Goal: Information Seeking & Learning: Check status

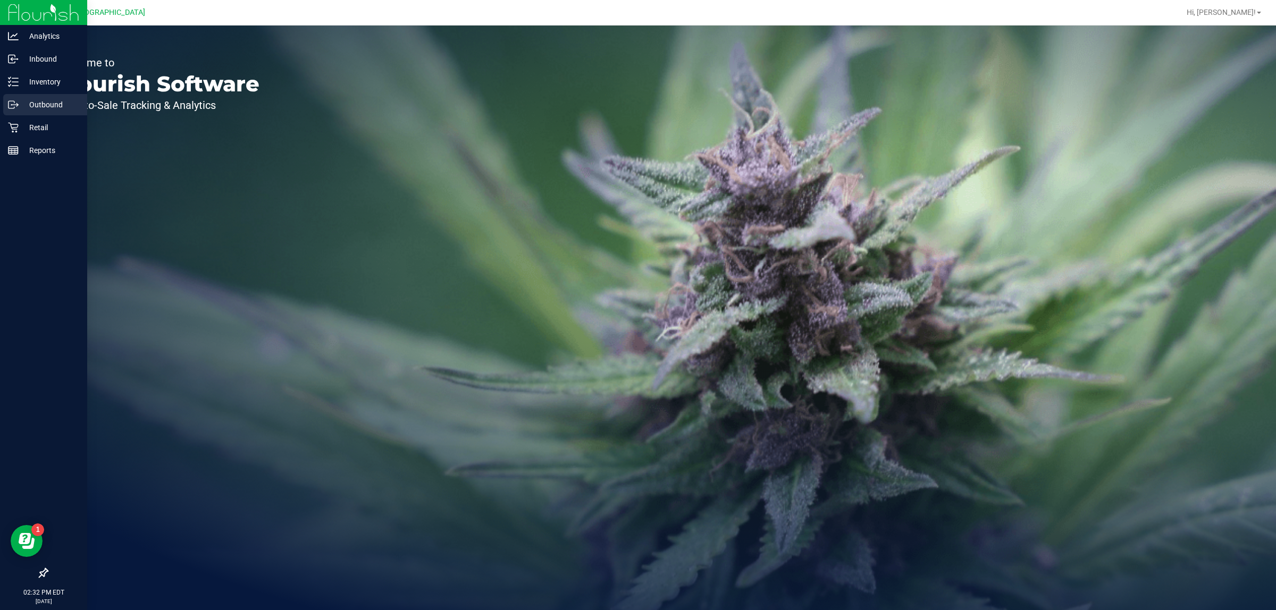
click at [19, 115] on div "Outbound" at bounding box center [45, 104] width 84 height 21
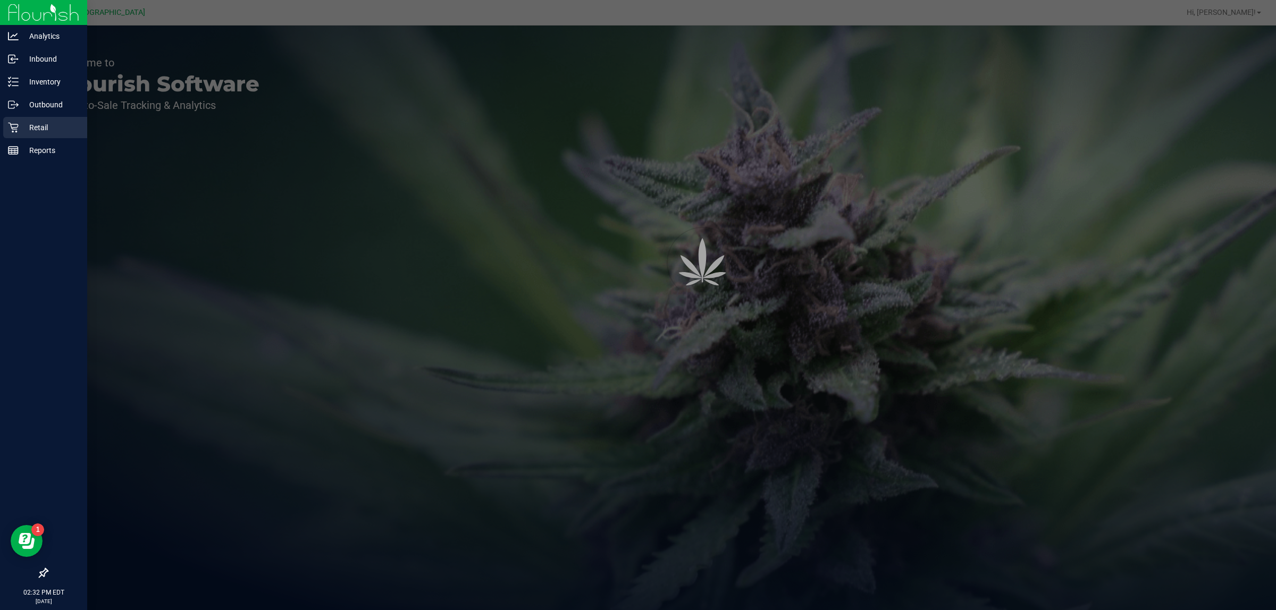
click at [16, 125] on icon at bounding box center [13, 127] width 11 height 11
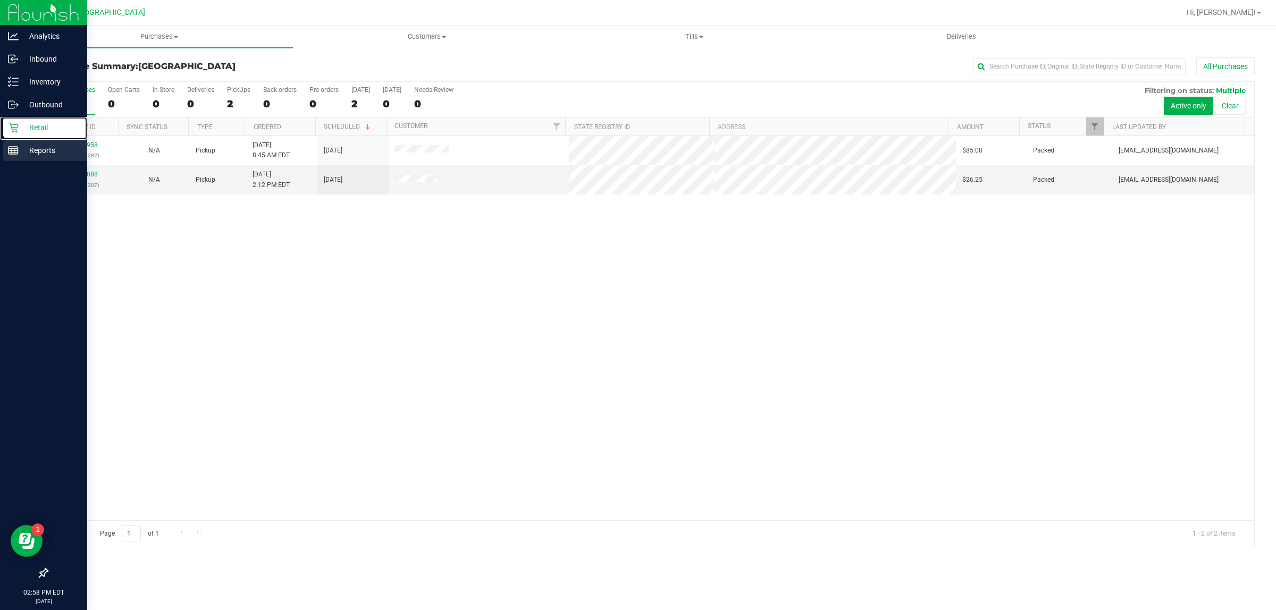
click at [15, 151] on line at bounding box center [15, 151] width 0 height 5
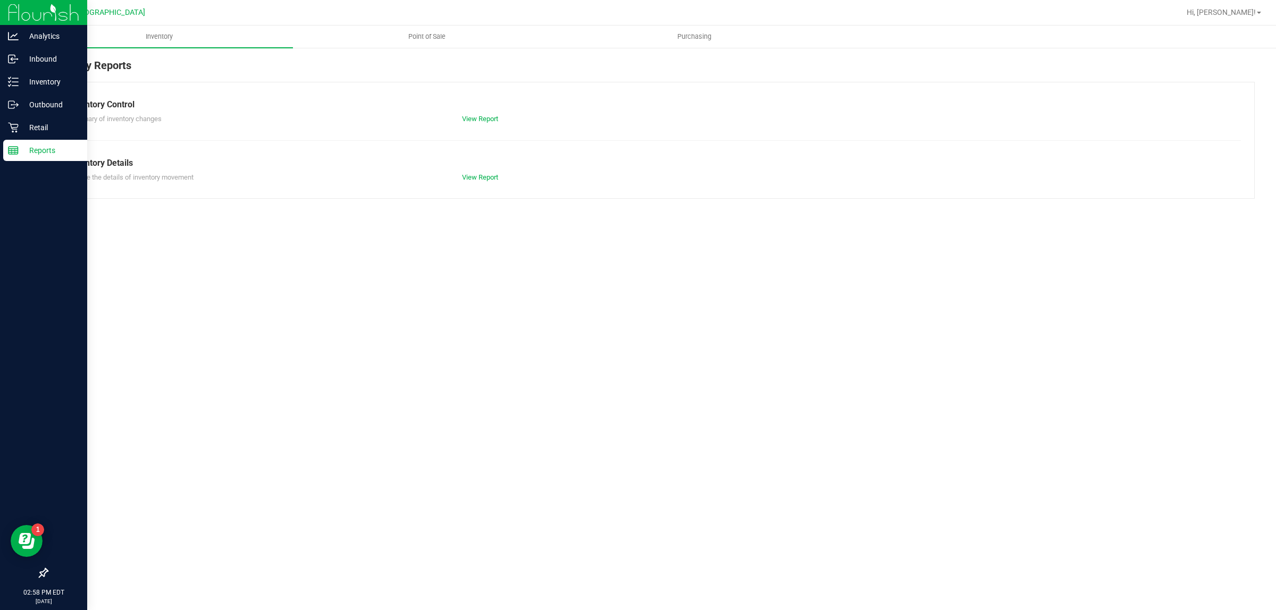
click at [418, 32] on span "Point of Sale" at bounding box center [427, 37] width 66 height 10
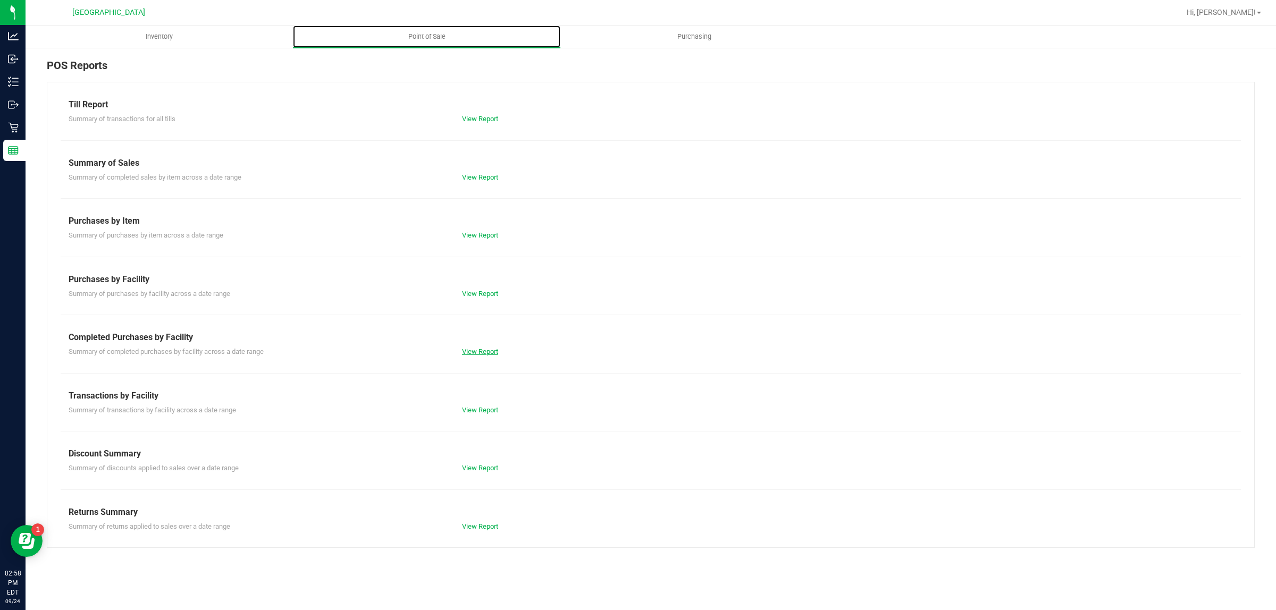
click at [470, 352] on link "View Report" at bounding box center [480, 352] width 36 height 8
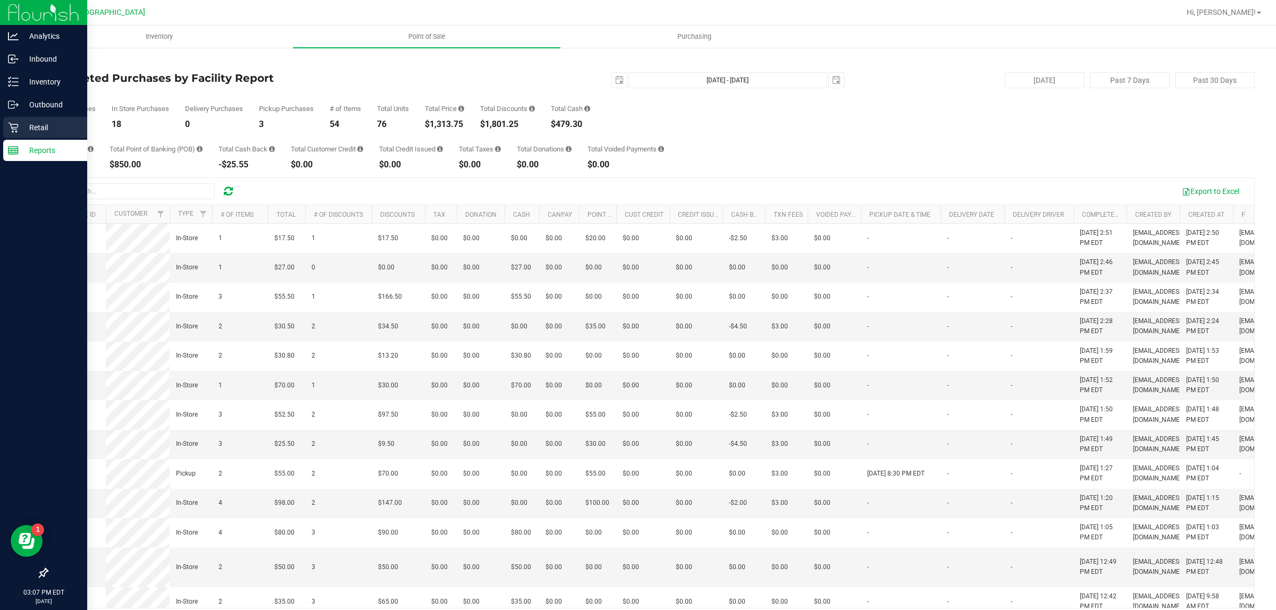
click at [20, 123] on p "Retail" at bounding box center [51, 127] width 64 height 13
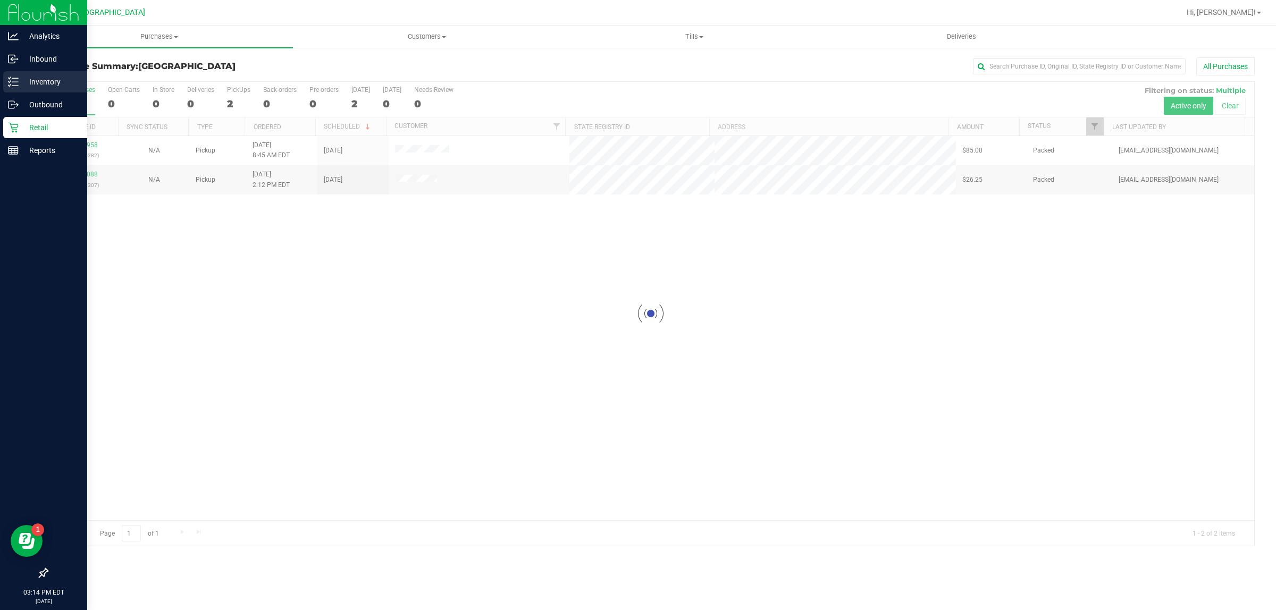
click at [13, 78] on icon at bounding box center [13, 82] width 11 height 11
click at [41, 80] on p "Inventory" at bounding box center [51, 81] width 64 height 13
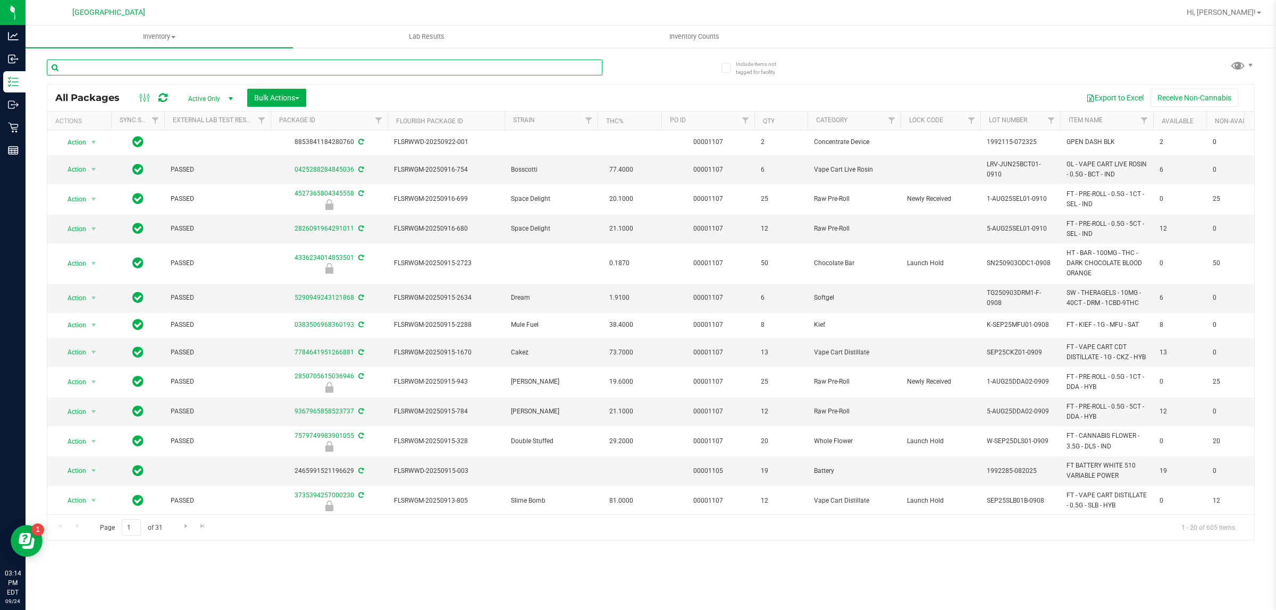
click at [139, 67] on input "text" at bounding box center [324, 68] width 555 height 16
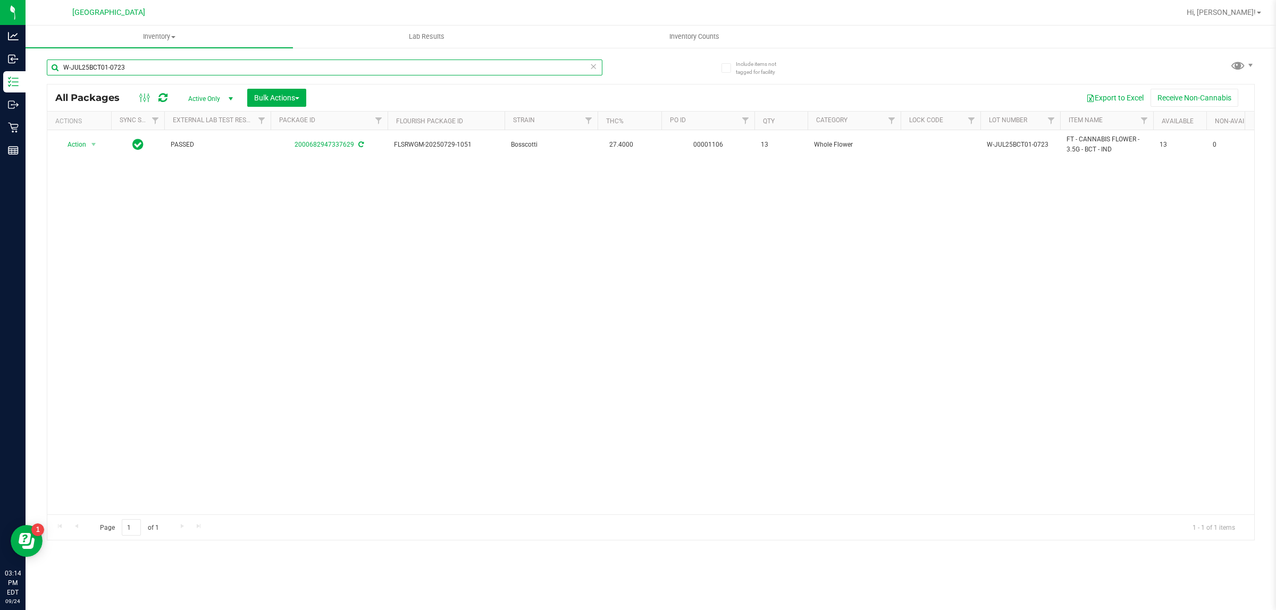
type input "W-JUL25BCT01-0723"
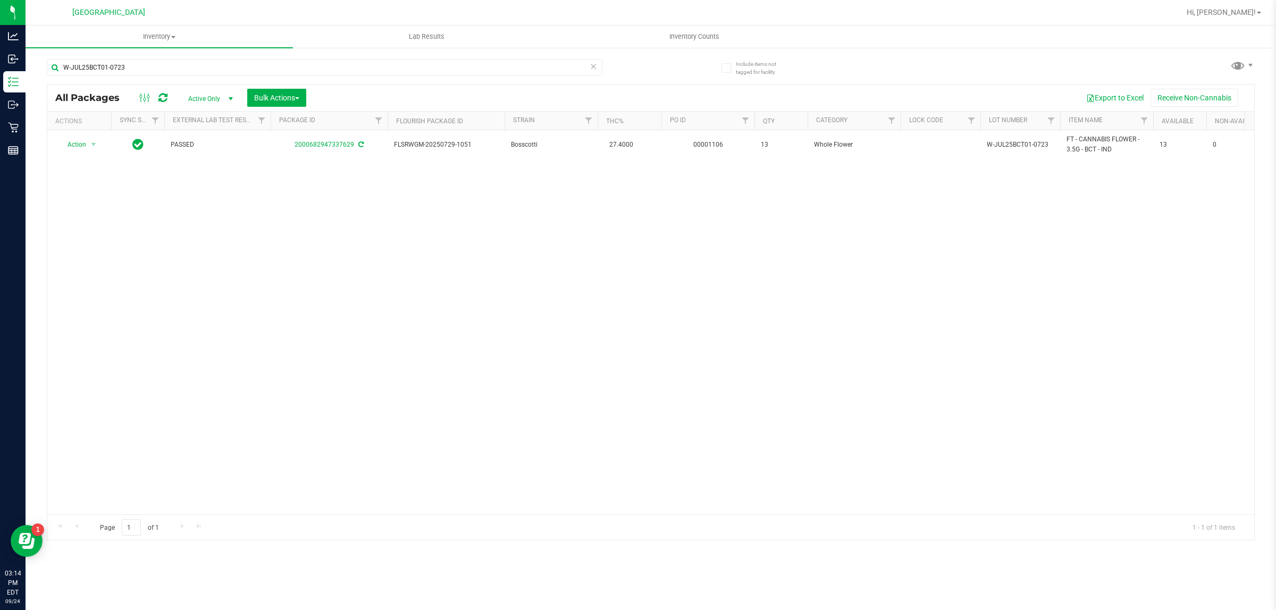
click at [595, 61] on icon at bounding box center [592, 66] width 7 height 13
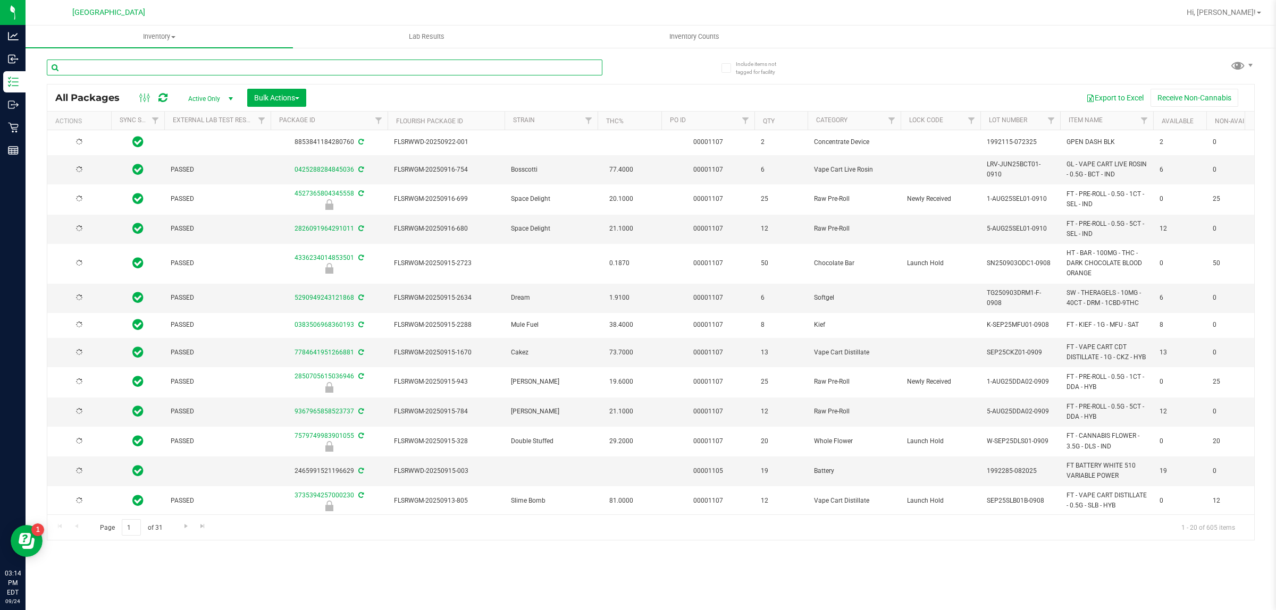
click at [565, 62] on input "text" at bounding box center [324, 68] width 555 height 16
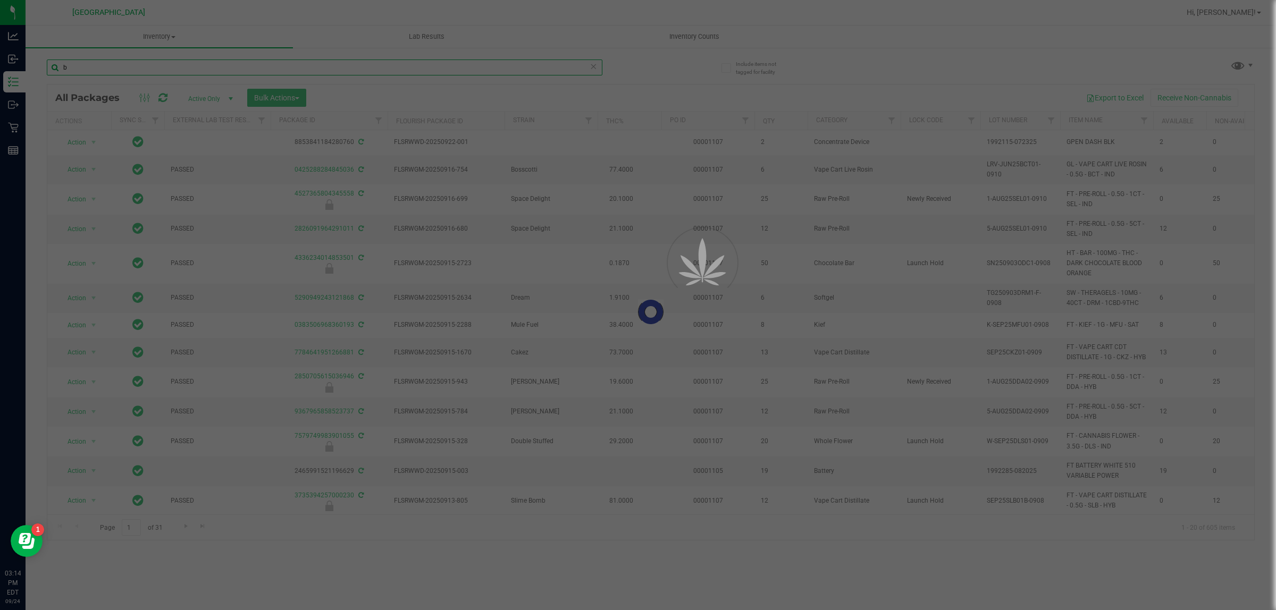
type input "b"
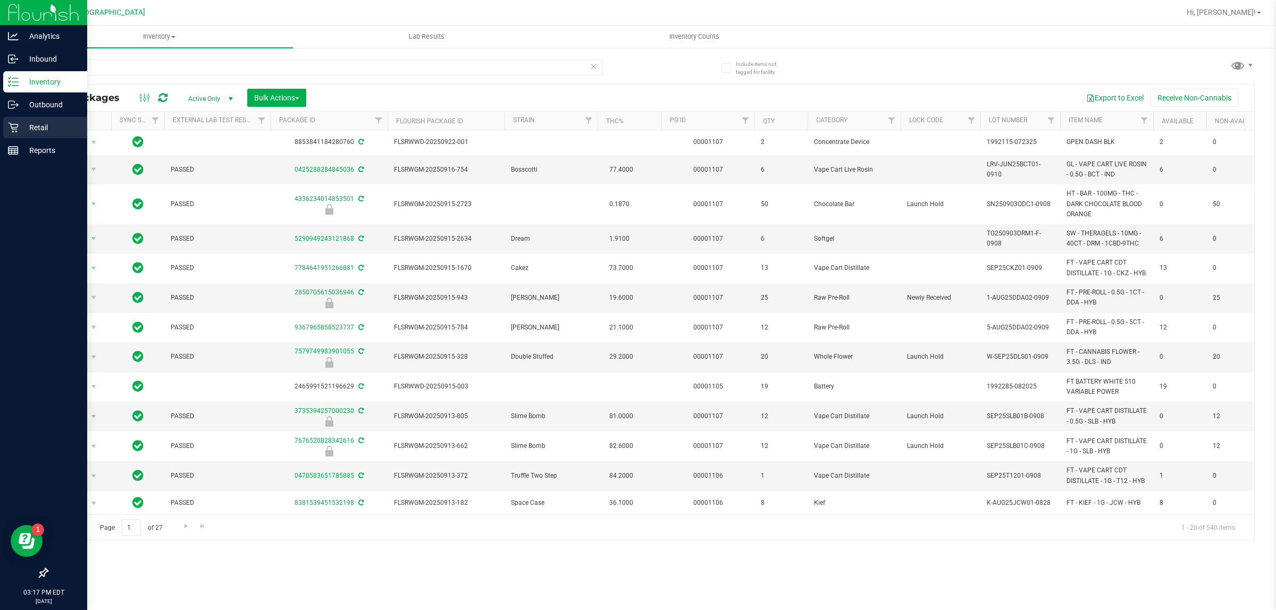
click at [20, 127] on p "Retail" at bounding box center [51, 127] width 64 height 13
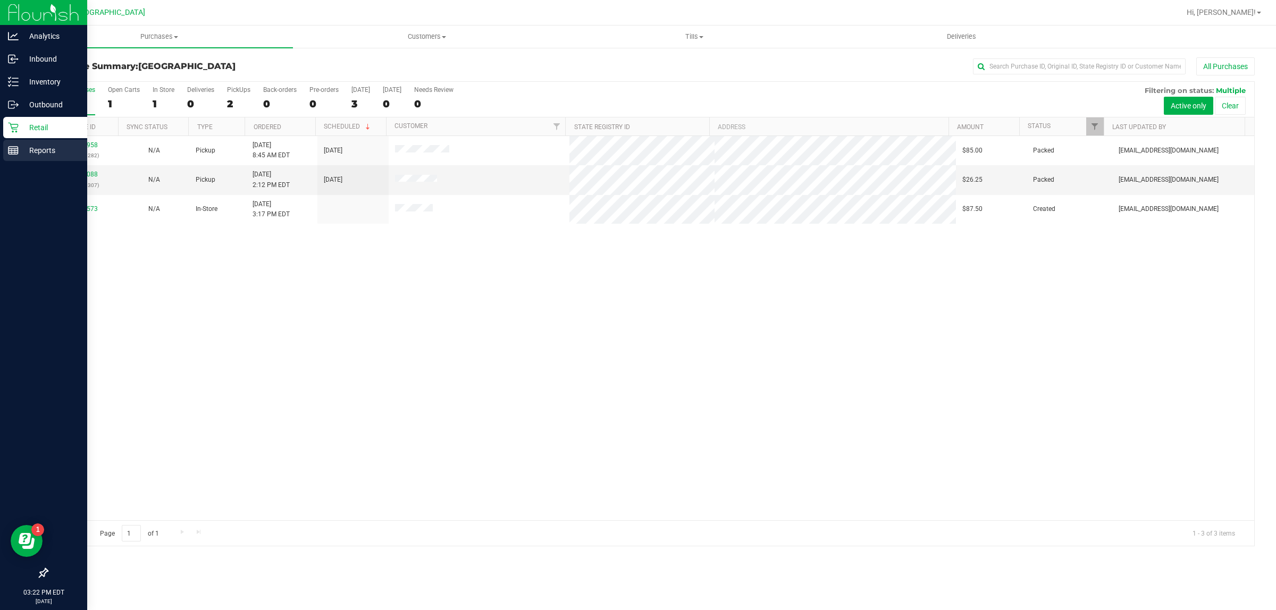
click at [24, 150] on p "Reports" at bounding box center [51, 150] width 64 height 13
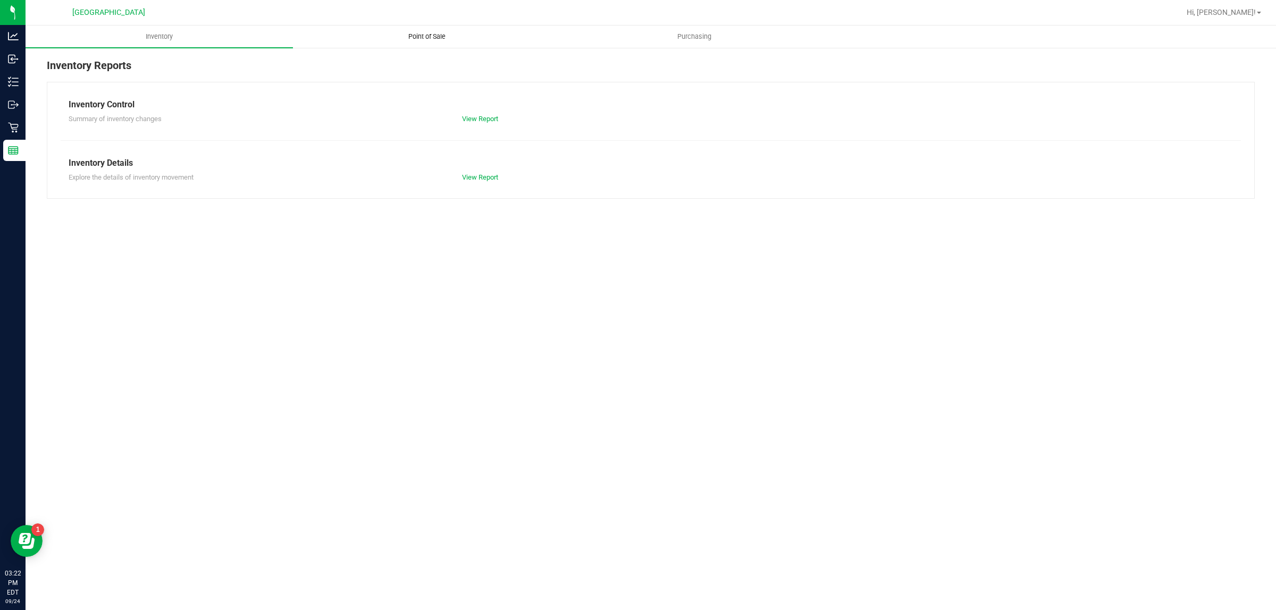
click at [424, 40] on span "Point of Sale" at bounding box center [427, 37] width 66 height 10
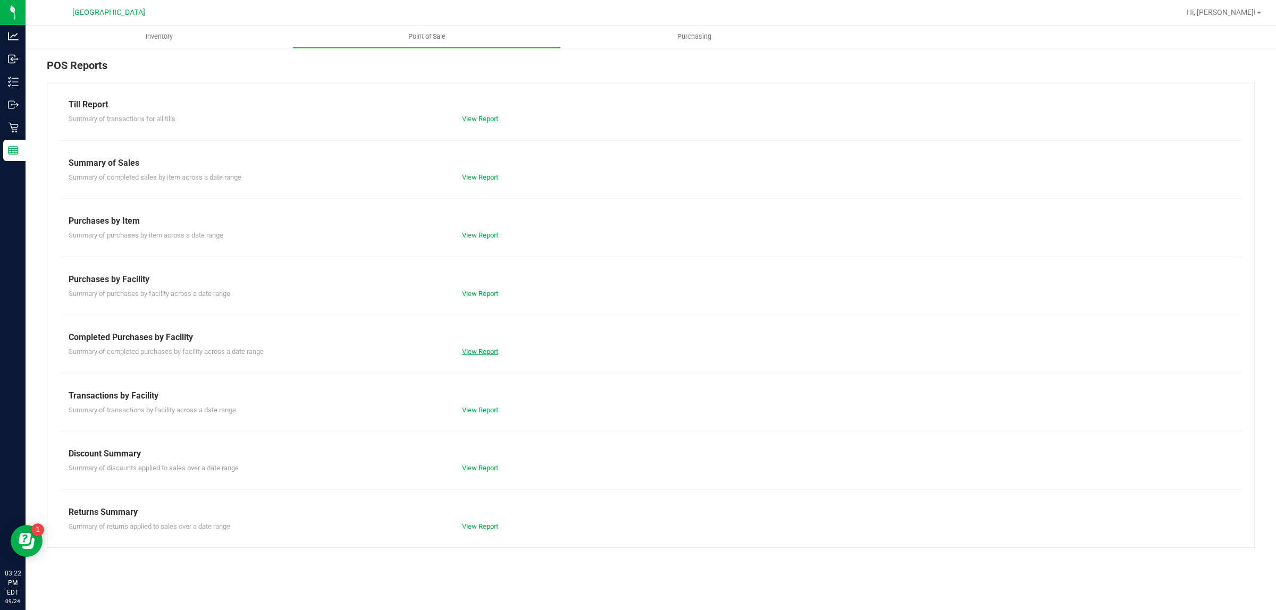
click at [468, 353] on link "View Report" at bounding box center [480, 352] width 36 height 8
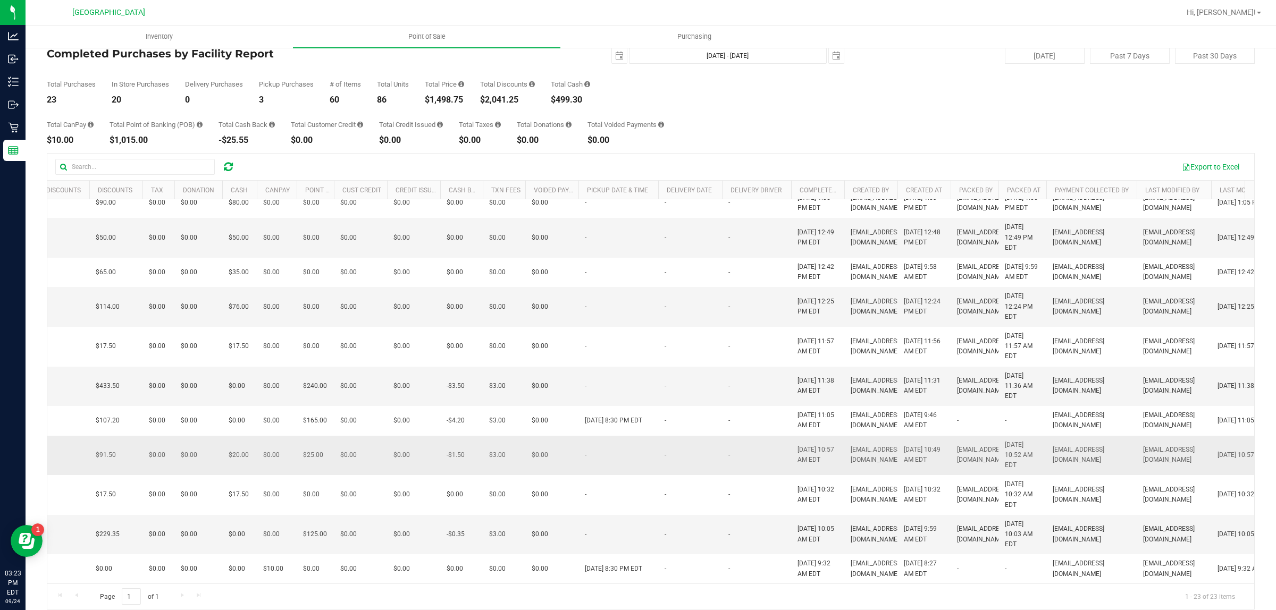
scroll to position [36, 0]
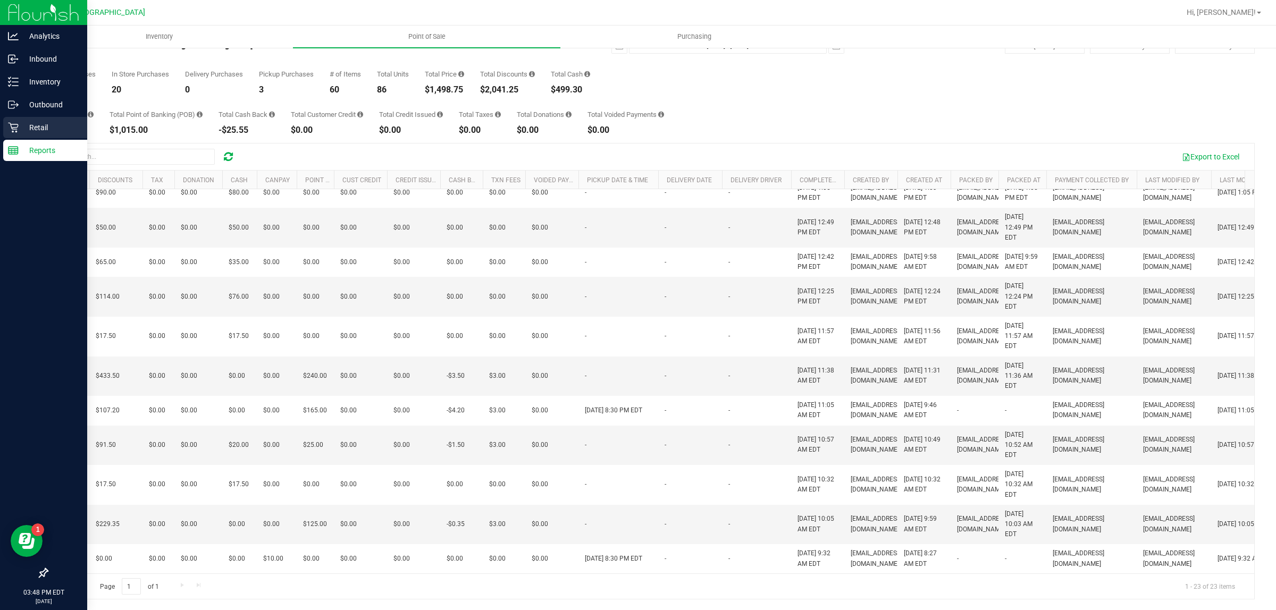
click at [19, 125] on p "Retail" at bounding box center [51, 127] width 64 height 13
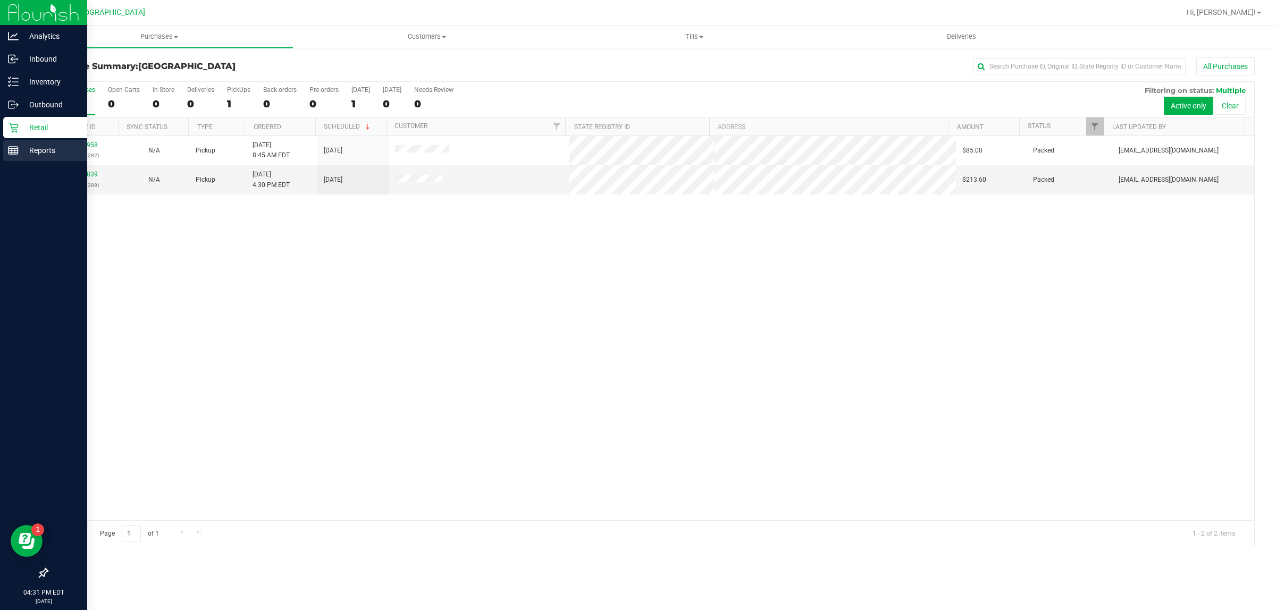
click at [19, 149] on p "Reports" at bounding box center [51, 150] width 64 height 13
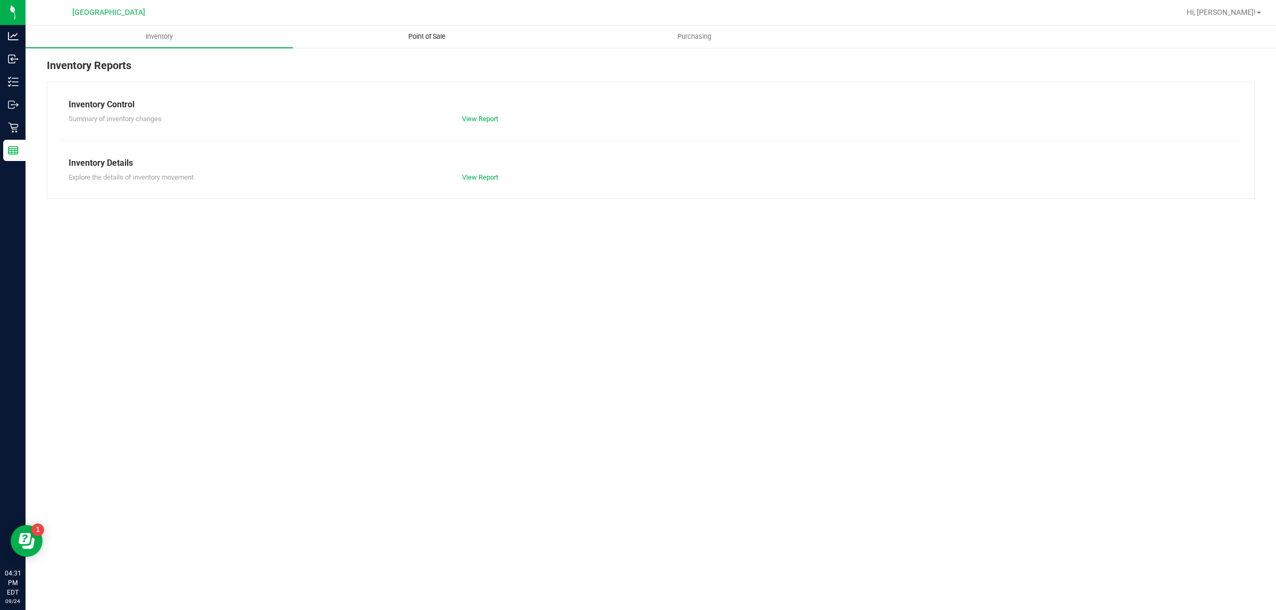
click at [412, 41] on span "Point of Sale" at bounding box center [427, 37] width 66 height 10
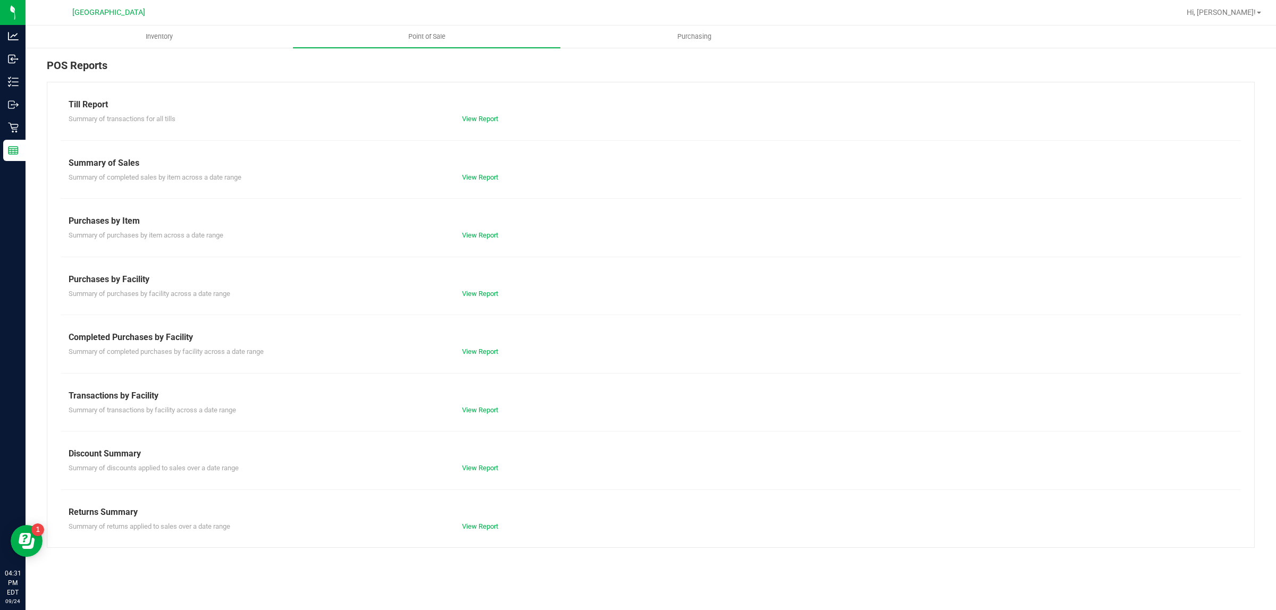
click at [479, 357] on div "View Report" at bounding box center [552, 352] width 197 height 11
click at [481, 352] on link "View Report" at bounding box center [480, 352] width 36 height 8
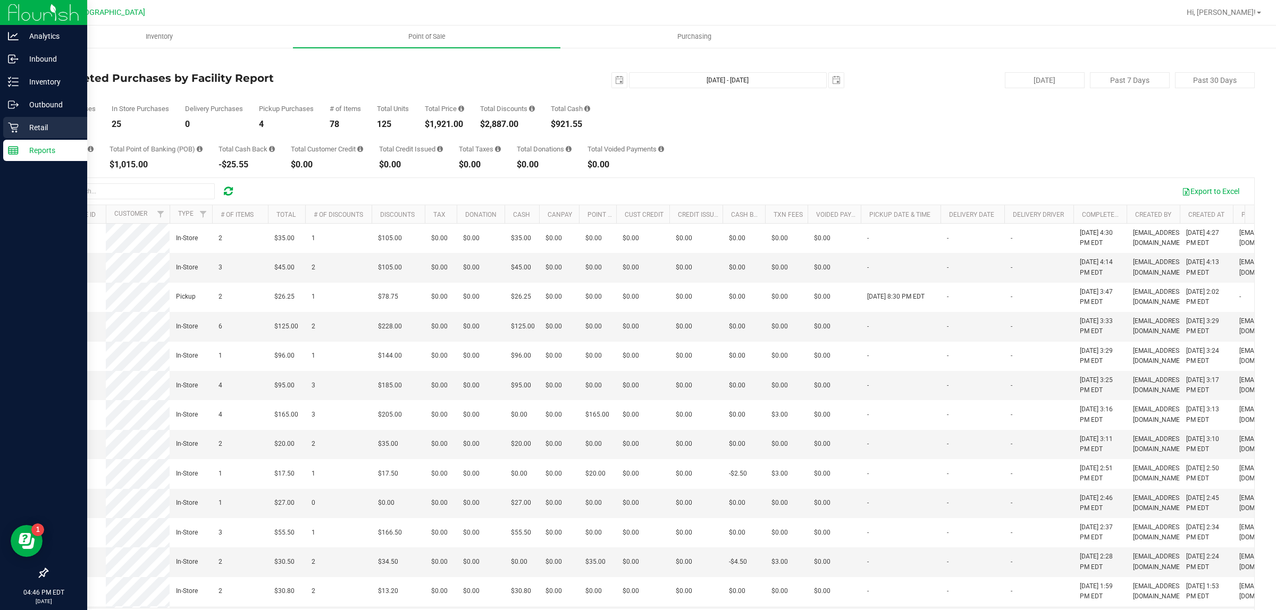
click at [43, 128] on p "Retail" at bounding box center [51, 127] width 64 height 13
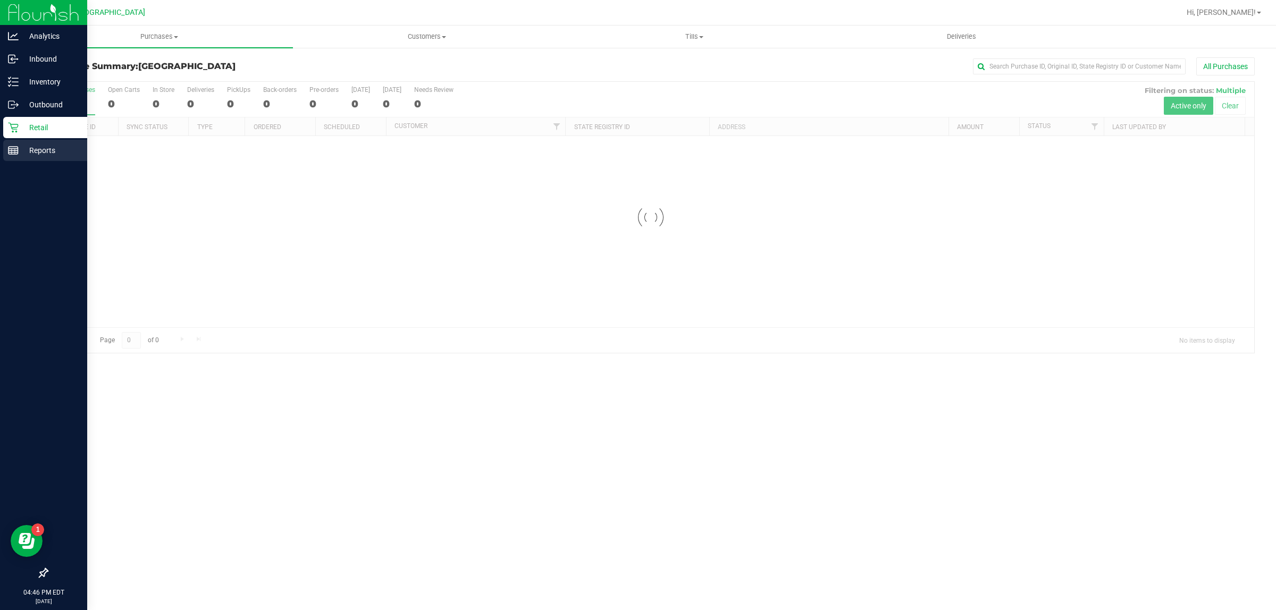
click at [49, 147] on p "Reports" at bounding box center [51, 150] width 64 height 13
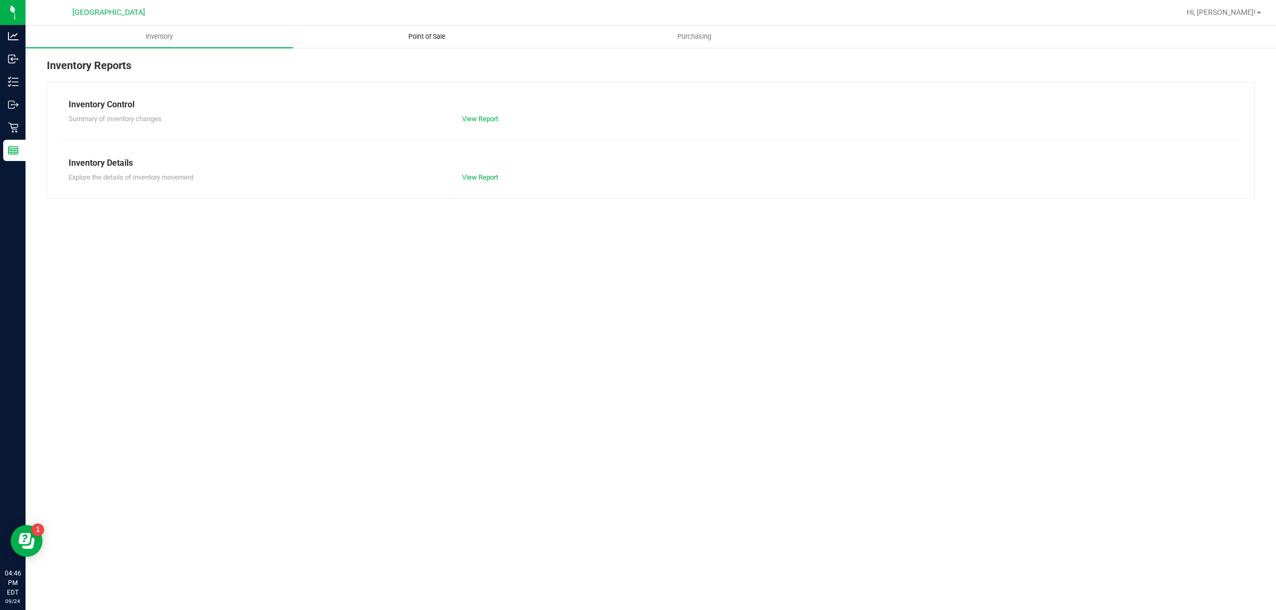
click at [405, 43] on uib-tab-heading "Point of Sale" at bounding box center [426, 36] width 266 height 21
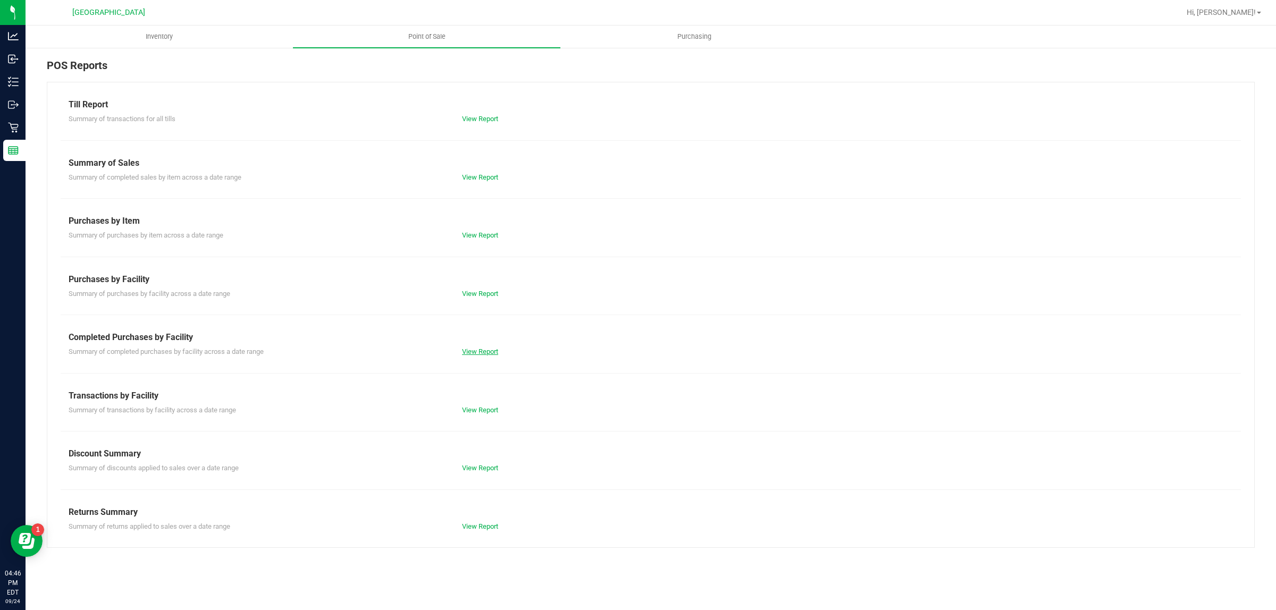
click at [476, 350] on link "View Report" at bounding box center [480, 352] width 36 height 8
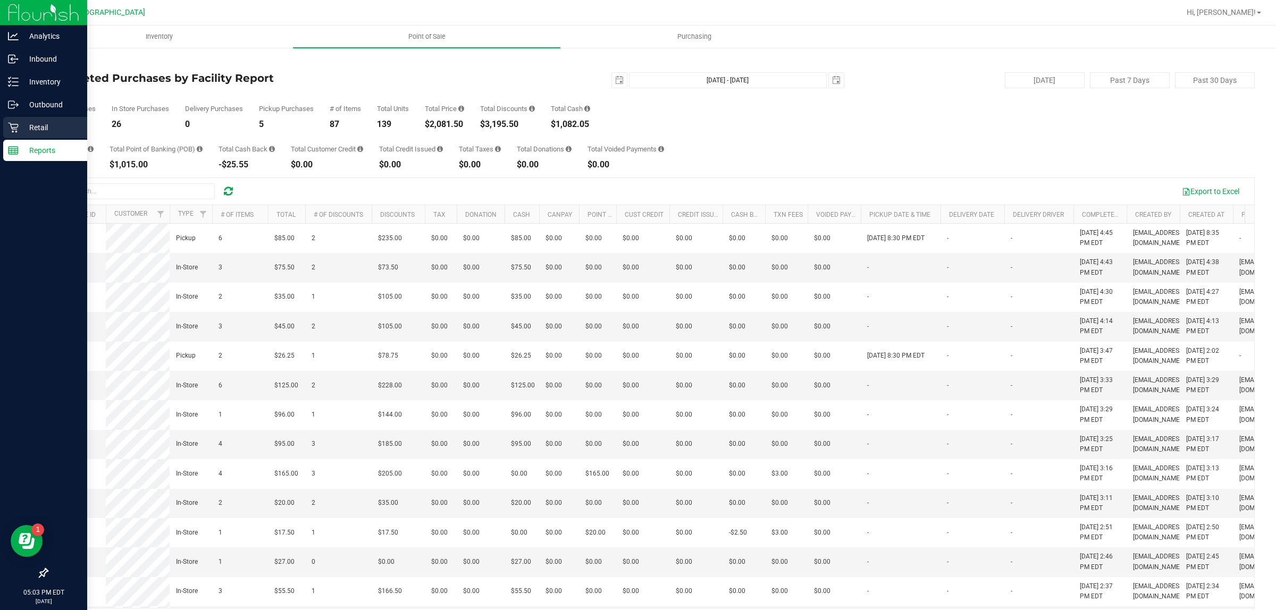
click at [12, 130] on icon at bounding box center [13, 127] width 11 height 11
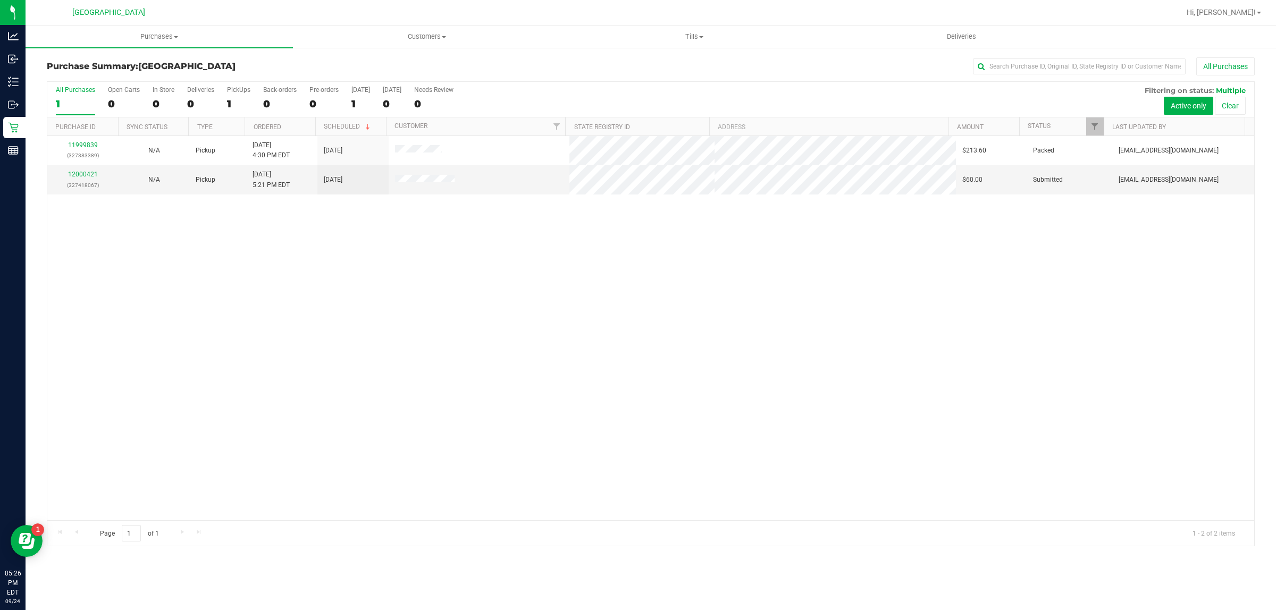
click at [811, 288] on div "11999839 (327383389) N/A Pickup [DATE] 4:30 PM EDT 9/24/2025 $213.60 Packed [EM…" at bounding box center [650, 328] width 1207 height 384
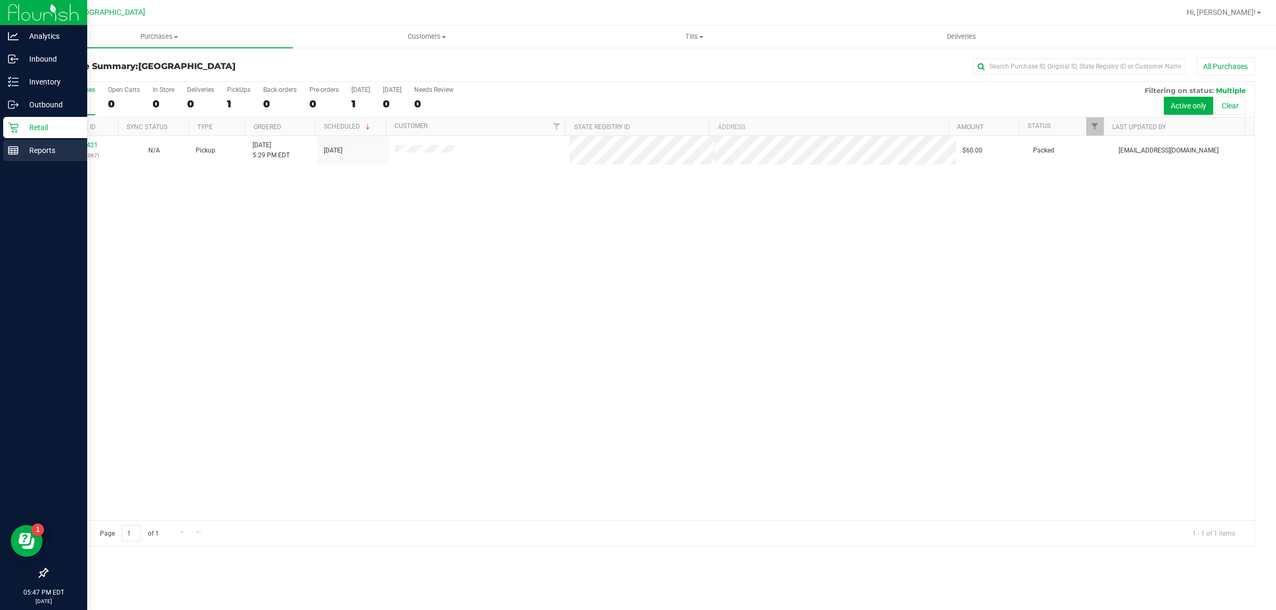
click at [21, 147] on p "Reports" at bounding box center [51, 150] width 64 height 13
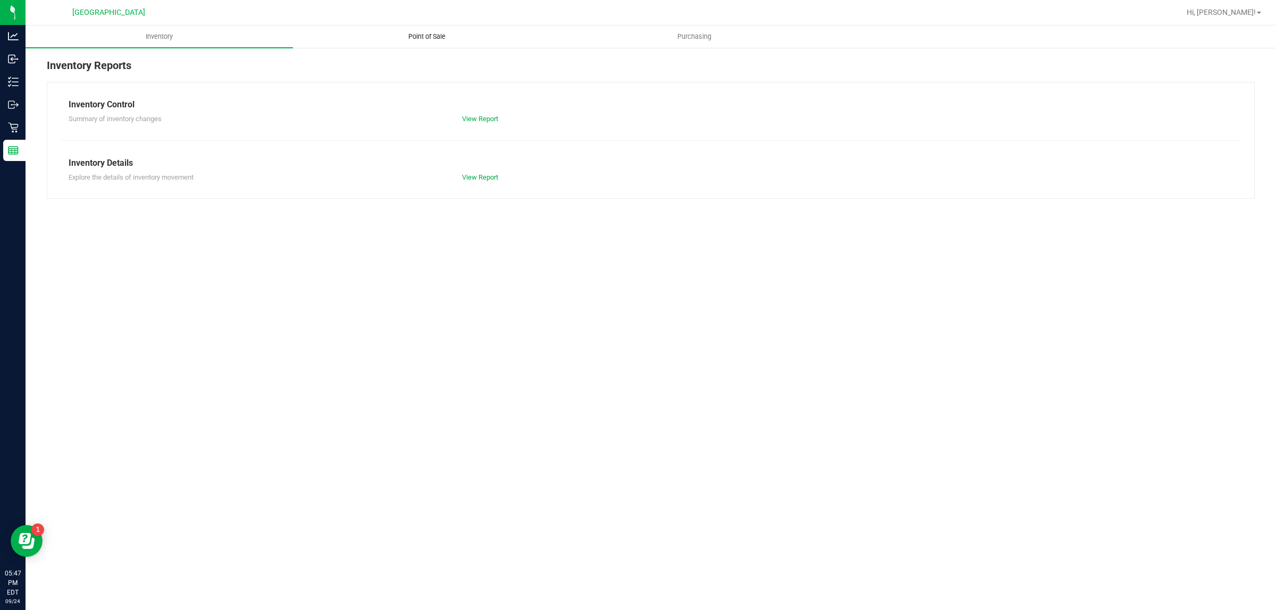
click at [441, 38] on span "Point of Sale" at bounding box center [427, 37] width 66 height 10
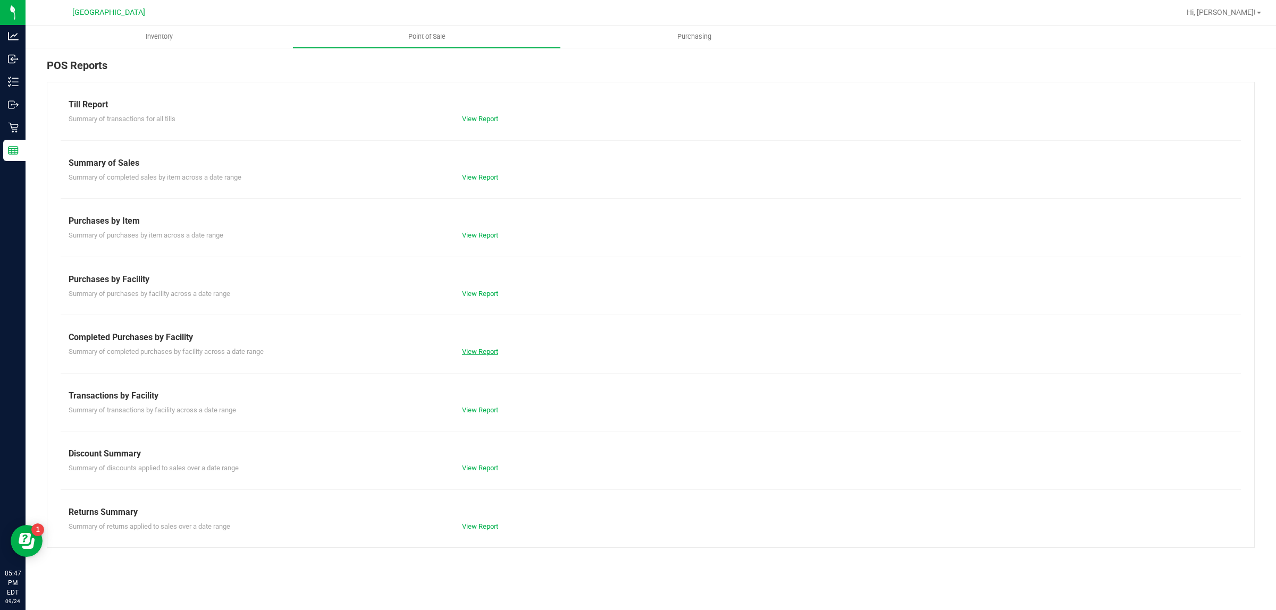
click at [487, 350] on link "View Report" at bounding box center [480, 352] width 36 height 8
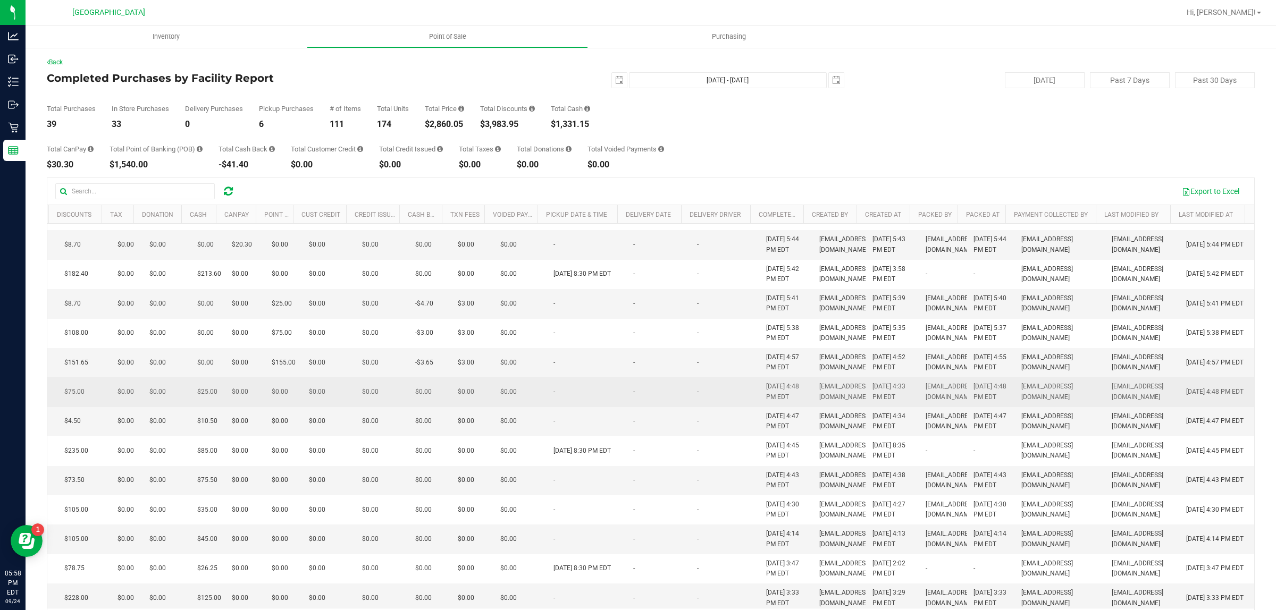
scroll to position [0, 333]
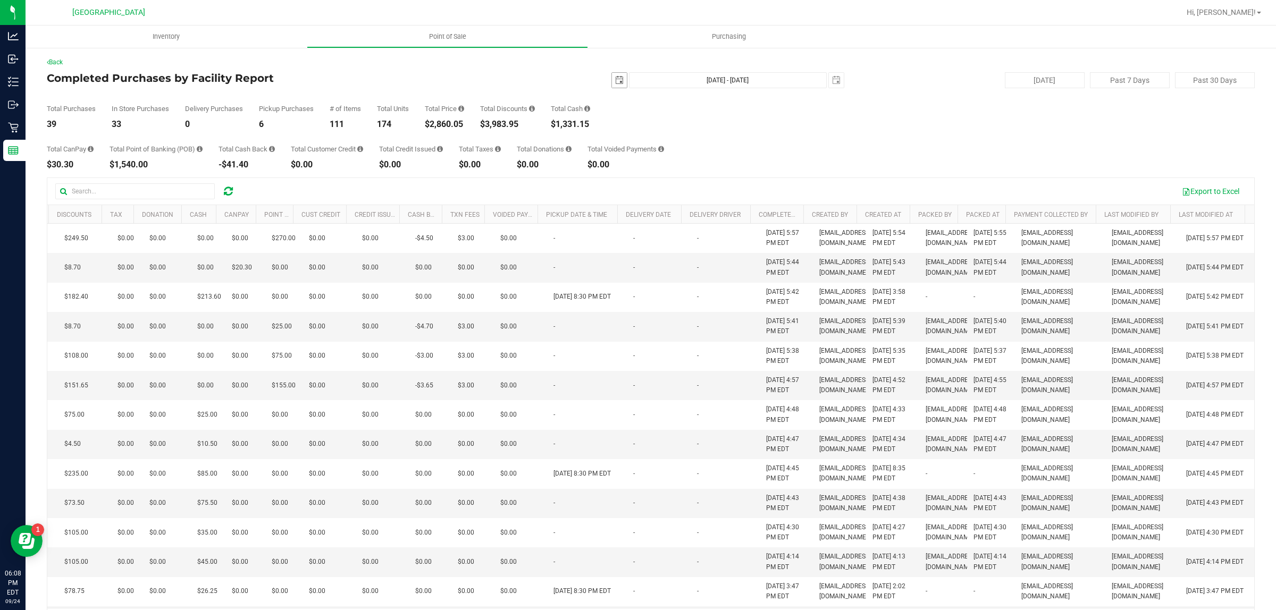
click at [615, 76] on span "select" at bounding box center [619, 80] width 9 height 9
click at [620, 98] on link "September 2025" at bounding box center [661, 101] width 114 height 16
click at [620, 98] on link "2025" at bounding box center [661, 101] width 114 height 16
click at [641, 150] on link "2024" at bounding box center [647, 160] width 27 height 27
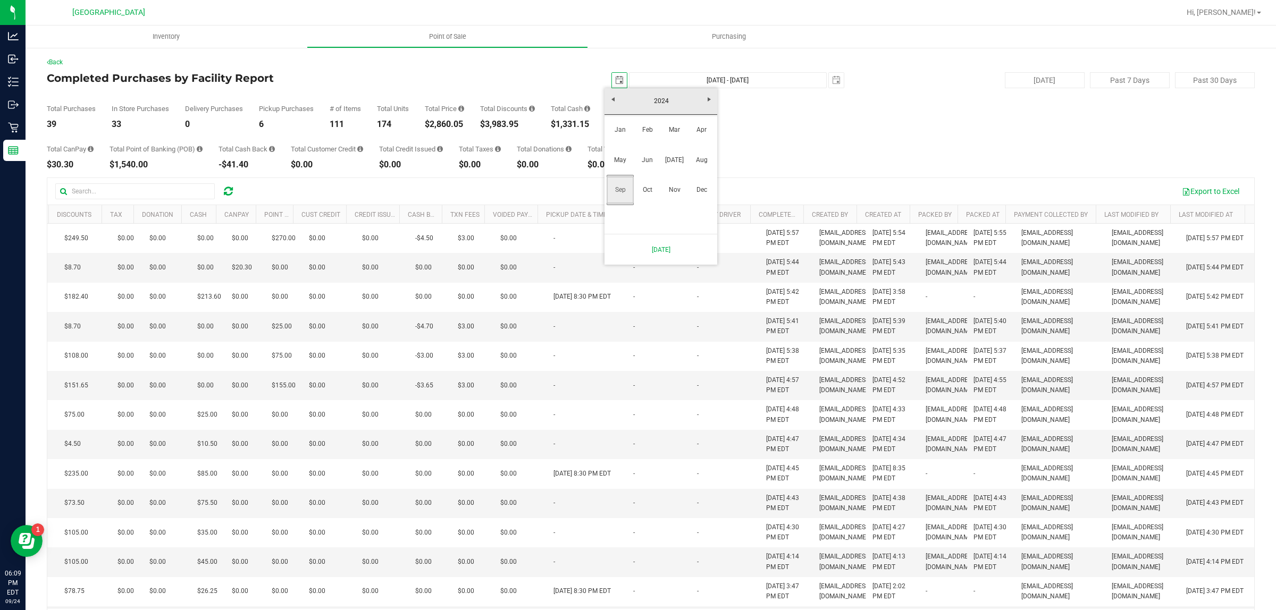
click at [622, 187] on link "Sep" at bounding box center [620, 189] width 27 height 27
click at [644, 181] on link "24" at bounding box center [644, 188] width 15 height 16
type input "2024-09-24"
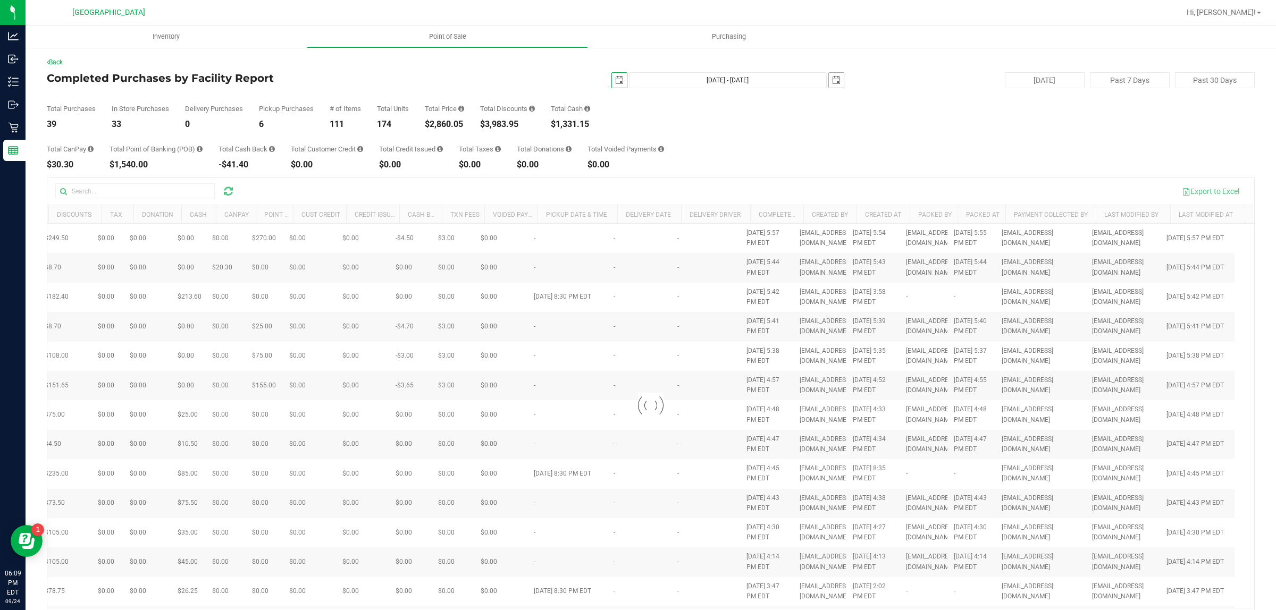
click at [832, 77] on span "select" at bounding box center [836, 80] width 9 height 9
click at [833, 102] on link "September 2025" at bounding box center [878, 101] width 114 height 16
click at [827, 105] on link "2025" at bounding box center [878, 101] width 114 height 16
click at [860, 155] on link "2024" at bounding box center [863, 160] width 27 height 27
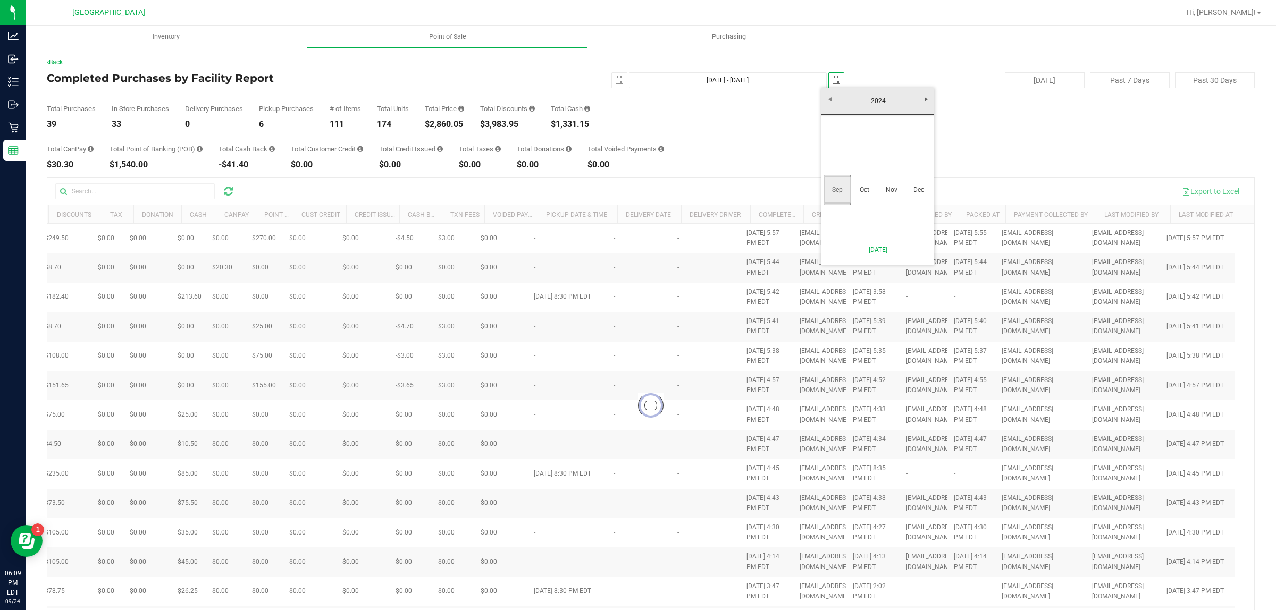
click at [840, 190] on link "Sep" at bounding box center [836, 189] width 27 height 27
click at [860, 184] on link "24" at bounding box center [861, 186] width 15 height 16
type input "Sep 24, 2024 - Sep 24, 2024"
type input "2024-09-24"
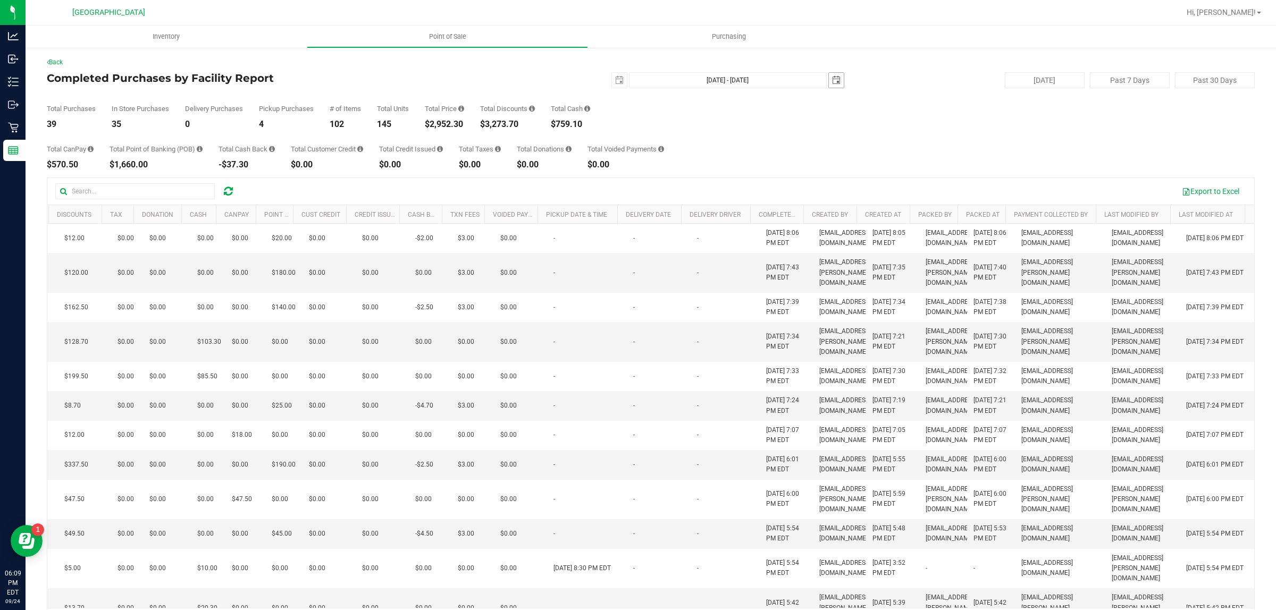
click at [832, 82] on span "select" at bounding box center [836, 80] width 9 height 9
click at [877, 104] on link "September 2024" at bounding box center [878, 101] width 114 height 16
click at [913, 190] on link "Dec" at bounding box center [918, 189] width 27 height 27
click at [837, 97] on link "December 2024" at bounding box center [878, 101] width 114 height 16
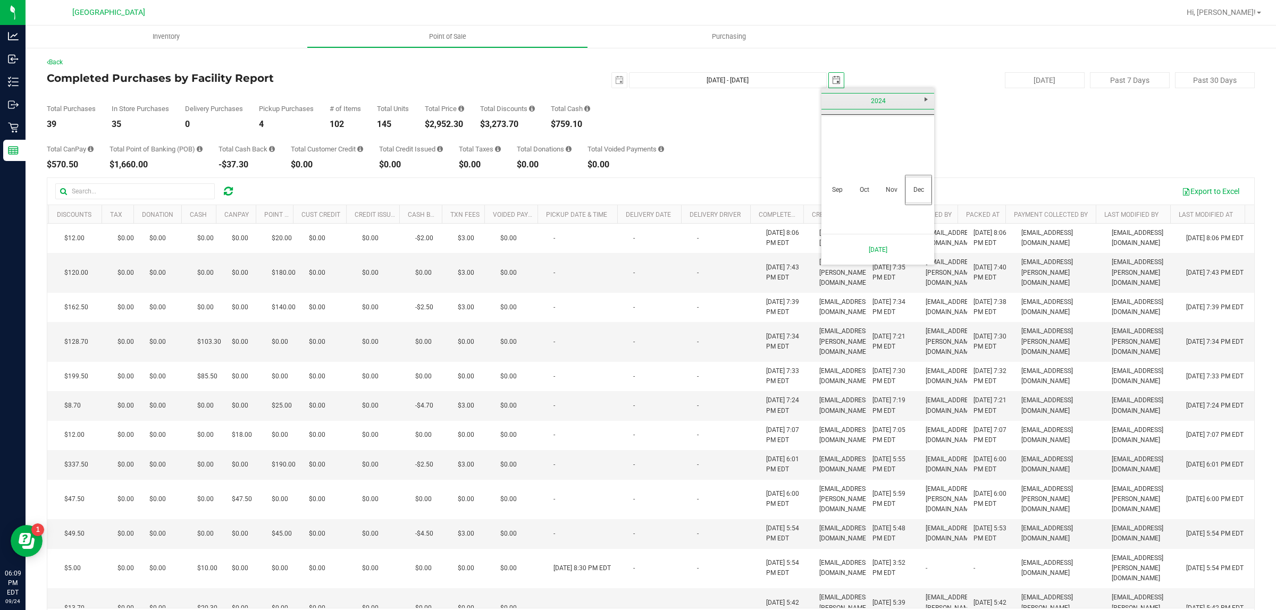
click at [887, 188] on link "Nov" at bounding box center [891, 189] width 27 height 27
click at [862, 188] on link "19" at bounding box center [861, 188] width 15 height 16
type input "Sep 24, 2024 - Nov 19, 2024"
type input "2024-11-19"
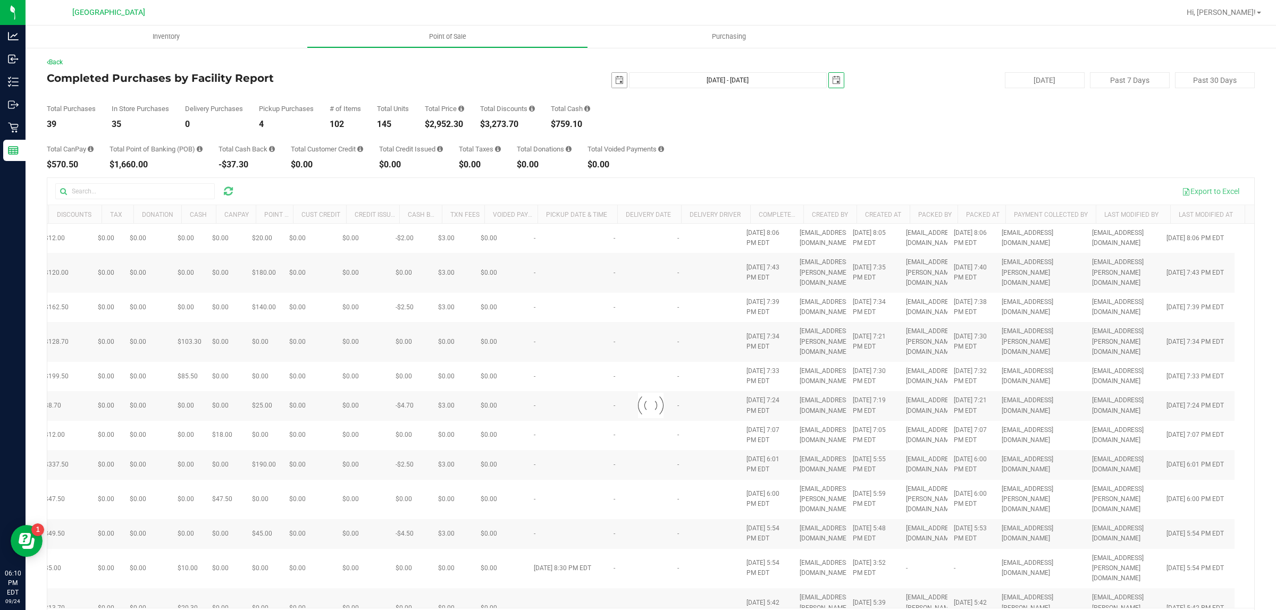
click at [615, 81] on span "select" at bounding box center [619, 80] width 9 height 9
click at [703, 100] on link "Next" at bounding box center [709, 99] width 16 height 16
click at [709, 99] on span "Next" at bounding box center [709, 99] width 9 height 9
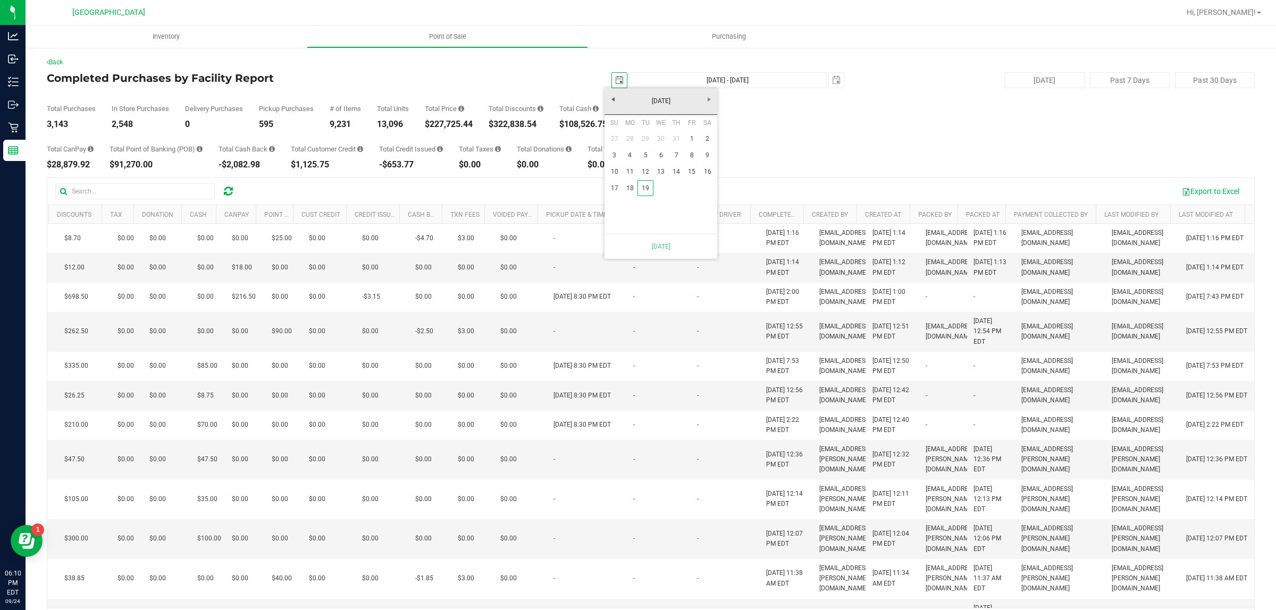
click at [642, 184] on link "19" at bounding box center [644, 188] width 15 height 16
type input "Nov 19, 2024 - Nov 19, 2024"
type input "2024-11-19"
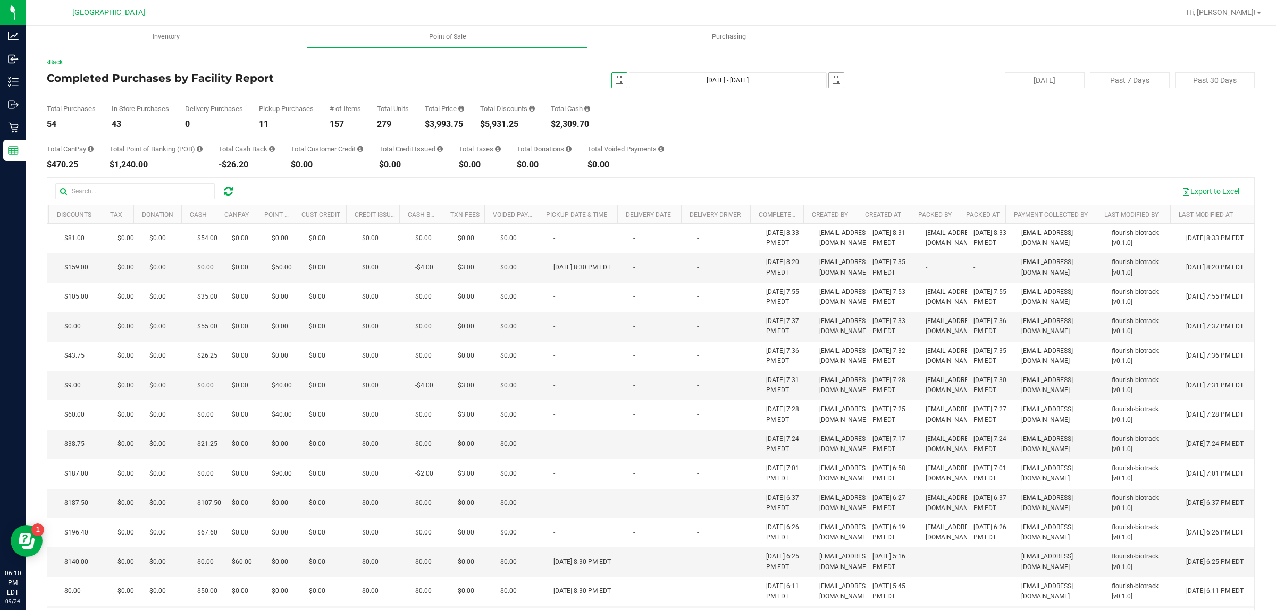
click at [832, 80] on span "select" at bounding box center [836, 80] width 9 height 9
click at [896, 205] on link "28" at bounding box center [893, 201] width 15 height 16
type input "Nov 19, 2024 - Nov 28, 2024"
type input "2024-11-28"
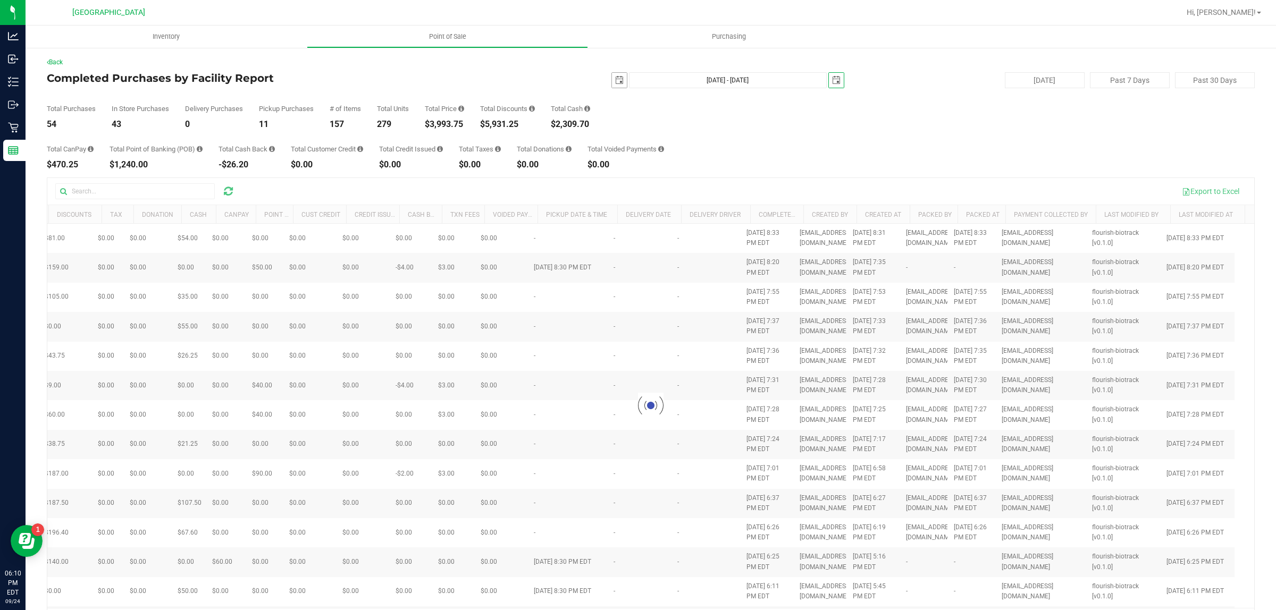
click at [615, 80] on span "select" at bounding box center [619, 80] width 9 height 9
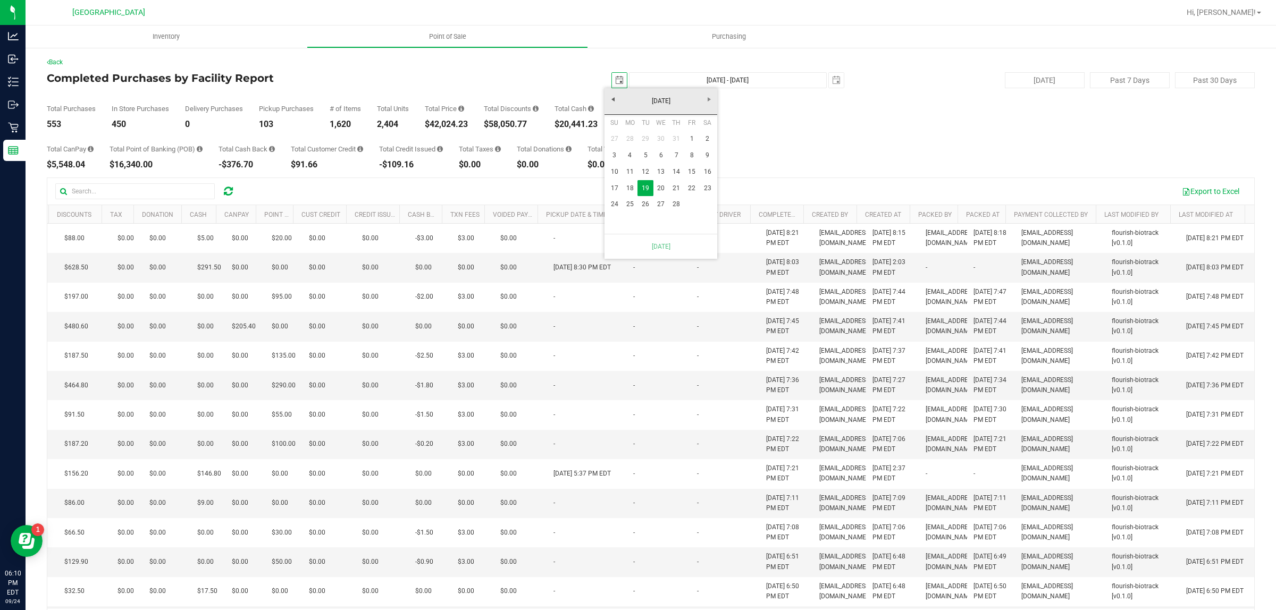
click at [676, 204] on link "28" at bounding box center [676, 204] width 15 height 16
type input "Nov 28, 2024 - Nov 28, 2024"
type input "2024-11-28"
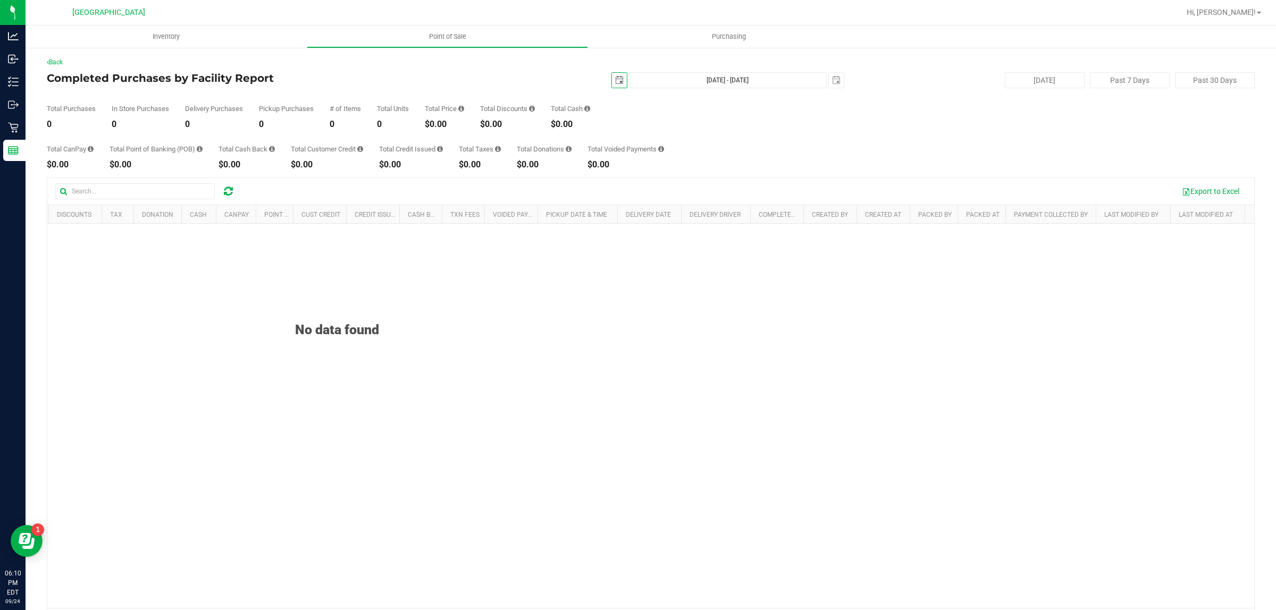
click at [616, 82] on span "select" at bounding box center [619, 80] width 9 height 9
click at [642, 205] on link "26" at bounding box center [644, 204] width 15 height 16
type input "Nov 26, 2024 - Nov 28, 2024"
type input "2024-11-26"
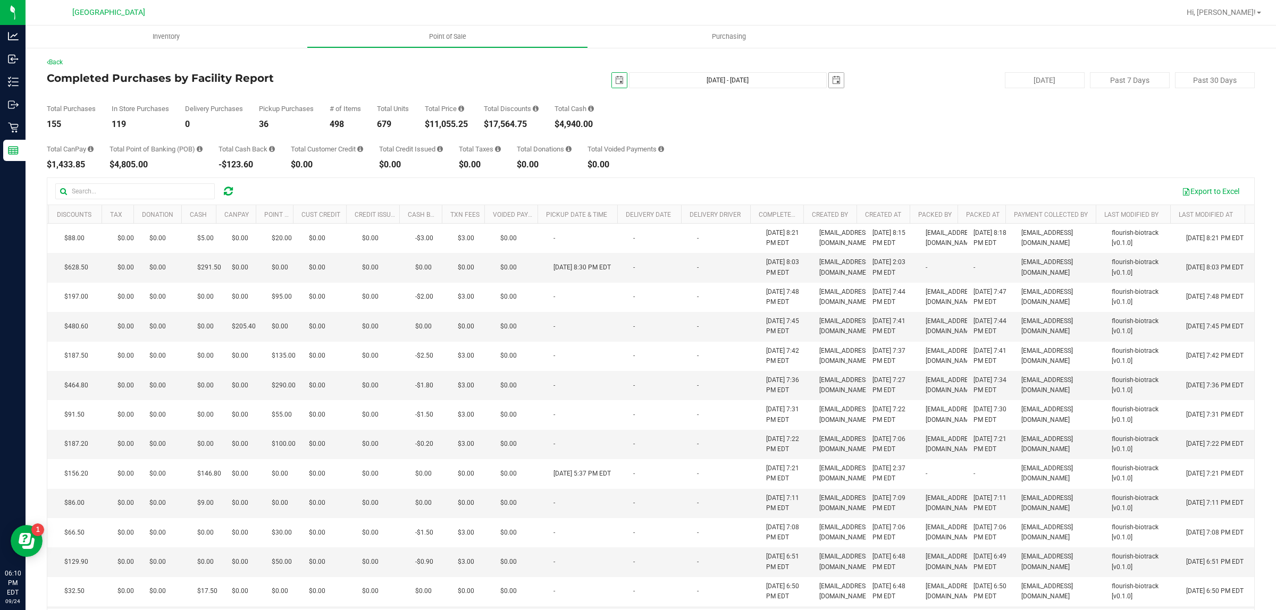
click at [832, 80] on span "select" at bounding box center [836, 80] width 9 height 9
click at [858, 198] on link "26" at bounding box center [861, 201] width 15 height 16
type input "Nov 26, 2024 - Nov 26, 2024"
type input "2024-11-26"
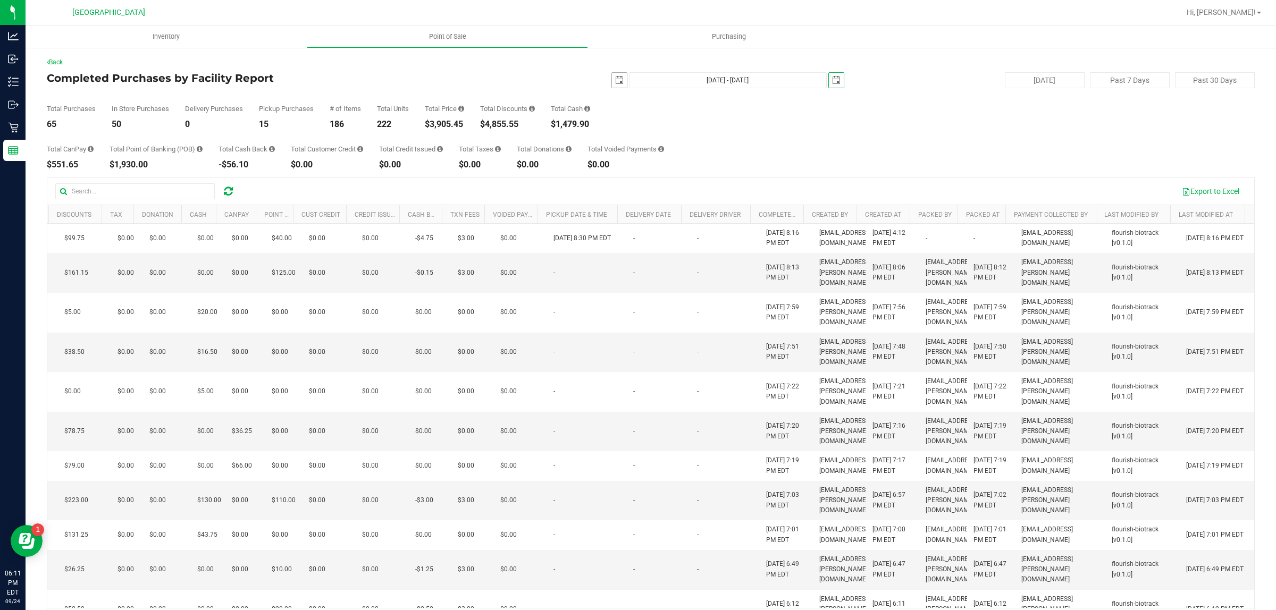
click at [615, 80] on span "select" at bounding box center [619, 80] width 9 height 9
click at [630, 204] on link "25" at bounding box center [629, 204] width 15 height 16
type input "Nov 25, 2024 - Nov 26, 2024"
type input "2024-11-25"
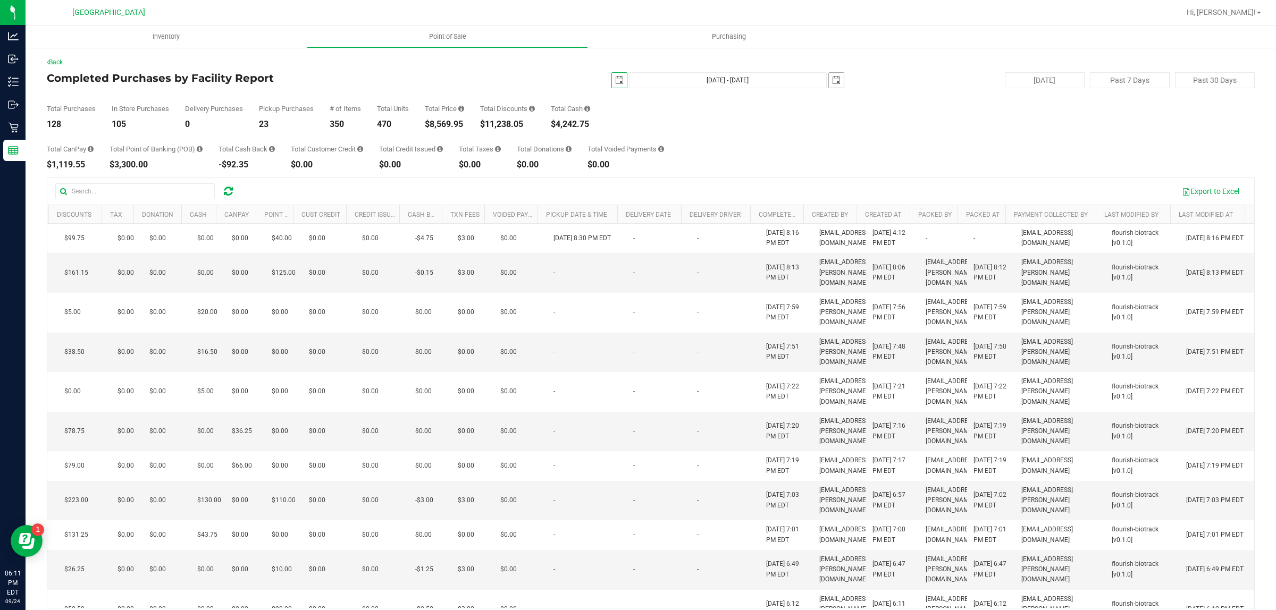
click at [832, 84] on span "select" at bounding box center [836, 80] width 9 height 9
click at [846, 201] on link "25" at bounding box center [846, 201] width 15 height 16
type input "Nov 25, 2024 - Nov 25, 2024"
type input "2024-11-25"
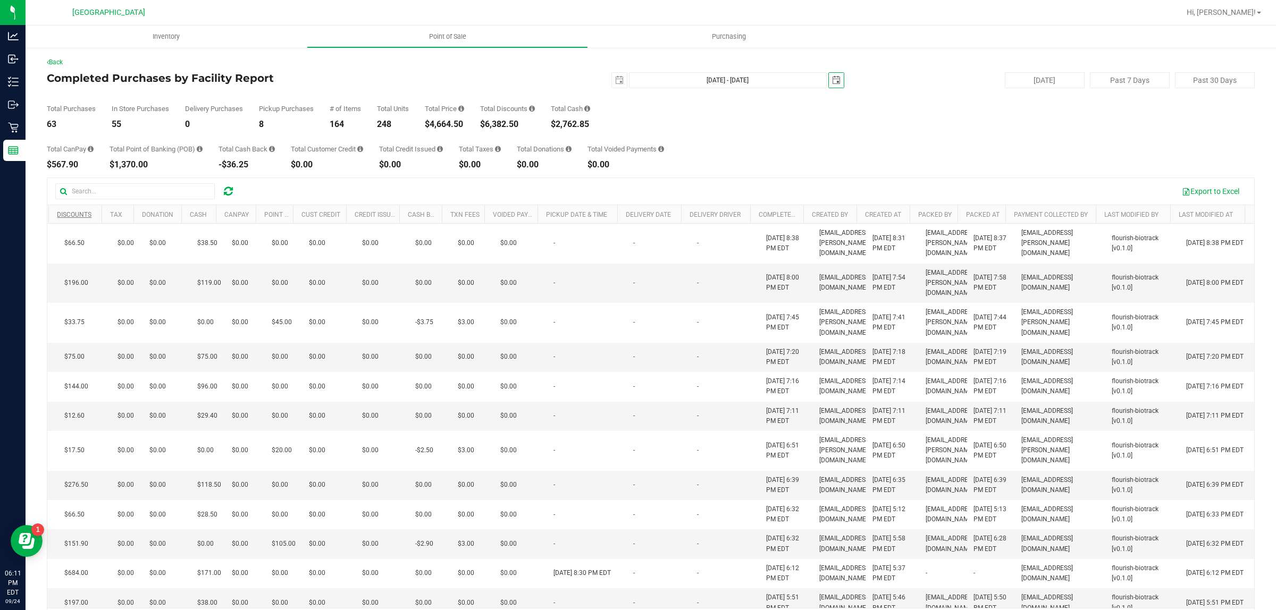
click at [73, 213] on link "Discounts" at bounding box center [74, 214] width 35 height 7
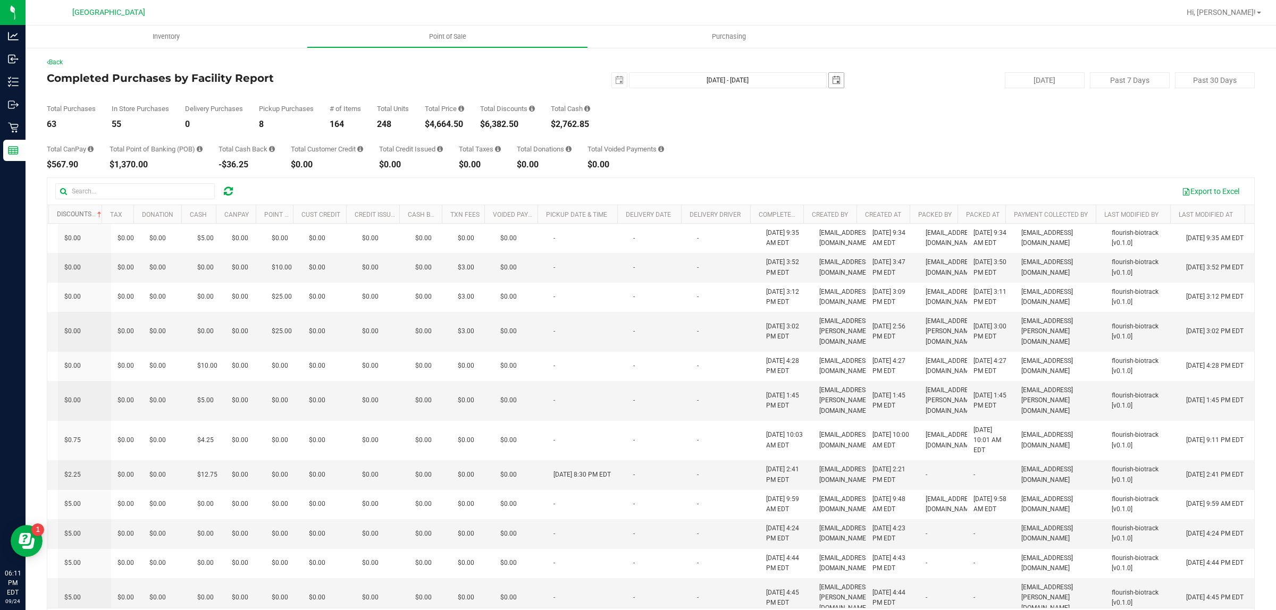
click at [832, 77] on span "select" at bounding box center [836, 80] width 9 height 9
click at [793, 121] on div "Total Purchases 63 In Store Purchases 55 Delivery Purchases 0 Pickup Purchases …" at bounding box center [651, 108] width 1208 height 40
click at [748, 107] on div "Total Purchases 63 In Store Purchases 55 Delivery Purchases 0 Pickup Purchases …" at bounding box center [651, 108] width 1208 height 40
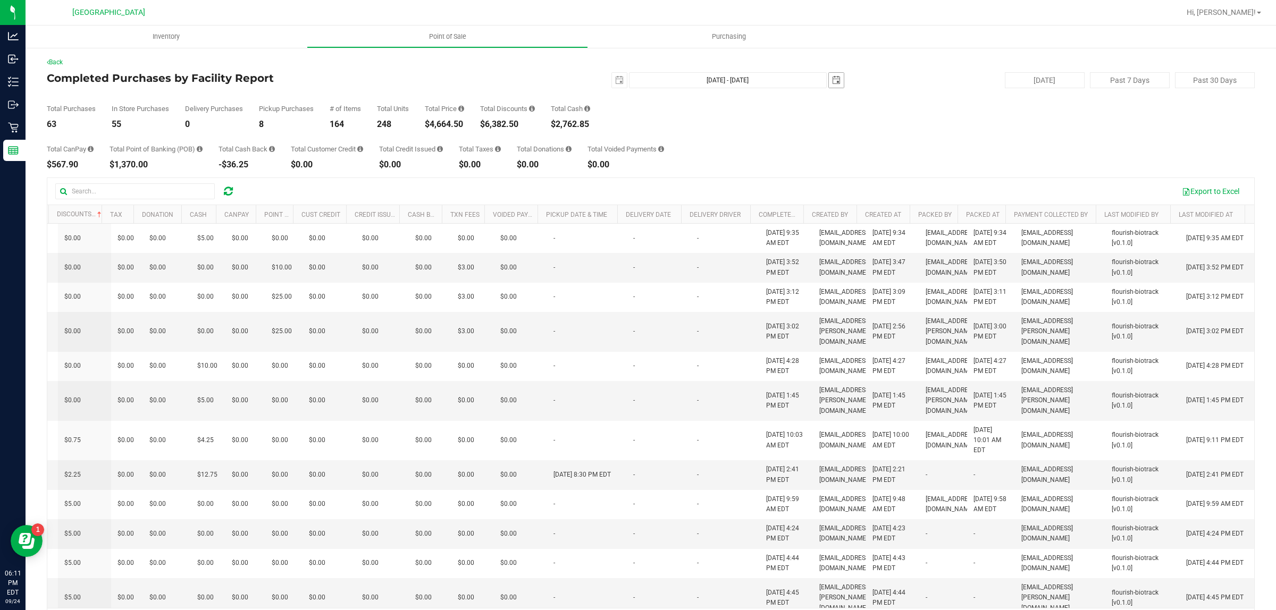
click at [833, 81] on span "select" at bounding box center [836, 80] width 9 height 9
click at [838, 103] on link "November 2024" at bounding box center [878, 101] width 114 height 16
click at [925, 99] on span "Next" at bounding box center [926, 99] width 9 height 9
click at [889, 193] on link "Nov" at bounding box center [891, 189] width 27 height 27
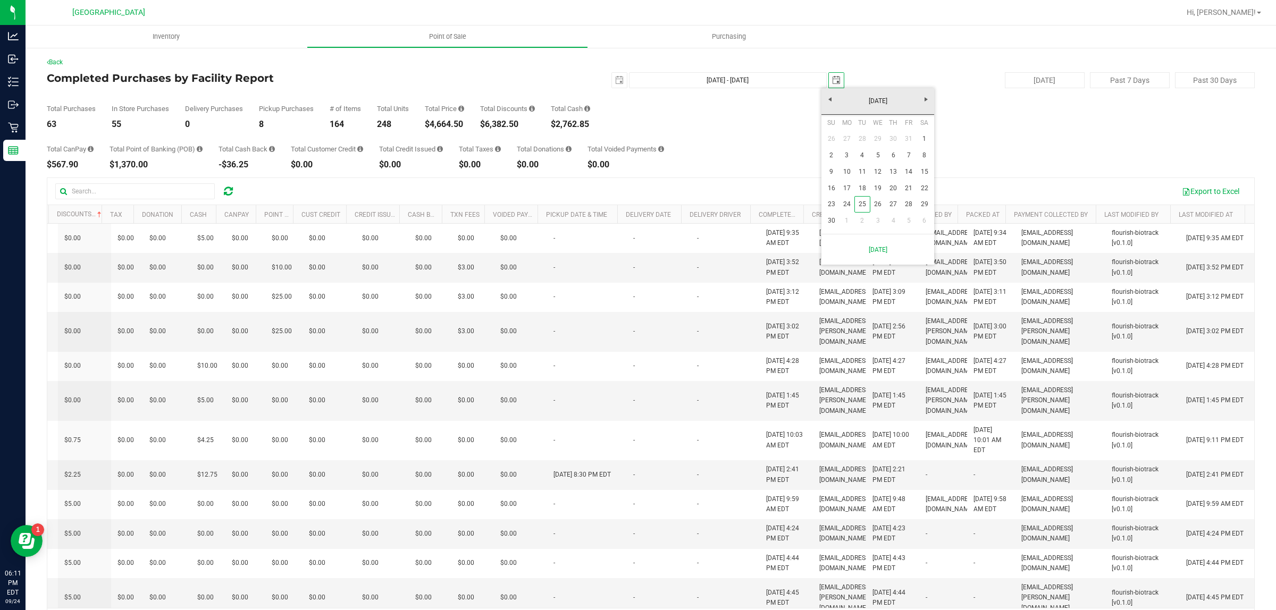
click at [906, 172] on link "14" at bounding box center [908, 172] width 15 height 16
type input "Nov 25, 2024 - Nov 14, 2025"
type input "2025-11-14"
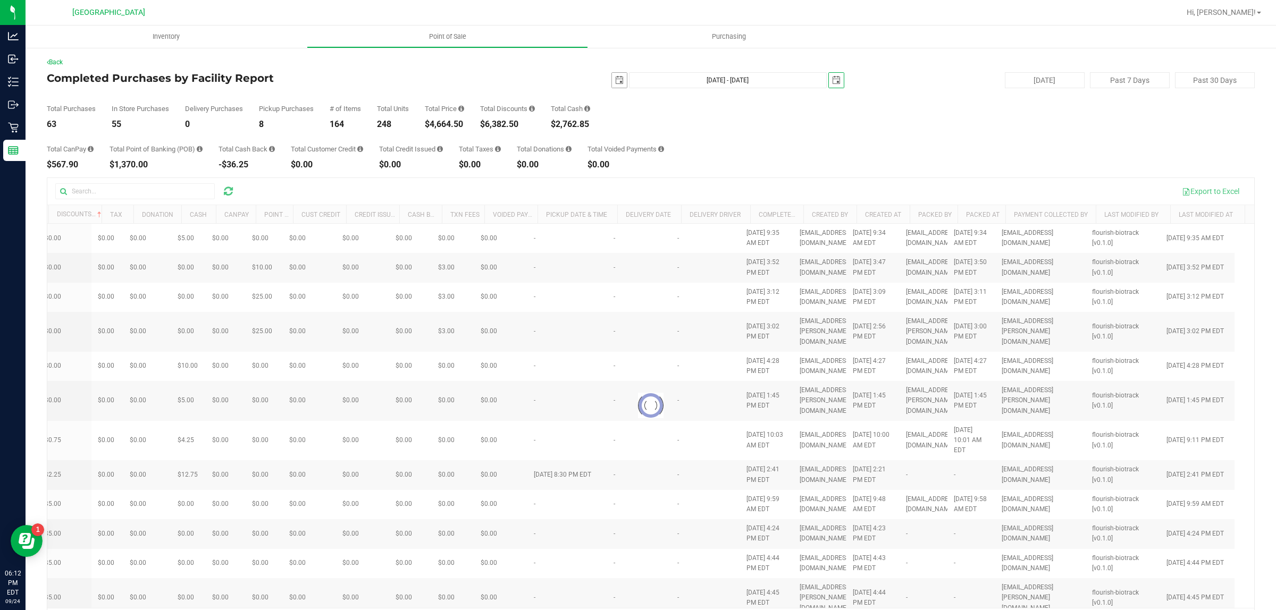
click at [615, 78] on span "select" at bounding box center [619, 80] width 9 height 9
click at [678, 169] on link "14" at bounding box center [676, 172] width 15 height 16
type input "Nov 14, 2024 - Nov 14, 2025"
type input "2024-11-14"
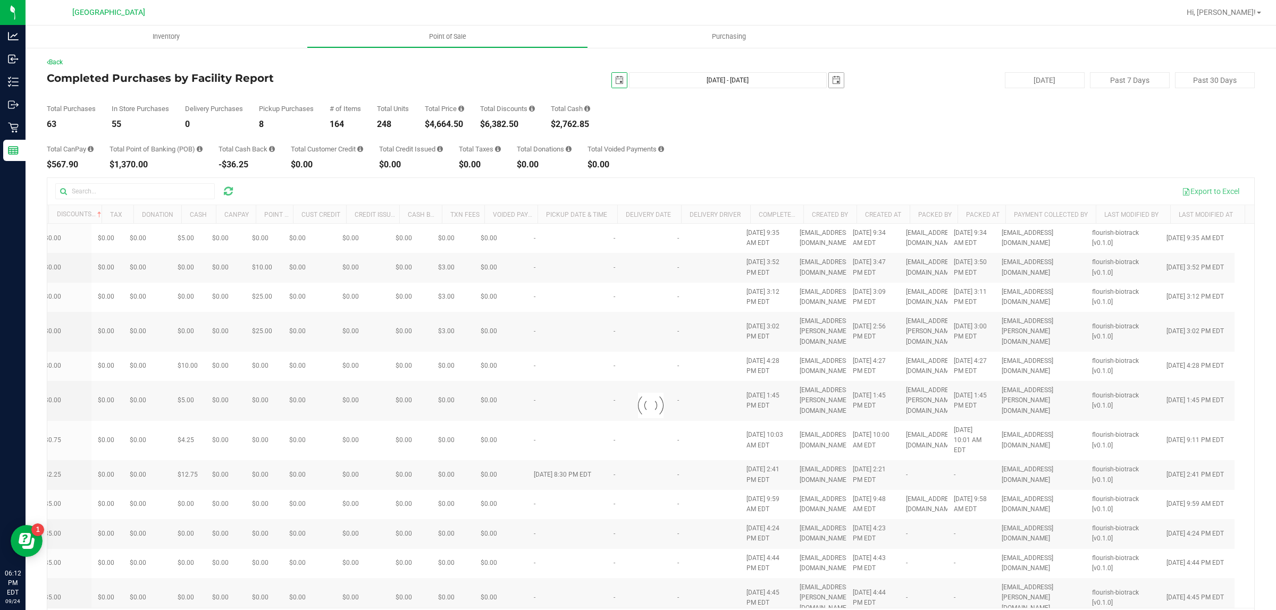
click at [832, 81] on span "select" at bounding box center [836, 80] width 9 height 9
click at [893, 104] on link "November 2025" at bounding box center [878, 101] width 114 height 16
click at [878, 101] on link "2025" at bounding box center [878, 101] width 114 height 16
click at [859, 158] on link "2024" at bounding box center [863, 160] width 27 height 27
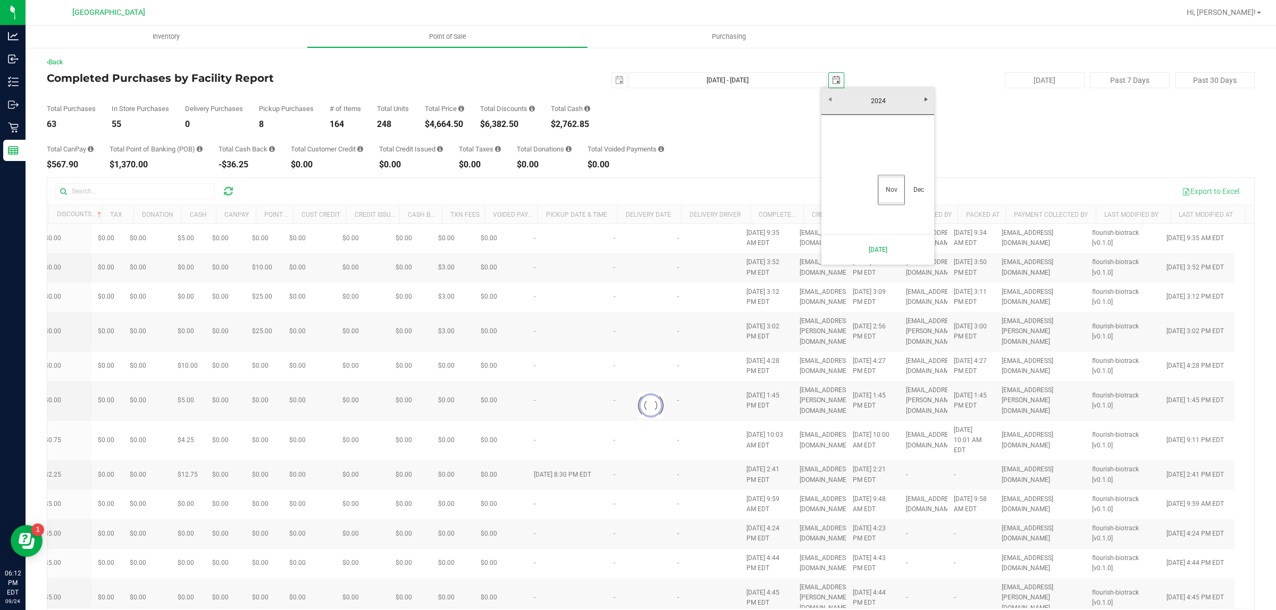
click at [891, 190] on link "Nov" at bounding box center [891, 189] width 27 height 27
click at [892, 171] on link "14" at bounding box center [893, 170] width 15 height 16
type input "Nov 14, 2024 - Nov 14, 2024"
type input "2024-11-14"
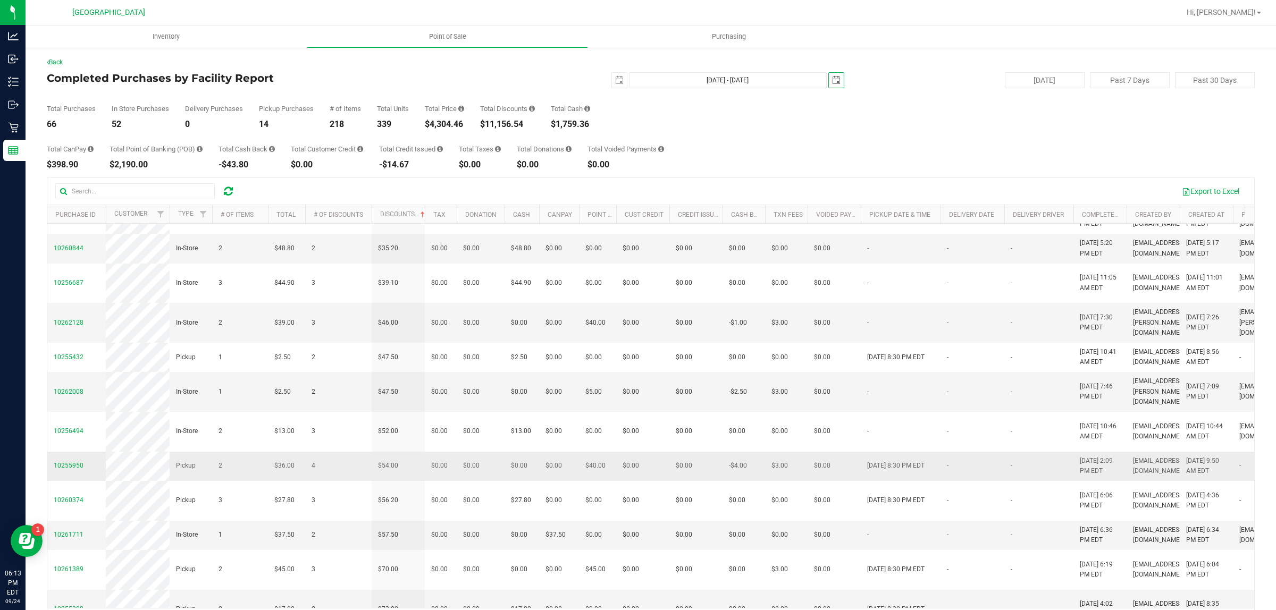
scroll to position [726, 0]
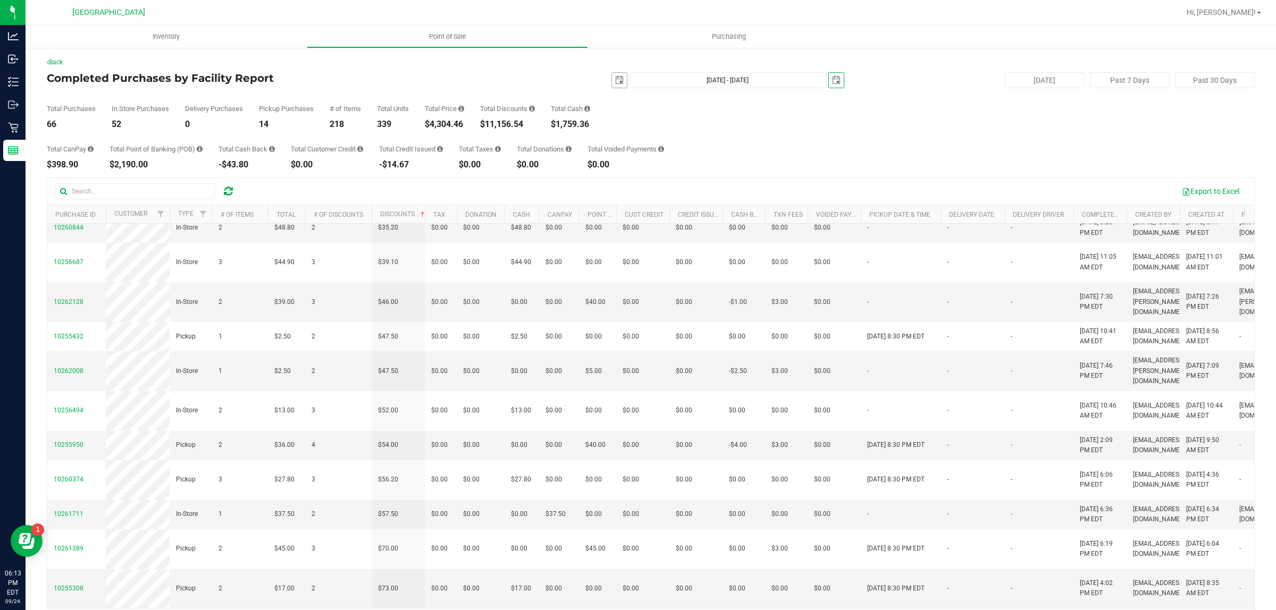
click at [615, 84] on span "select" at bounding box center [619, 80] width 9 height 9
click at [645, 155] on link "5" at bounding box center [644, 155] width 15 height 16
type input "Nov 5, 2024 - Nov 14, 2024"
type input "2024-11-05"
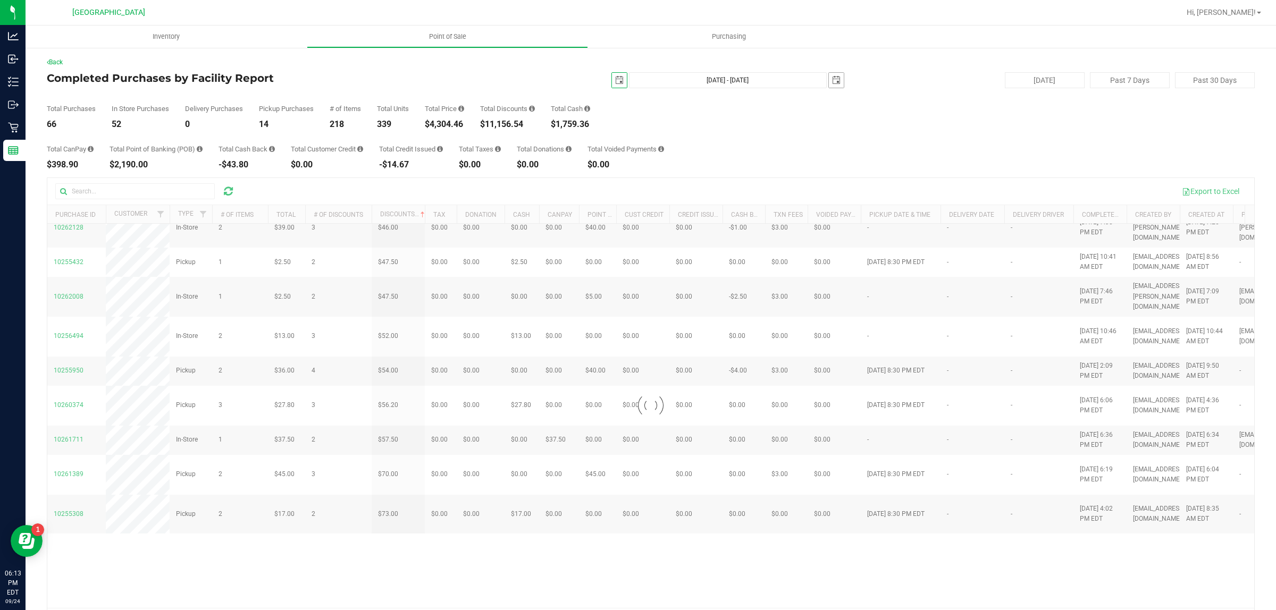
click at [832, 80] on span "select" at bounding box center [836, 80] width 9 height 9
click at [862, 154] on link "5" at bounding box center [861, 154] width 15 height 16
type input "Nov 5, 2024 - Nov 5, 2024"
type input "2024-11-05"
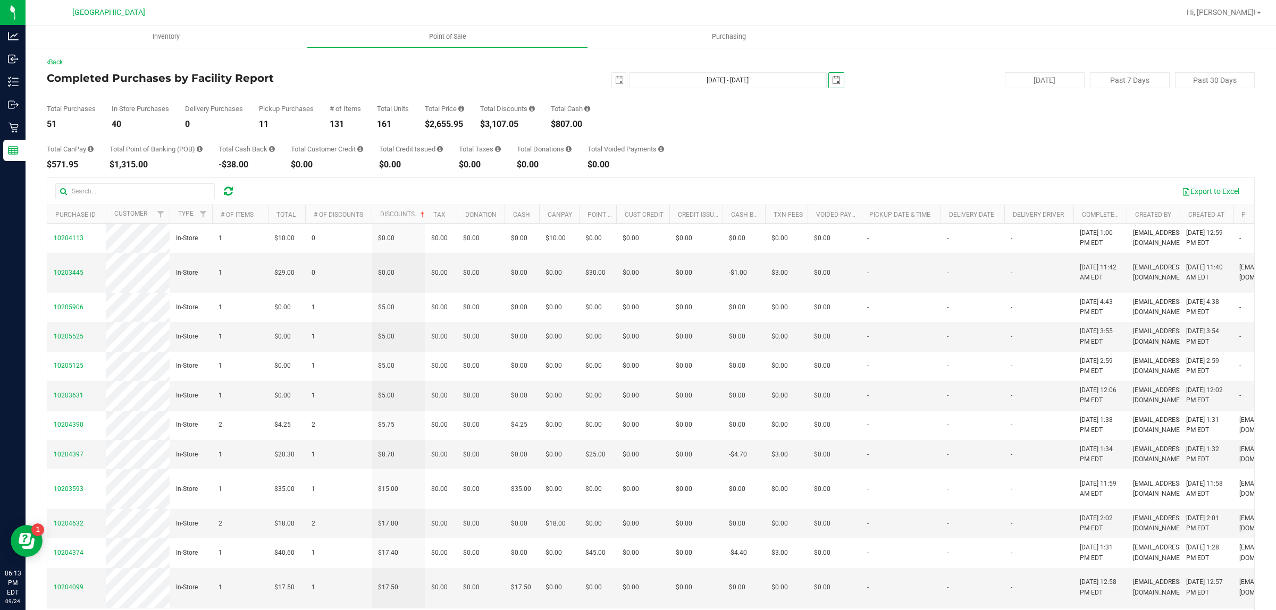
click at [832, 80] on span "select" at bounding box center [836, 80] width 9 height 9
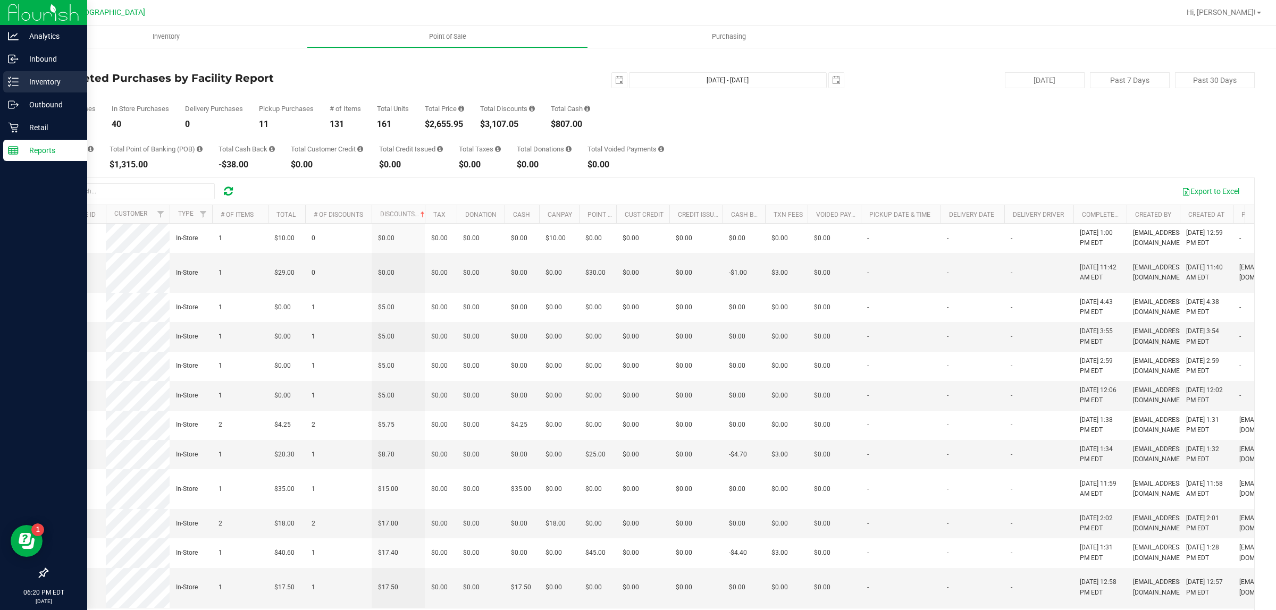
click at [36, 78] on p "Inventory" at bounding box center [51, 81] width 64 height 13
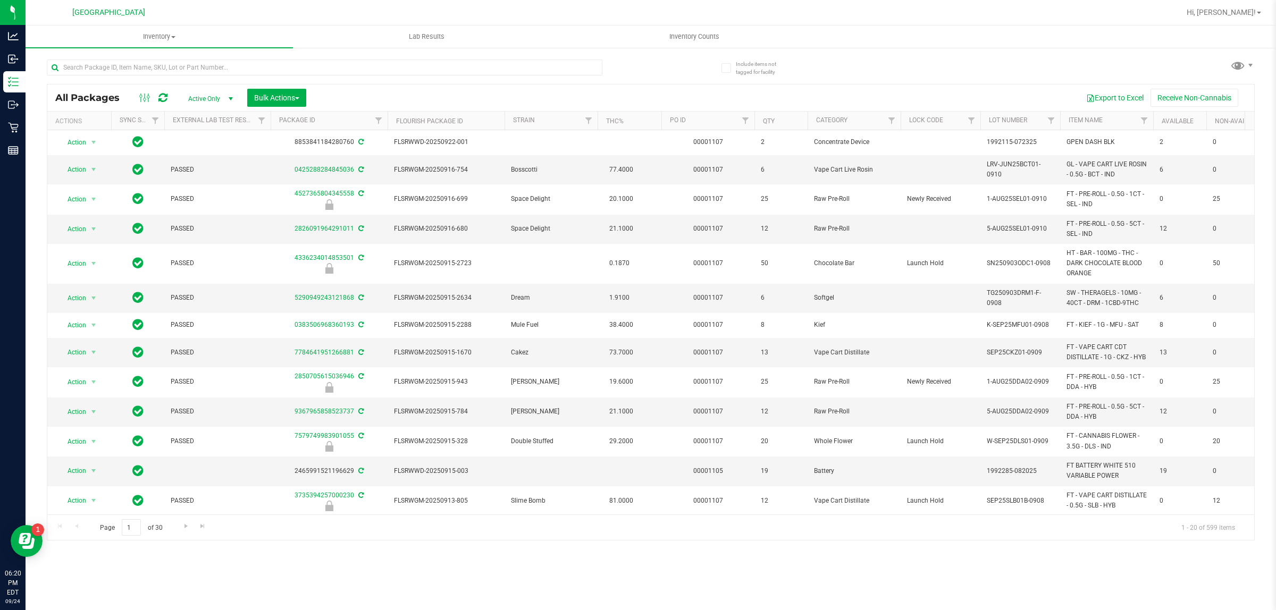
scroll to position [218, 0]
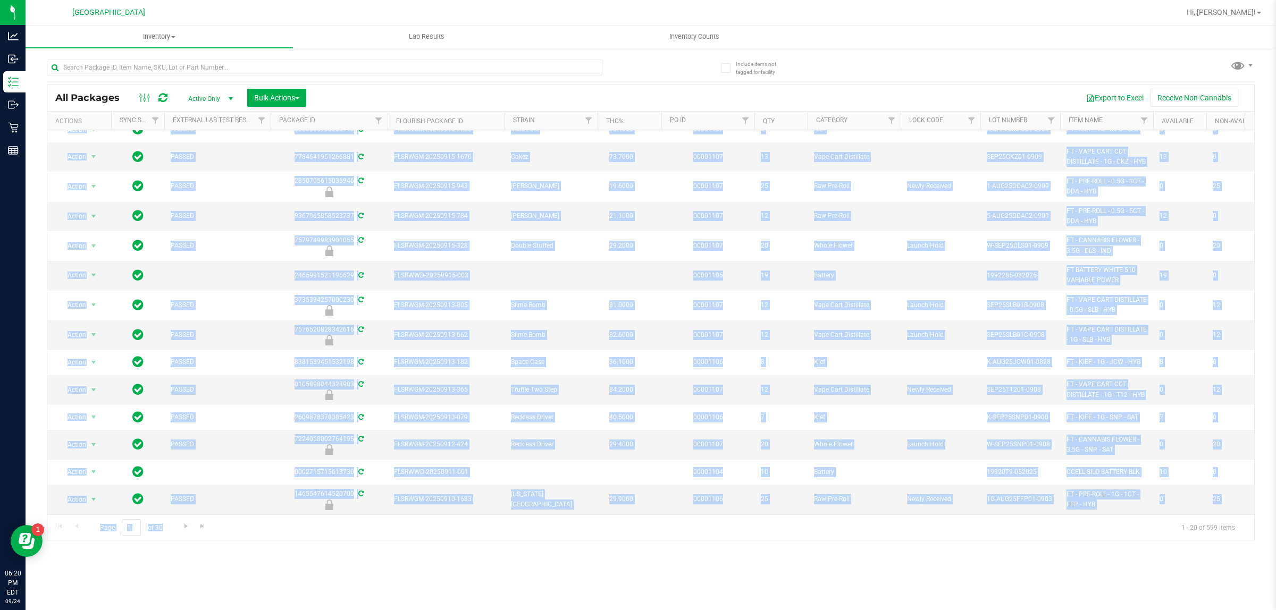
drag, startPoint x: 566, startPoint y: 516, endPoint x: 579, endPoint y: 509, distance: 14.7
click at [579, 509] on div "All Packages Active Only Active Only Lab Samples Locked All External Internal B…" at bounding box center [651, 312] width 1208 height 457
click at [600, 532] on div "Page 1 of 30 1 - 20 of 599 items" at bounding box center [650, 528] width 1207 height 26
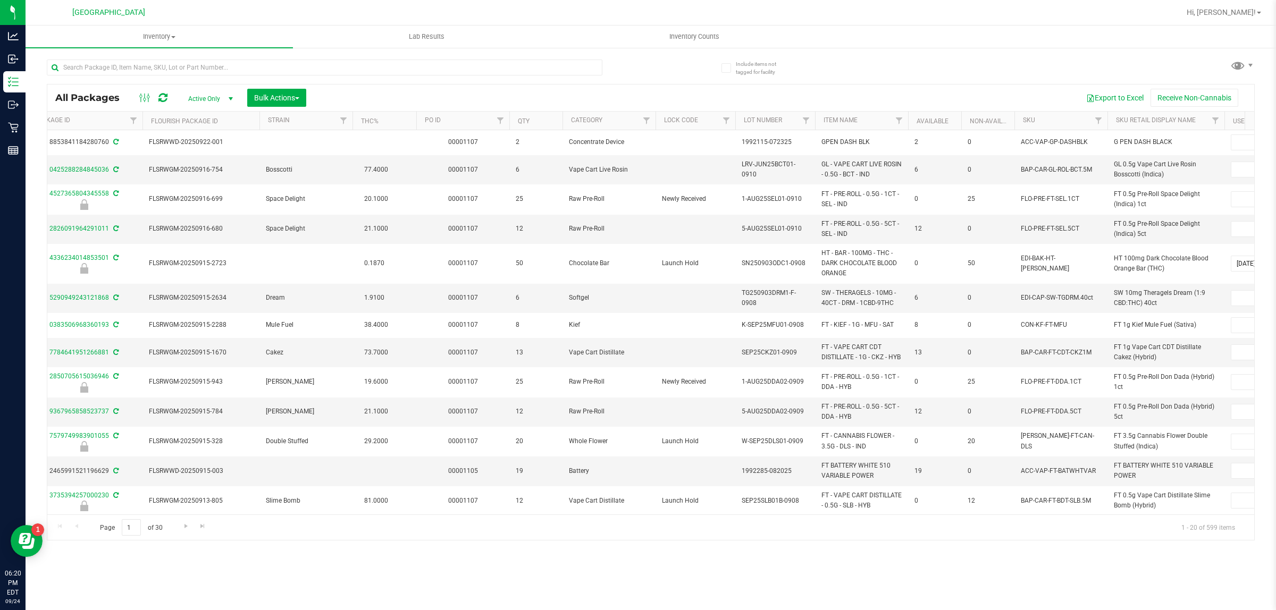
scroll to position [0, 0]
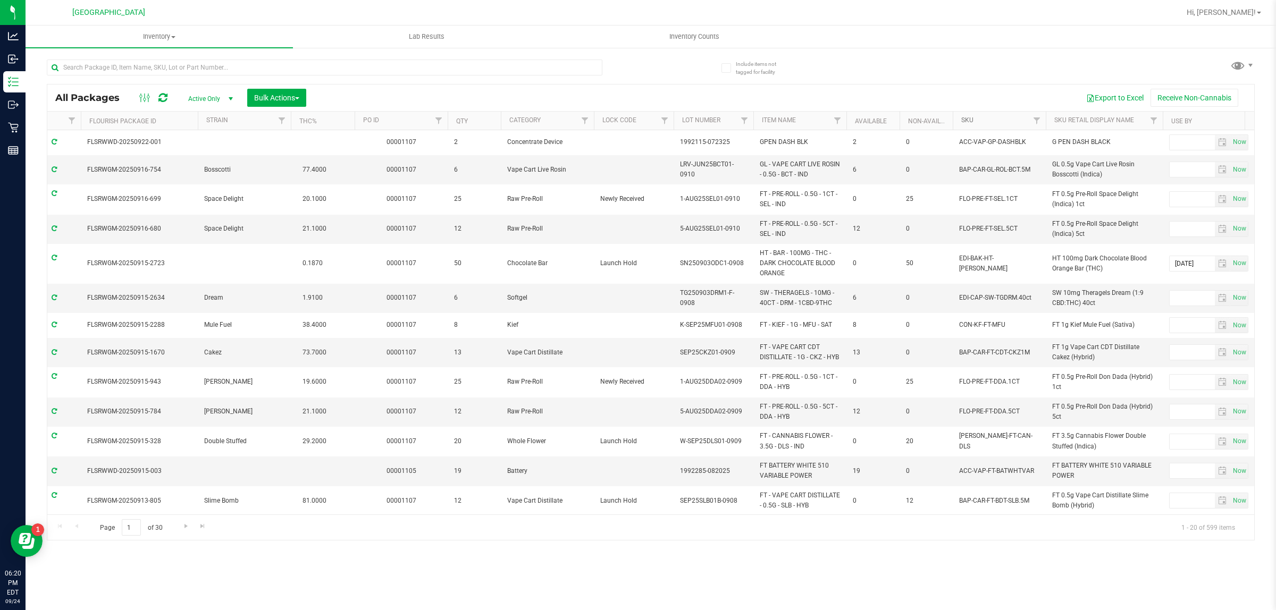
click at [966, 121] on link "SKU" at bounding box center [967, 119] width 12 height 7
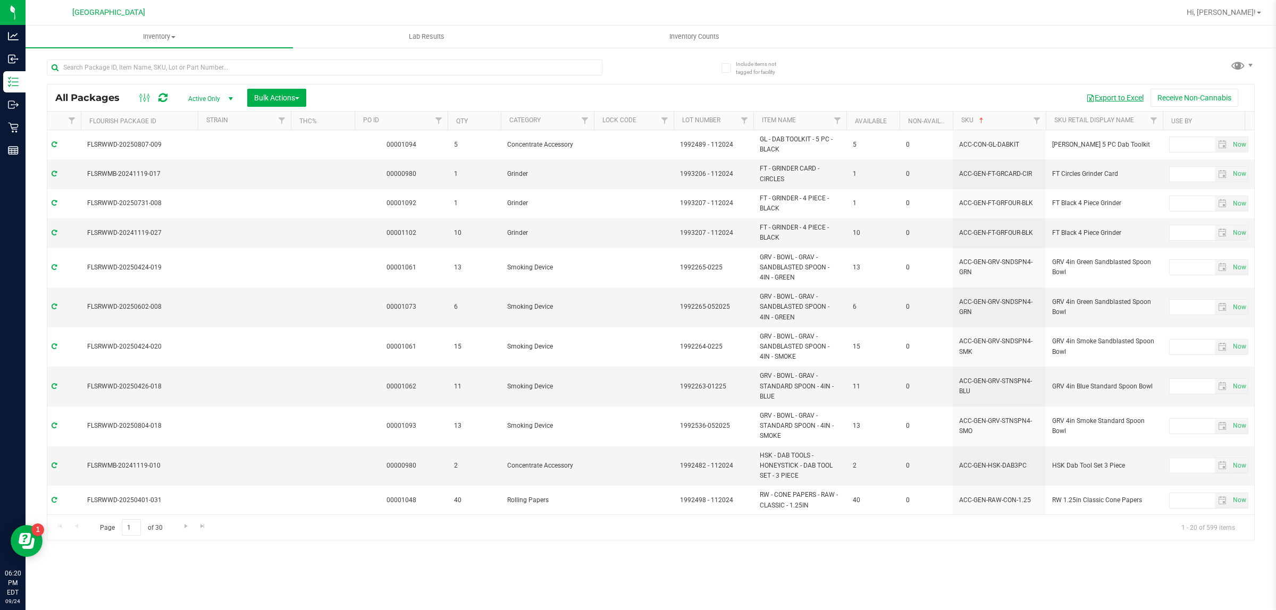
click at [1125, 98] on button "Export to Excel" at bounding box center [1114, 98] width 71 height 18
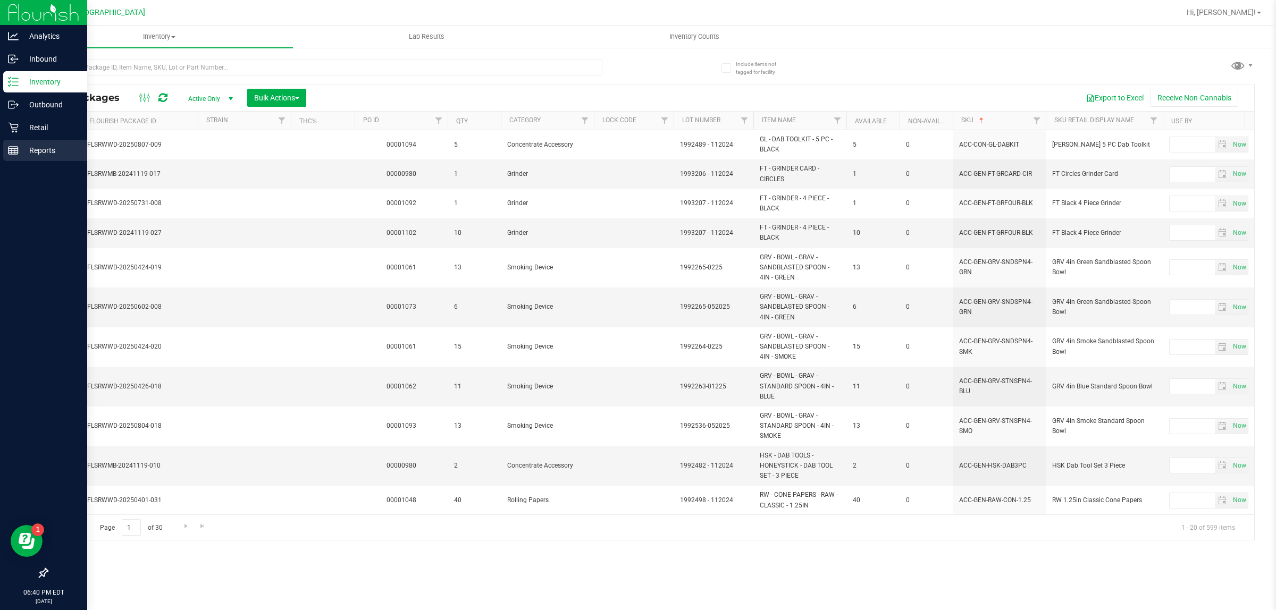
click at [12, 151] on line at bounding box center [12, 151] width 0 height 5
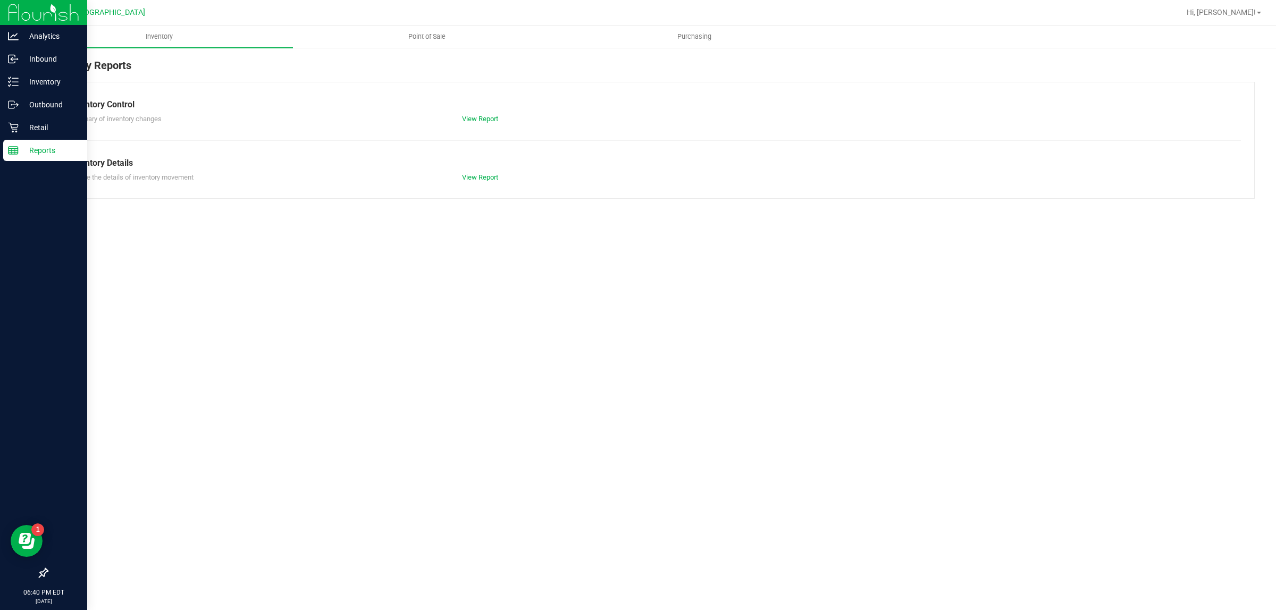
click at [429, 37] on span "Point of Sale" at bounding box center [427, 37] width 66 height 10
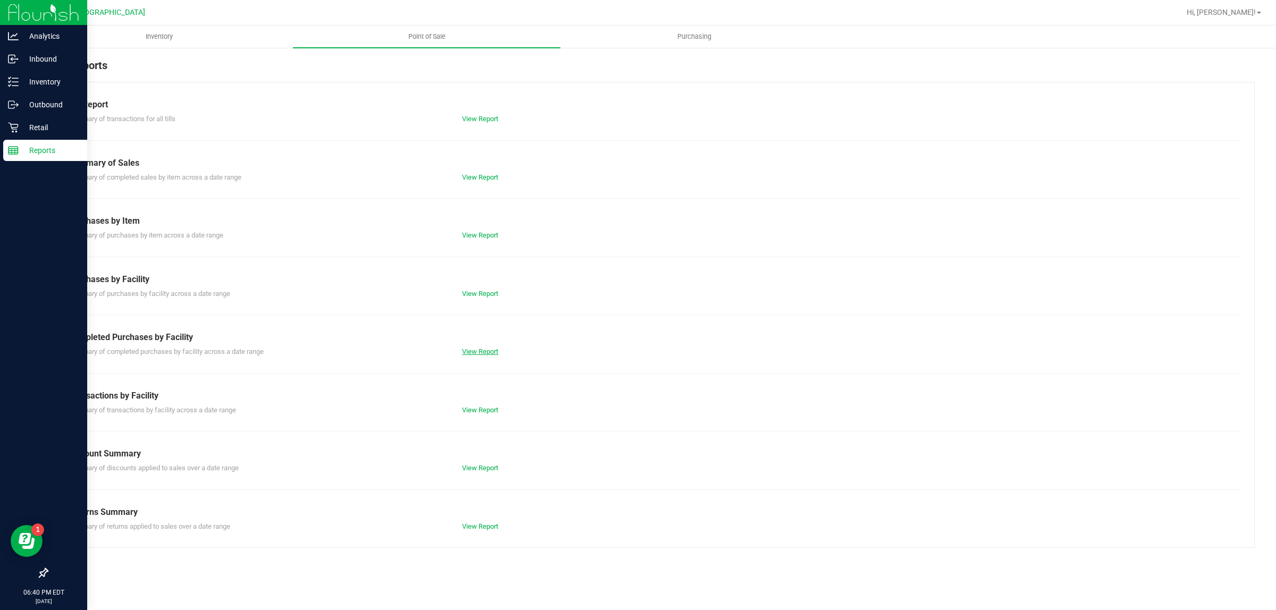
click at [468, 352] on link "View Report" at bounding box center [480, 352] width 36 height 8
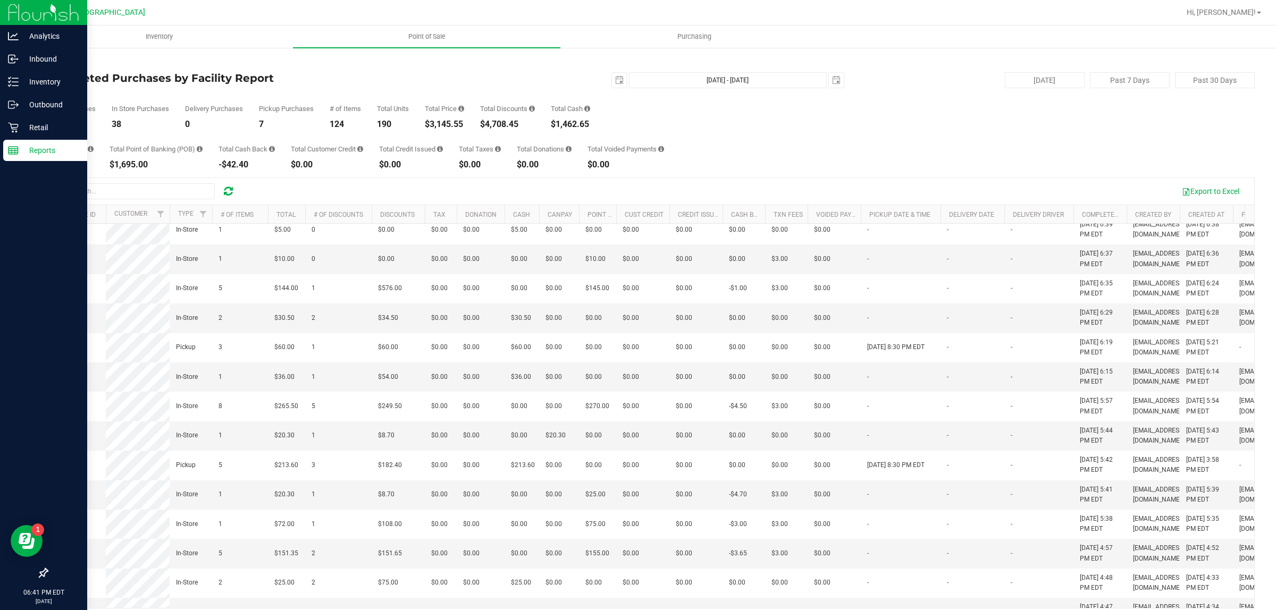
scroll to position [9, 0]
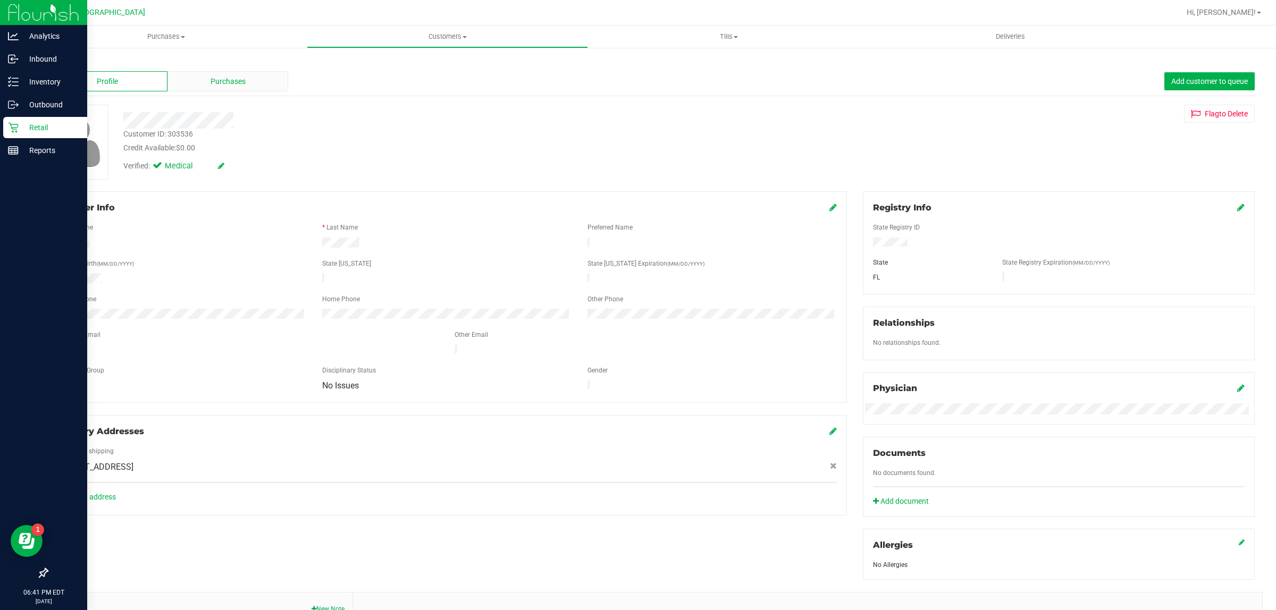
click at [245, 80] on div "Purchases" at bounding box center [227, 81] width 121 height 20
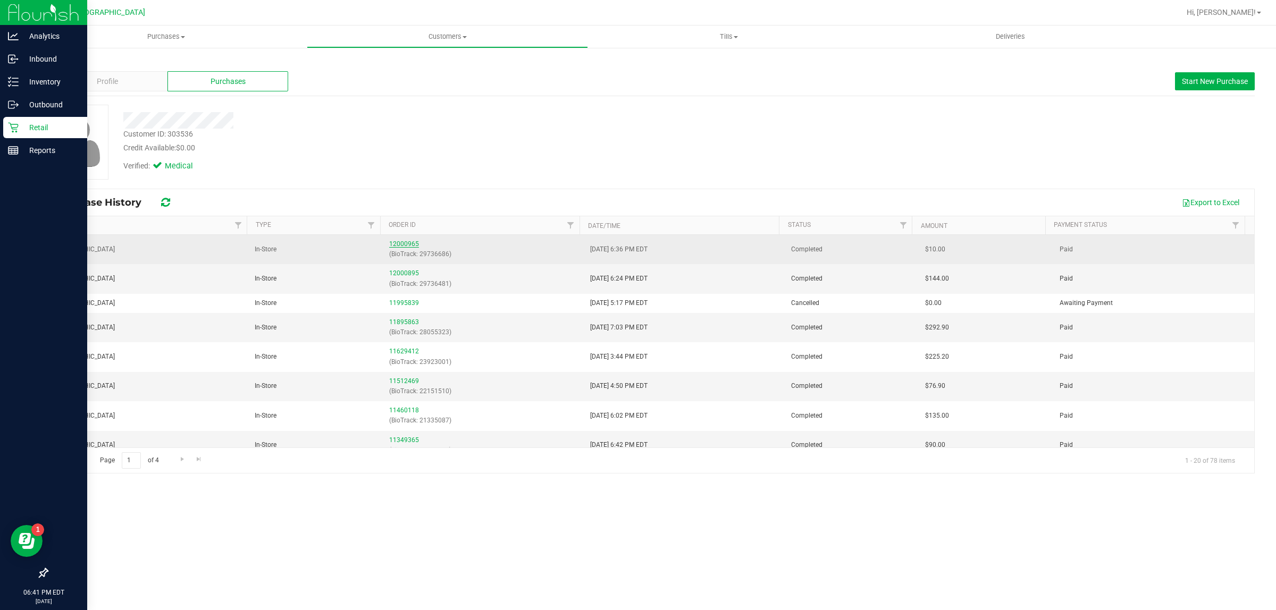
click at [395, 245] on link "12000965" at bounding box center [404, 243] width 30 height 7
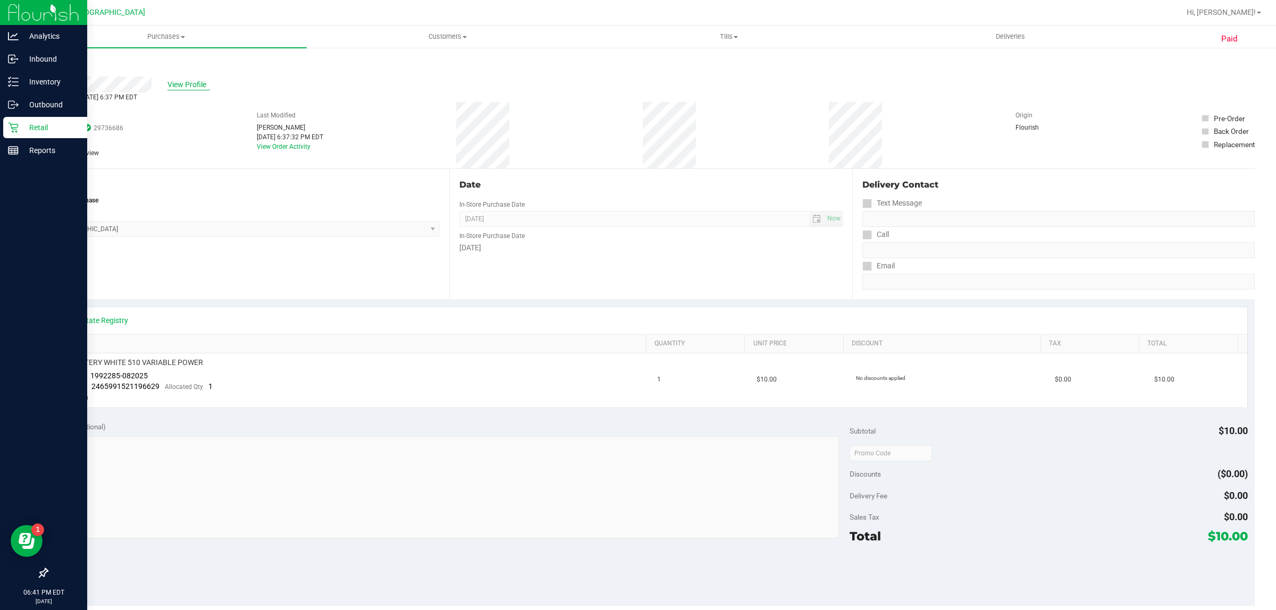
click at [195, 84] on span "View Profile" at bounding box center [188, 84] width 43 height 11
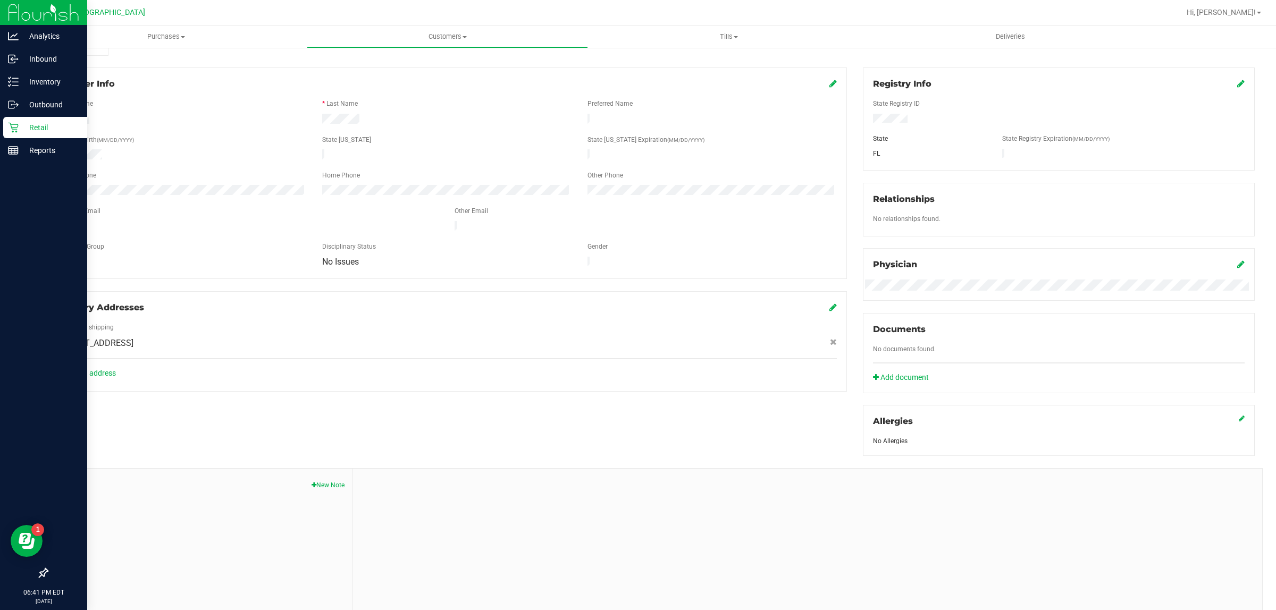
scroll to position [159, 0]
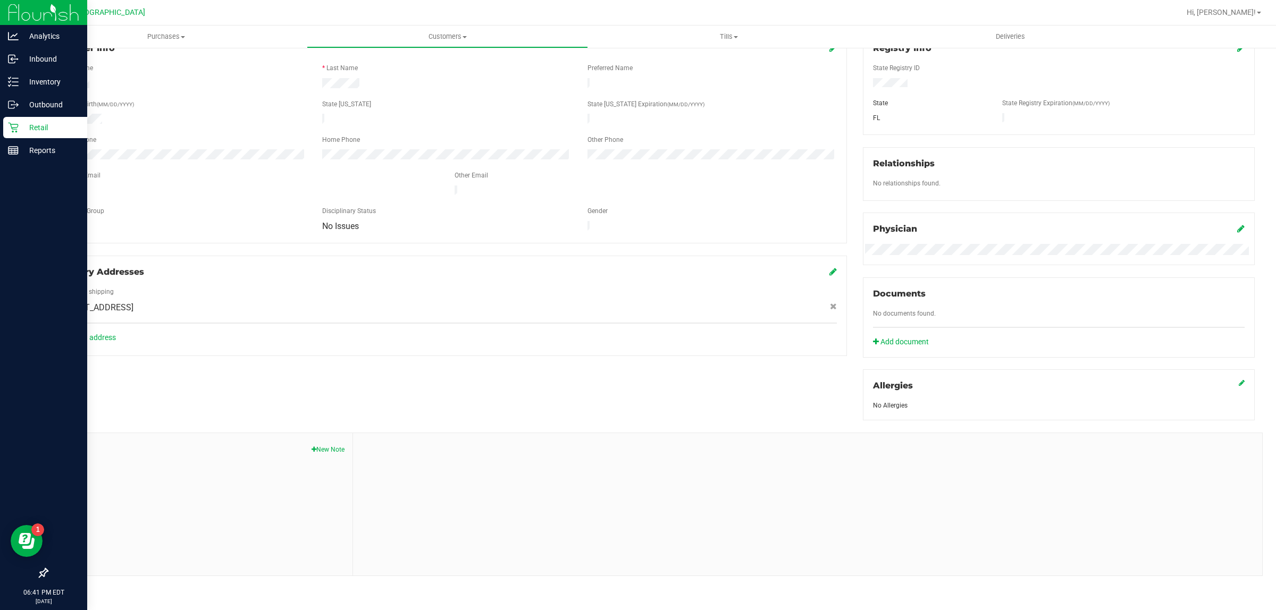
click at [326, 445] on button "New Note" at bounding box center [327, 450] width 33 height 10
click at [509, 469] on input "Note Title" at bounding box center [807, 477] width 893 height 16
click at [19, 129] on p "Retail" at bounding box center [51, 127] width 64 height 13
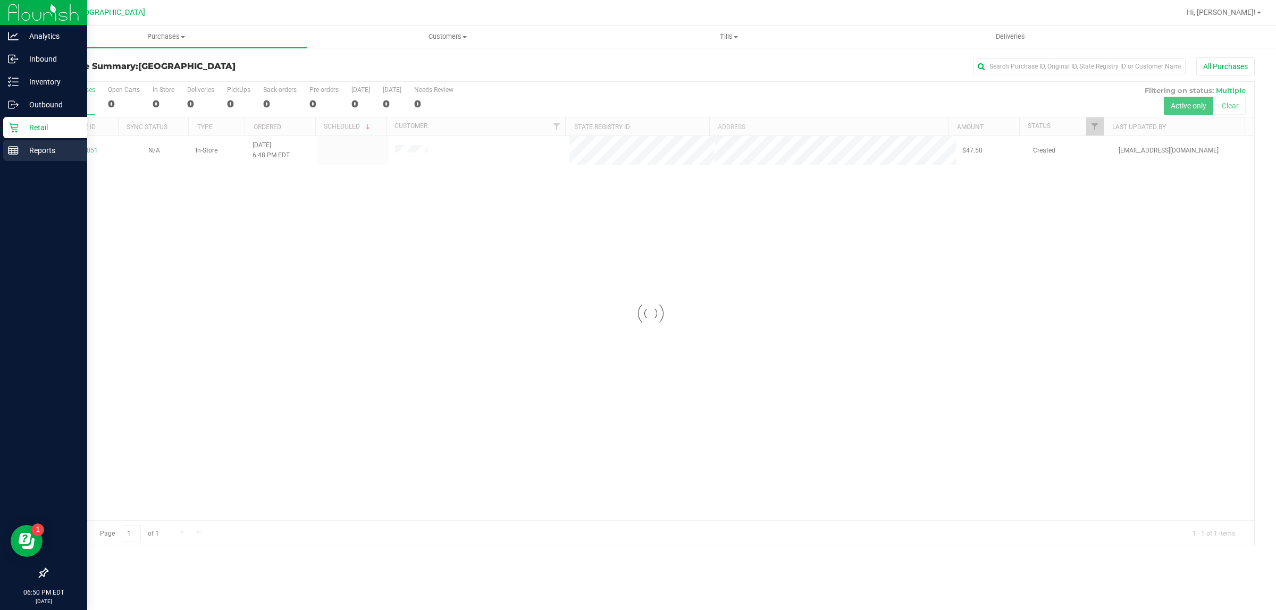
click at [46, 148] on p "Reports" at bounding box center [51, 150] width 64 height 13
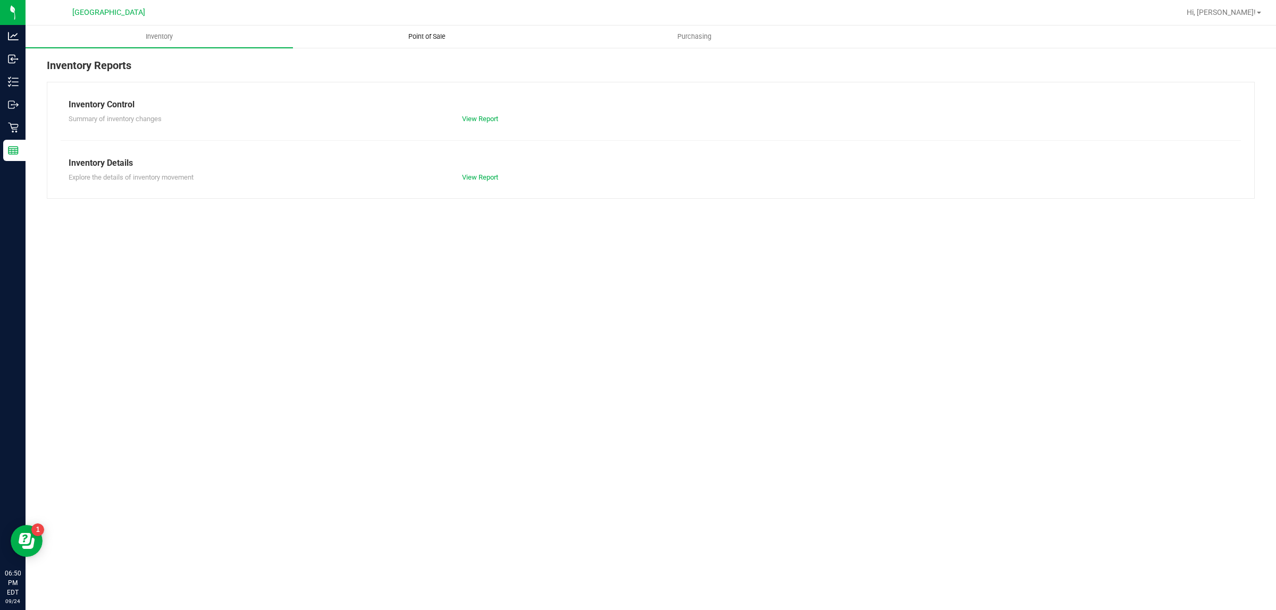
click at [425, 41] on uib-tab-heading "Point of Sale" at bounding box center [426, 36] width 266 height 21
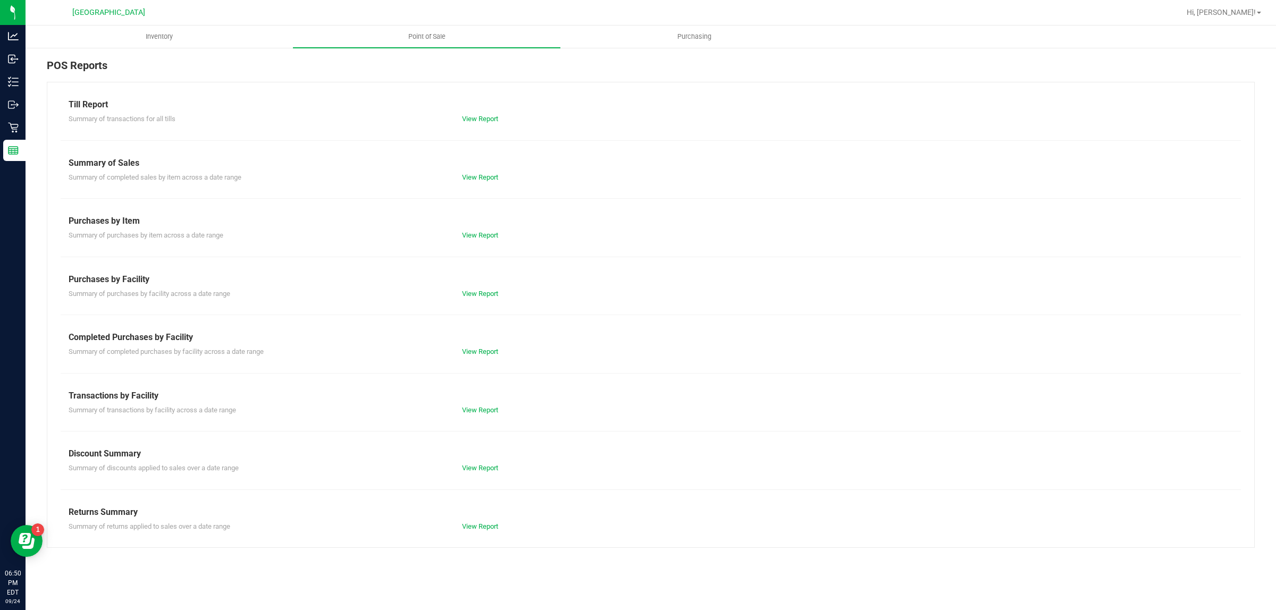
click at [506, 355] on div "View Report" at bounding box center [552, 352] width 197 height 11
click at [471, 351] on link "View Report" at bounding box center [480, 352] width 36 height 8
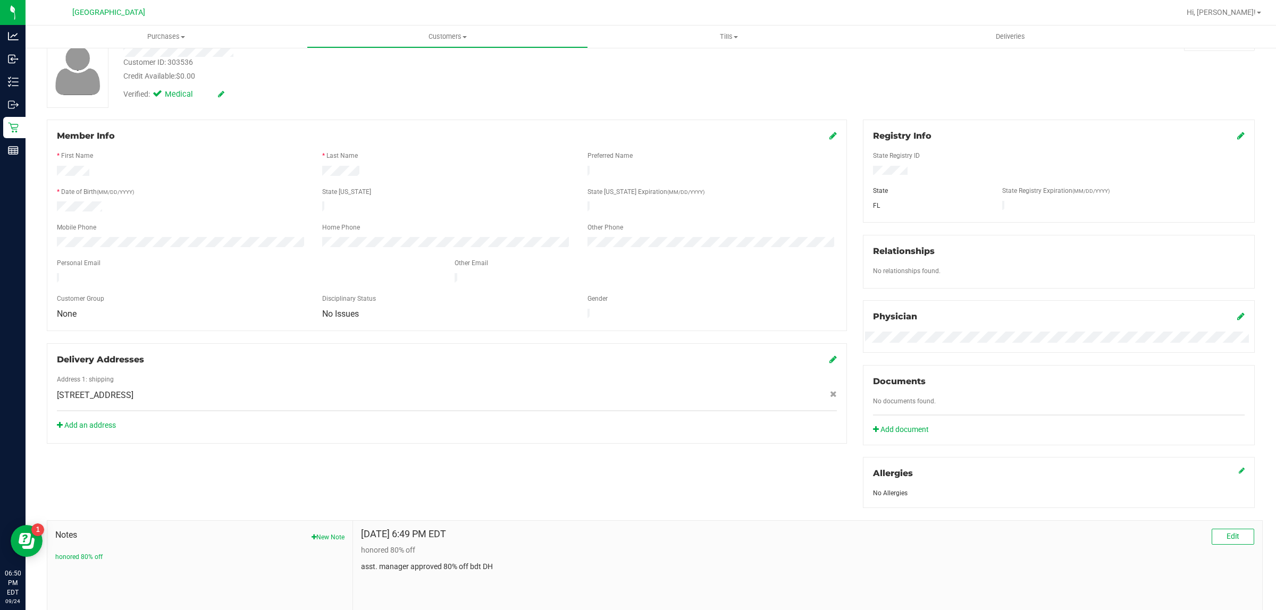
scroll to position [159, 0]
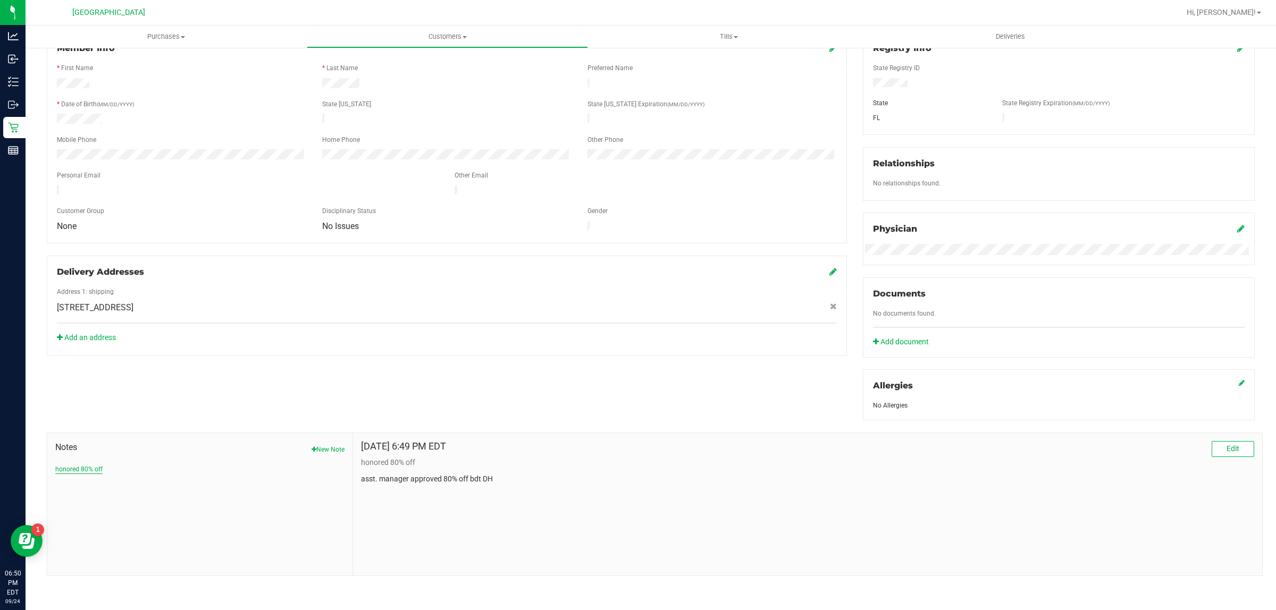
click at [100, 468] on button "honored 80% off" at bounding box center [78, 470] width 47 height 10
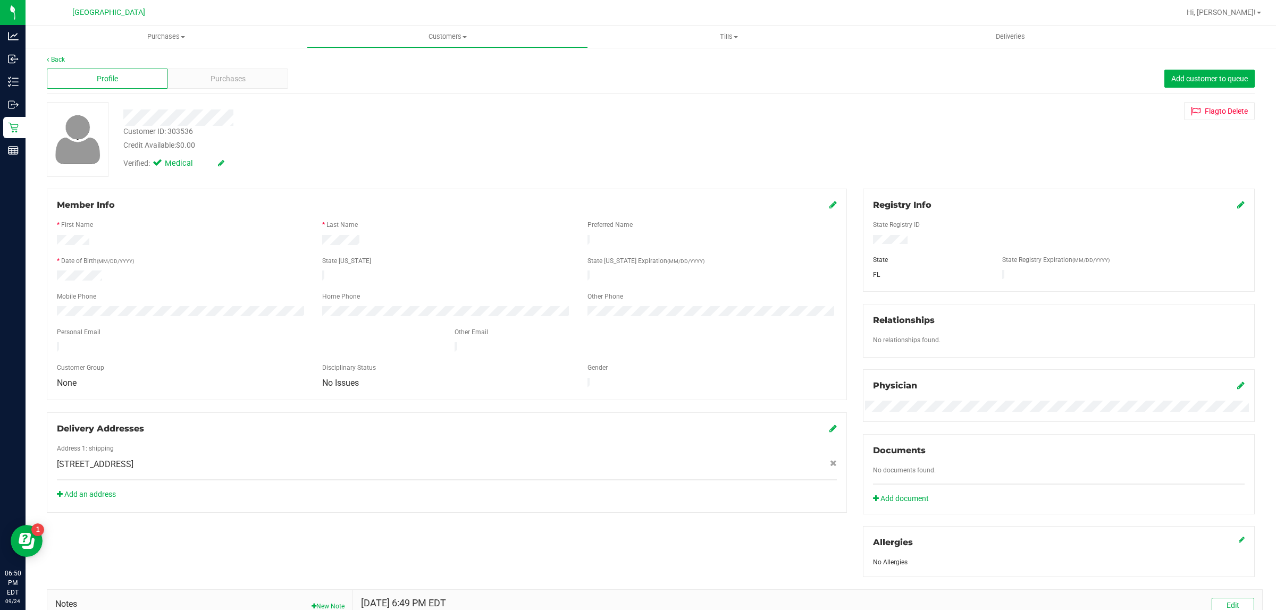
scroll to position [0, 0]
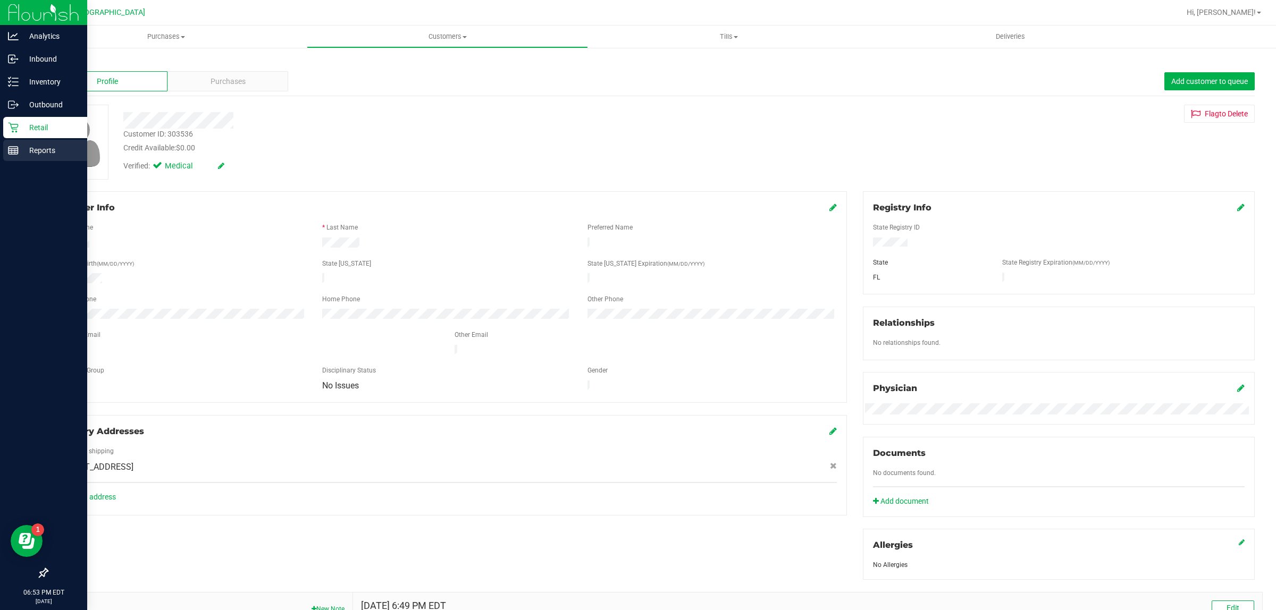
click at [3, 150] on div "Reports" at bounding box center [45, 150] width 84 height 21
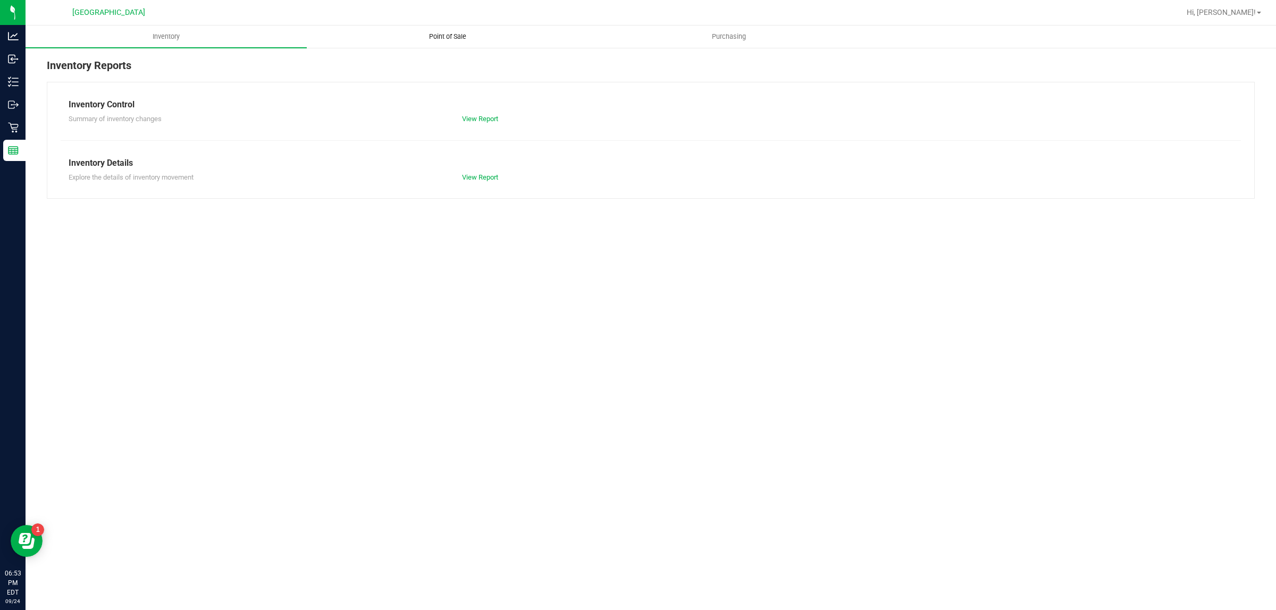
click at [443, 33] on span "Point of Sale" at bounding box center [448, 37] width 66 height 10
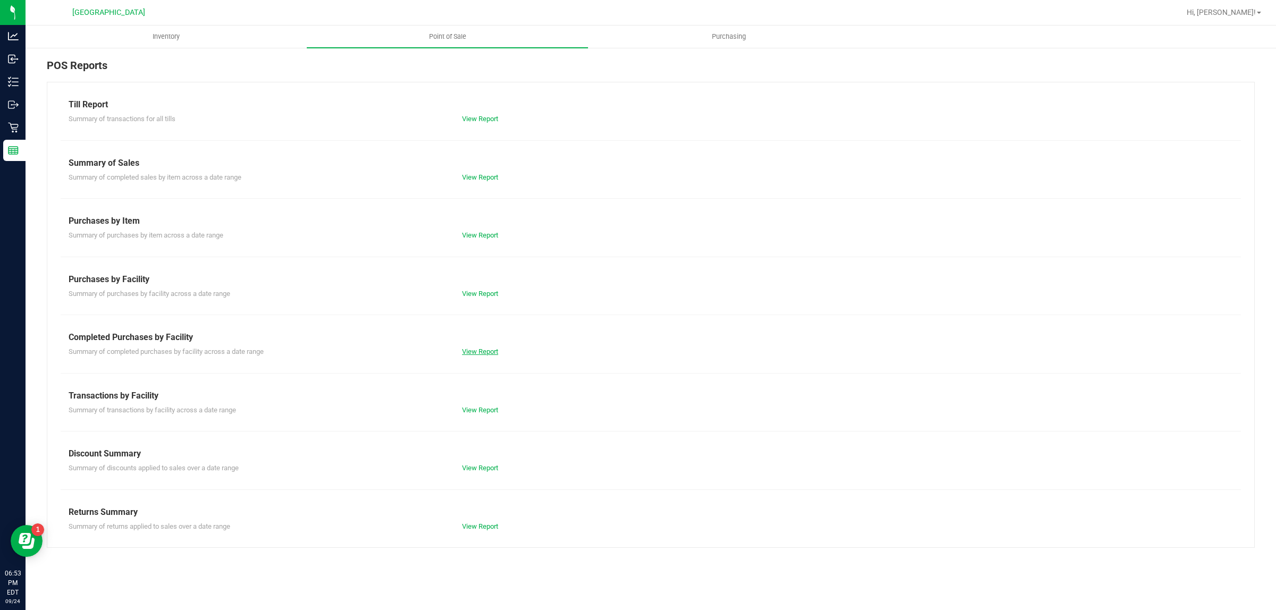
click at [489, 349] on link "View Report" at bounding box center [480, 352] width 36 height 8
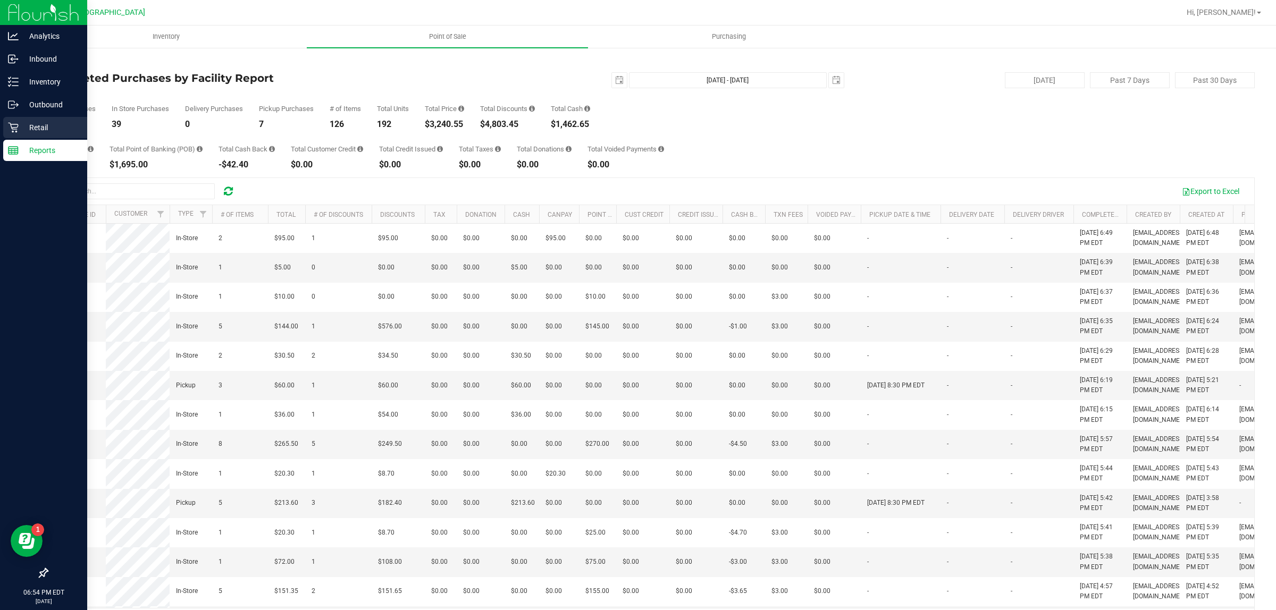
click at [21, 136] on div "Retail" at bounding box center [45, 127] width 84 height 21
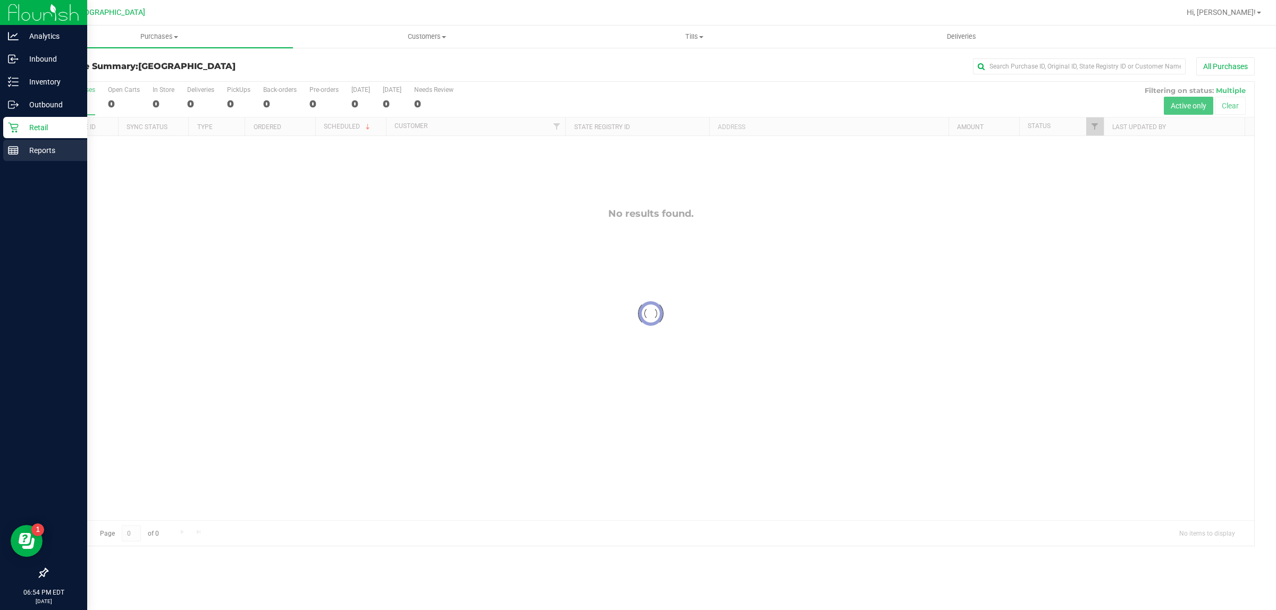
click at [43, 145] on p "Reports" at bounding box center [51, 150] width 64 height 13
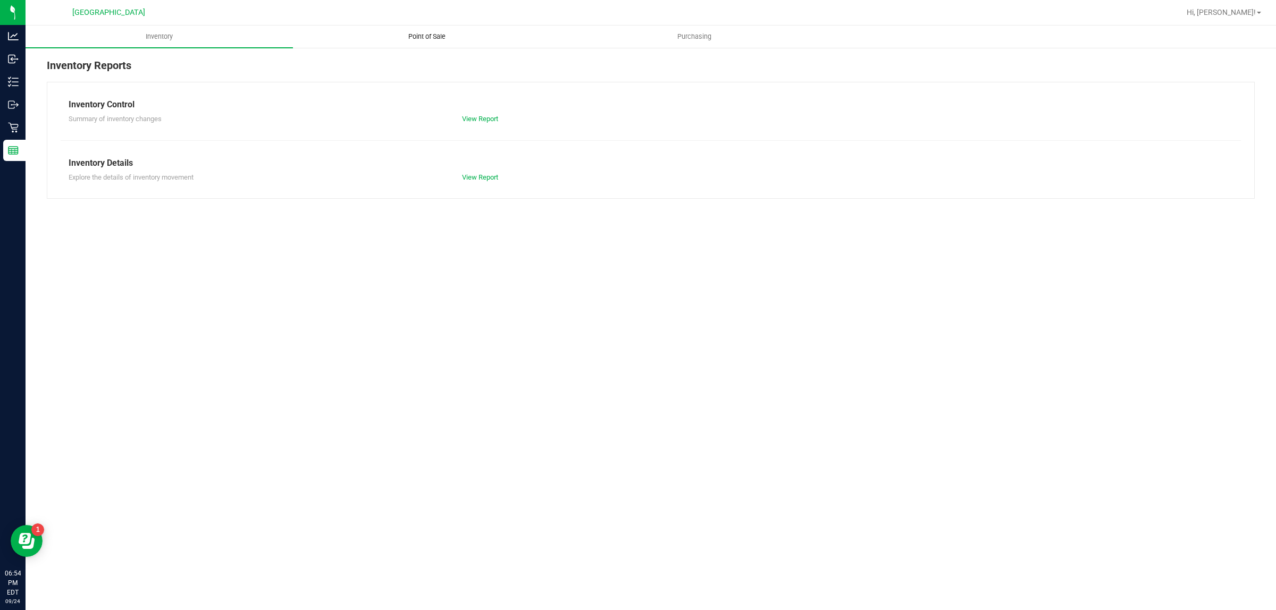
click at [441, 36] on span "Point of Sale" at bounding box center [427, 37] width 66 height 10
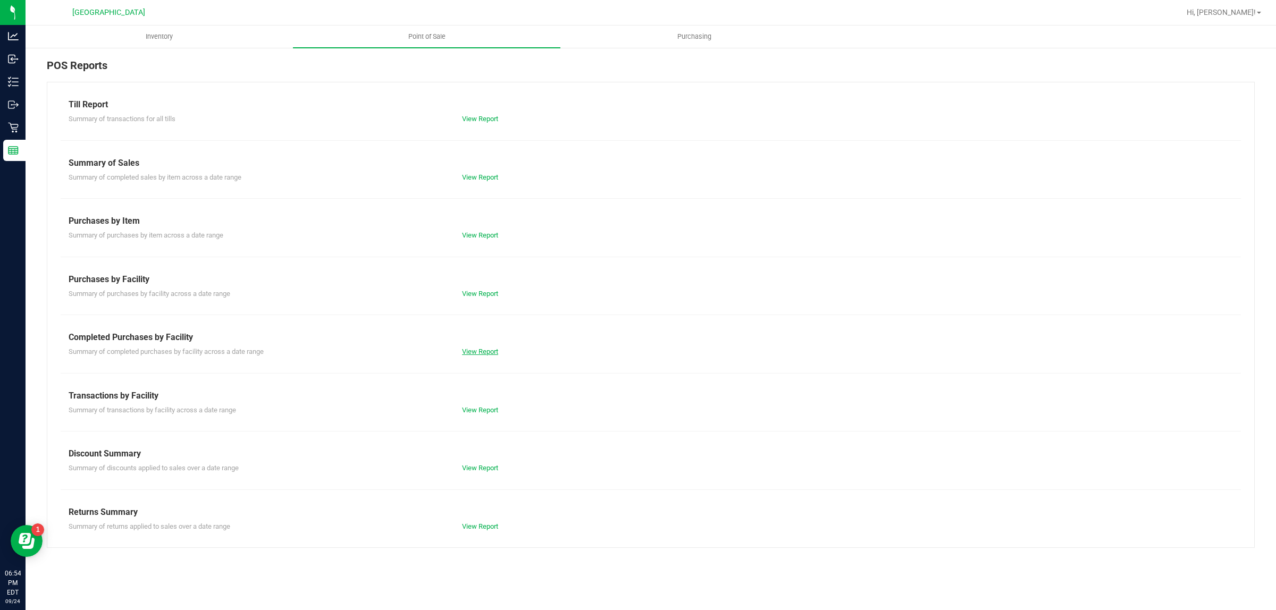
click at [478, 352] on link "View Report" at bounding box center [480, 352] width 36 height 8
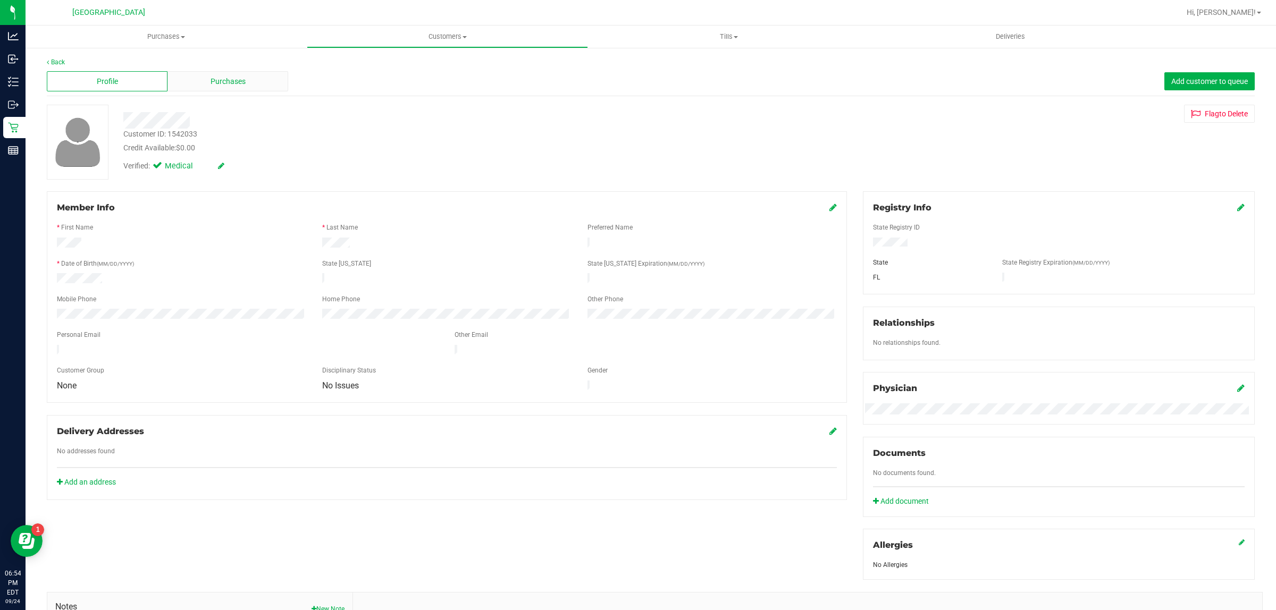
click at [253, 86] on div "Purchases" at bounding box center [227, 81] width 121 height 20
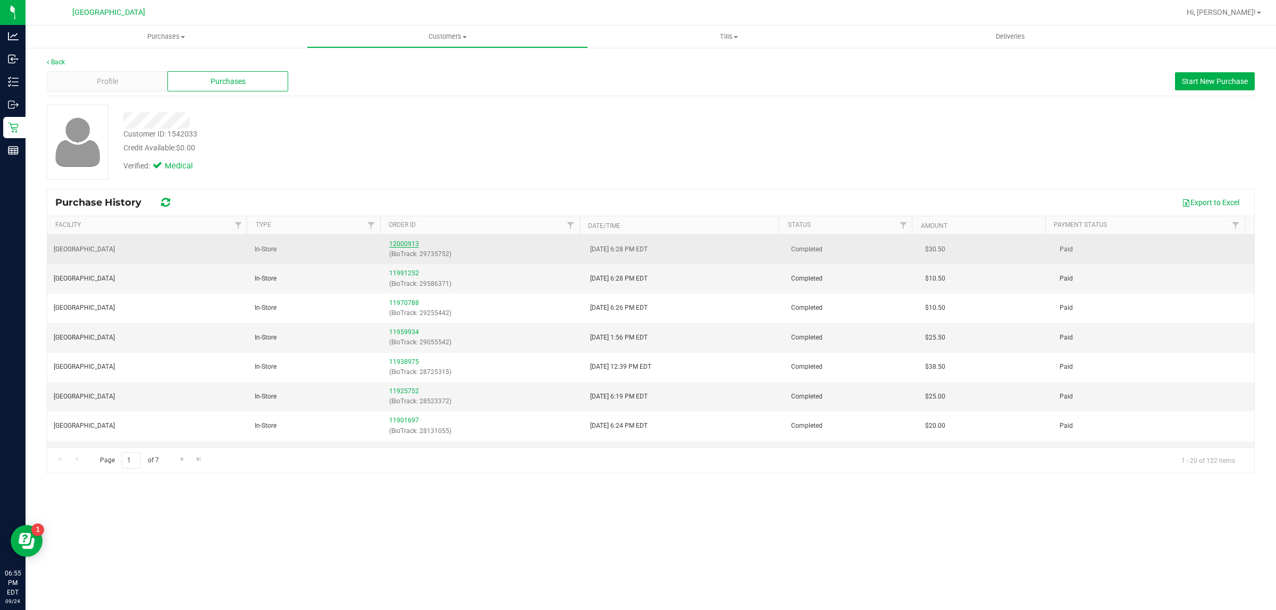
click at [393, 242] on link "12000913" at bounding box center [404, 243] width 30 height 7
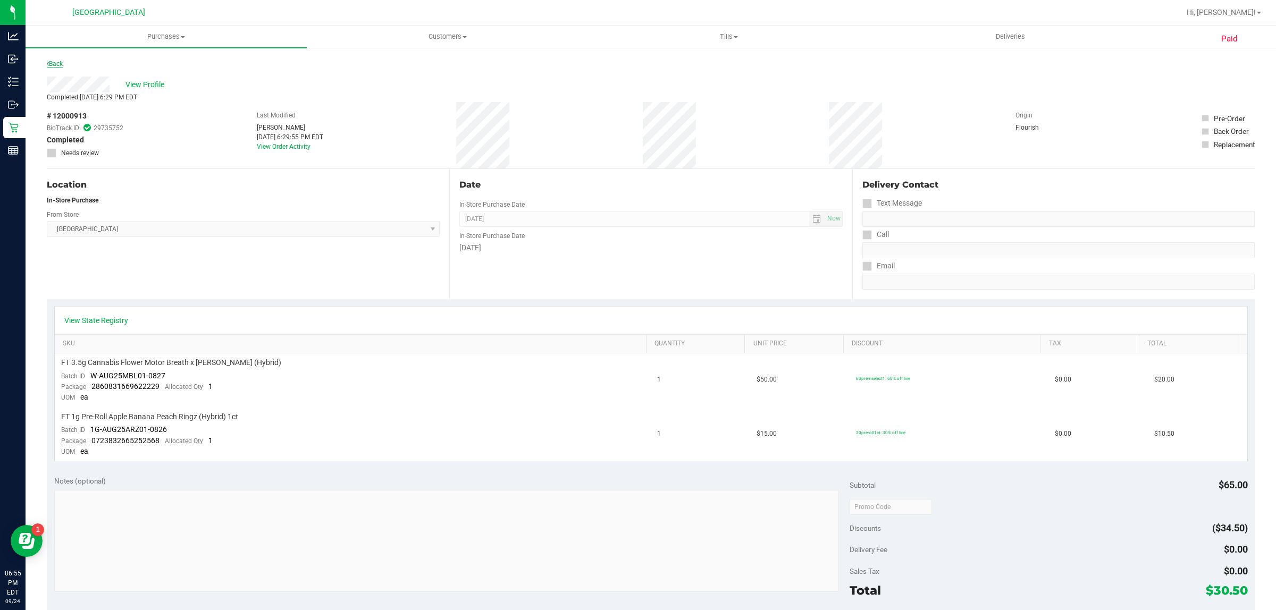
click at [51, 63] on link "Back" at bounding box center [55, 63] width 16 height 7
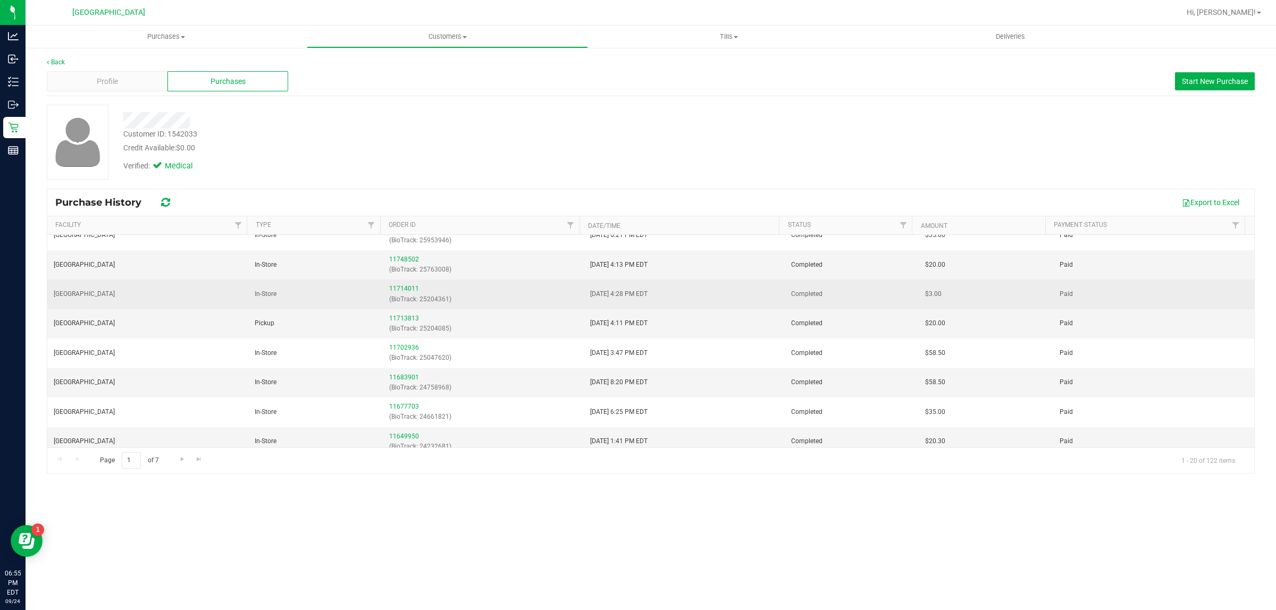
scroll to position [367, 0]
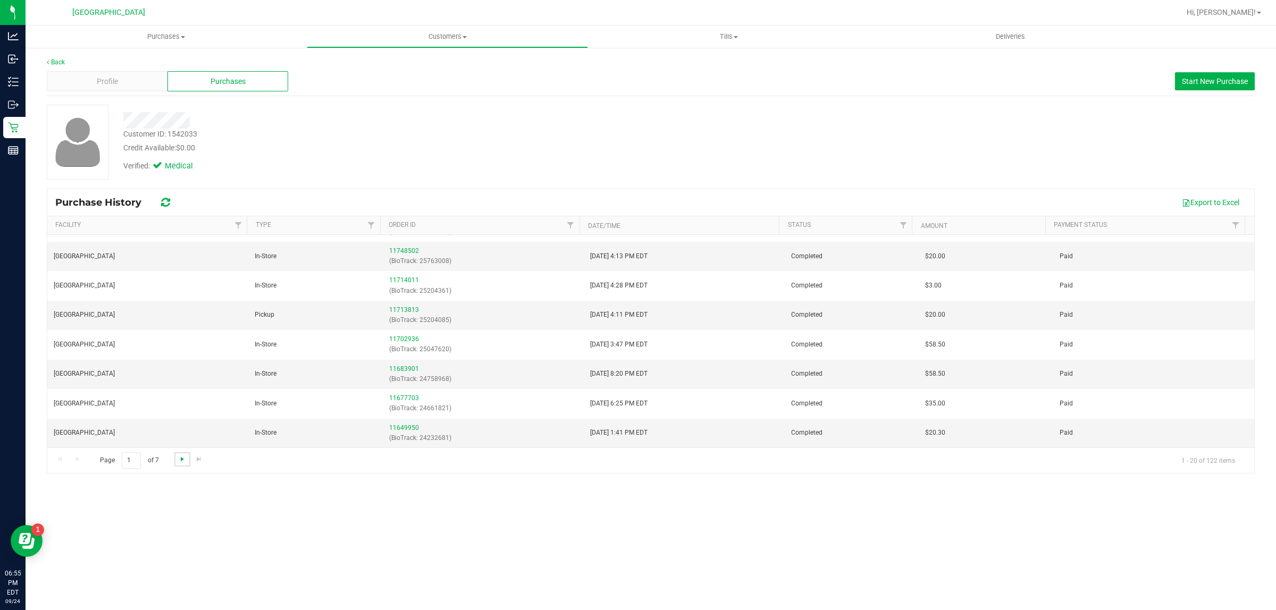
click at [186, 460] on span "Go to the next page" at bounding box center [182, 459] width 9 height 9
click at [179, 457] on span "Go to the next page" at bounding box center [182, 459] width 9 height 9
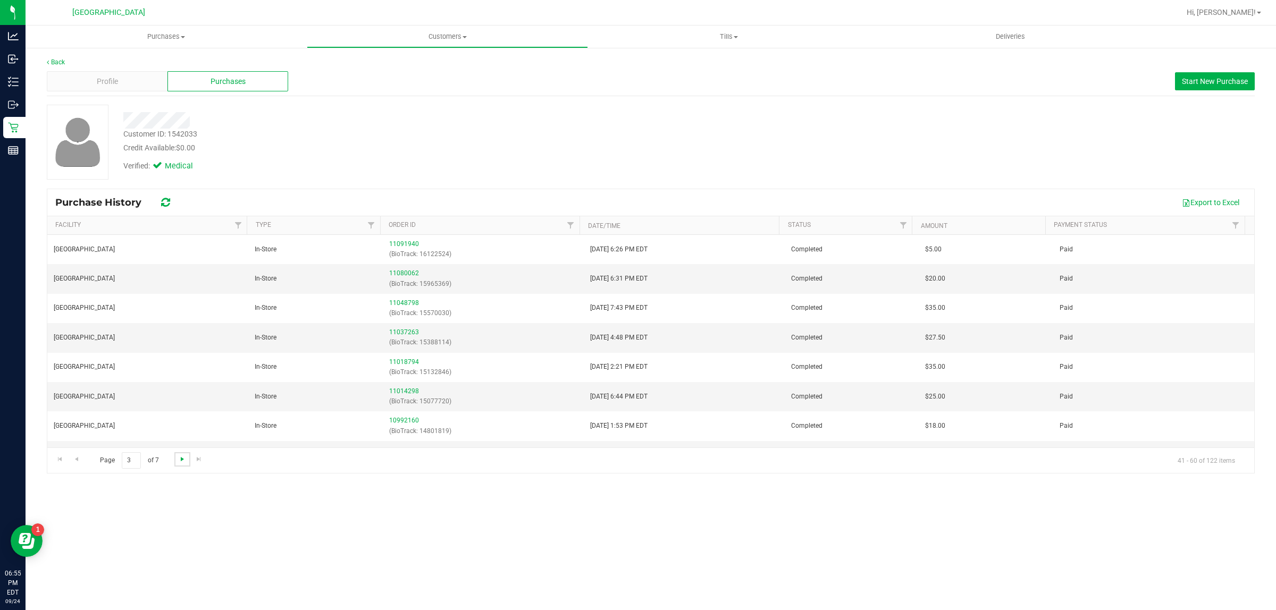
click at [179, 457] on span "Go to the next page" at bounding box center [182, 459] width 9 height 9
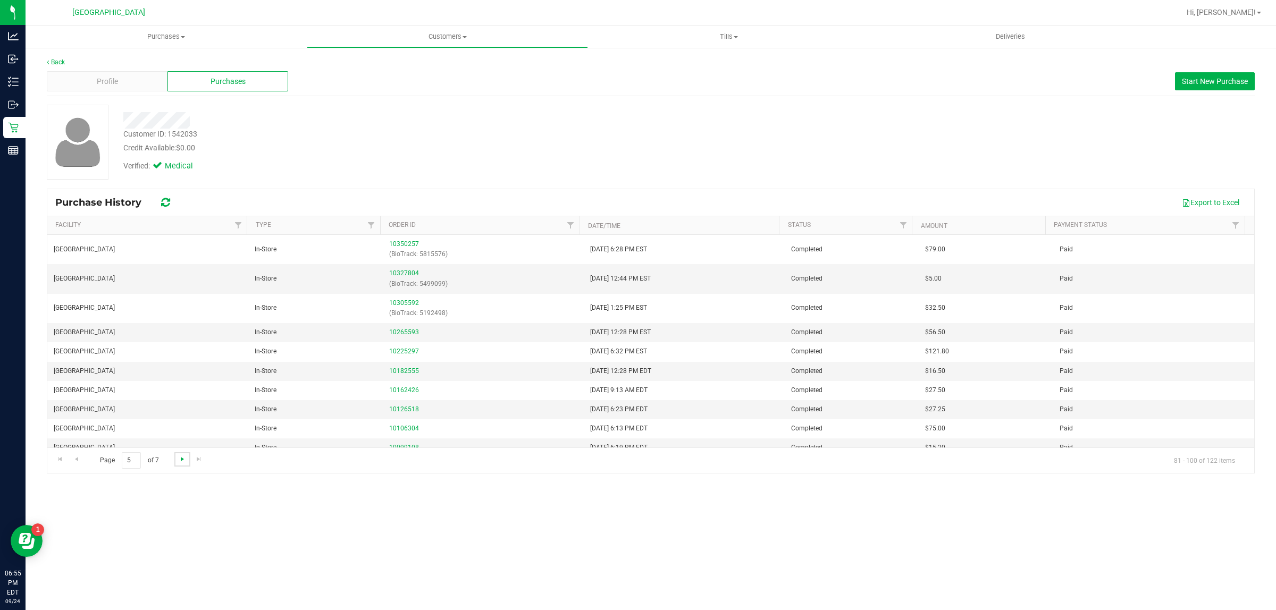
click at [179, 457] on span "Go to the next page" at bounding box center [182, 459] width 9 height 9
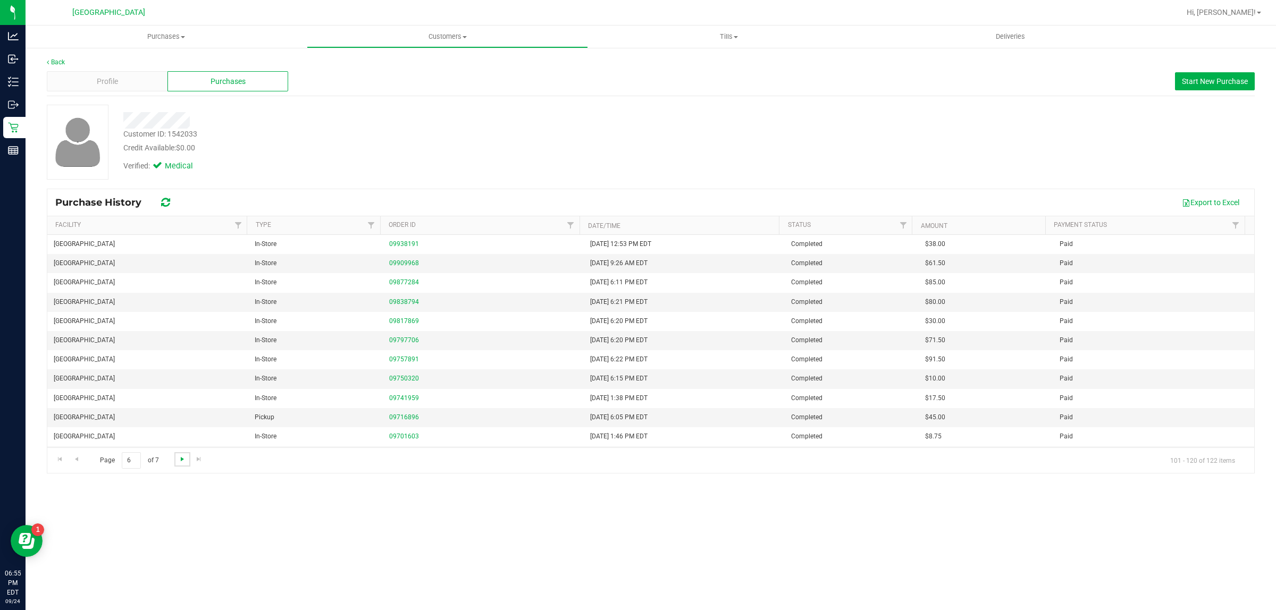
click at [179, 457] on span "Go to the next page" at bounding box center [182, 459] width 9 height 9
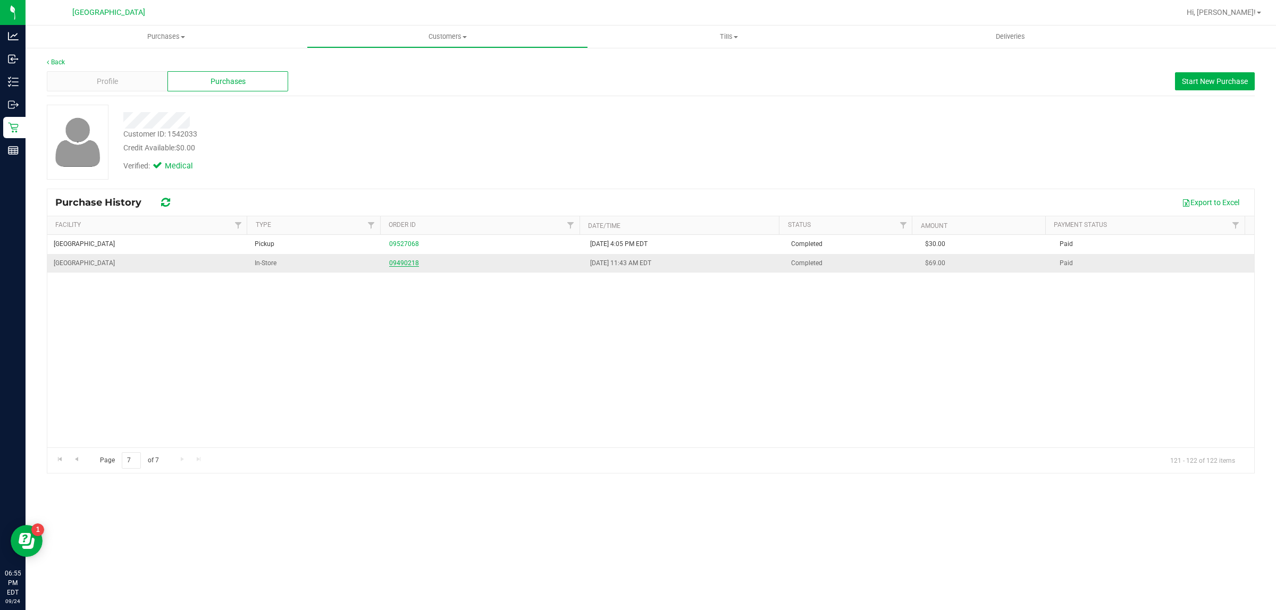
click at [406, 264] on link "09490218" at bounding box center [404, 262] width 30 height 7
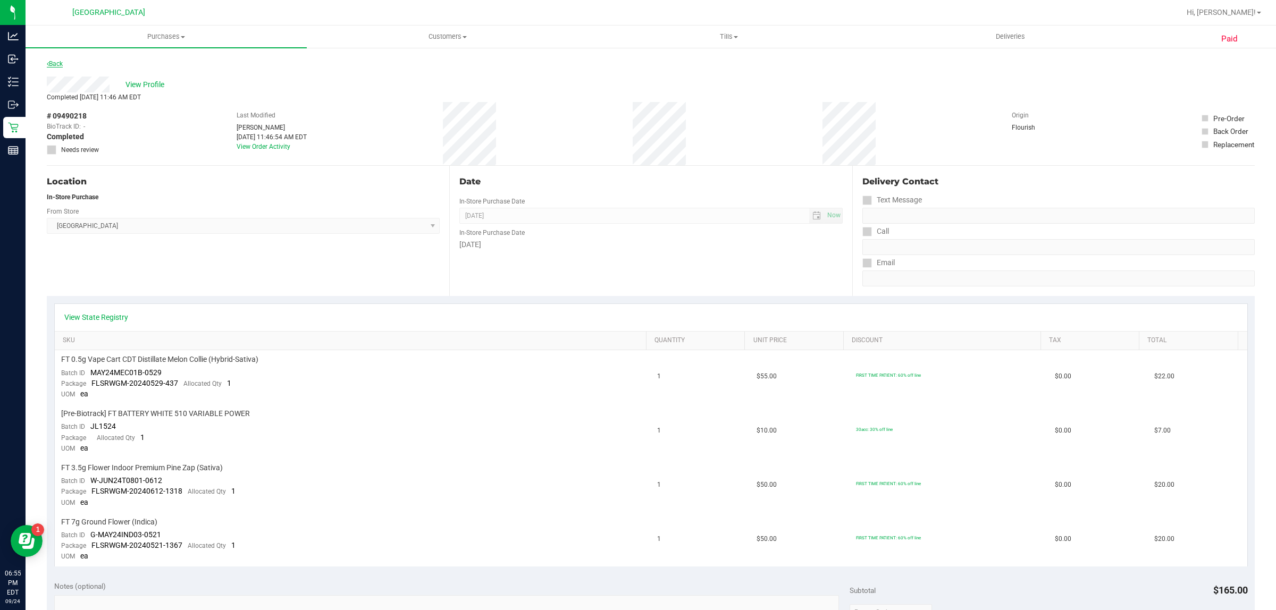
click at [56, 64] on link "Back" at bounding box center [55, 63] width 16 height 7
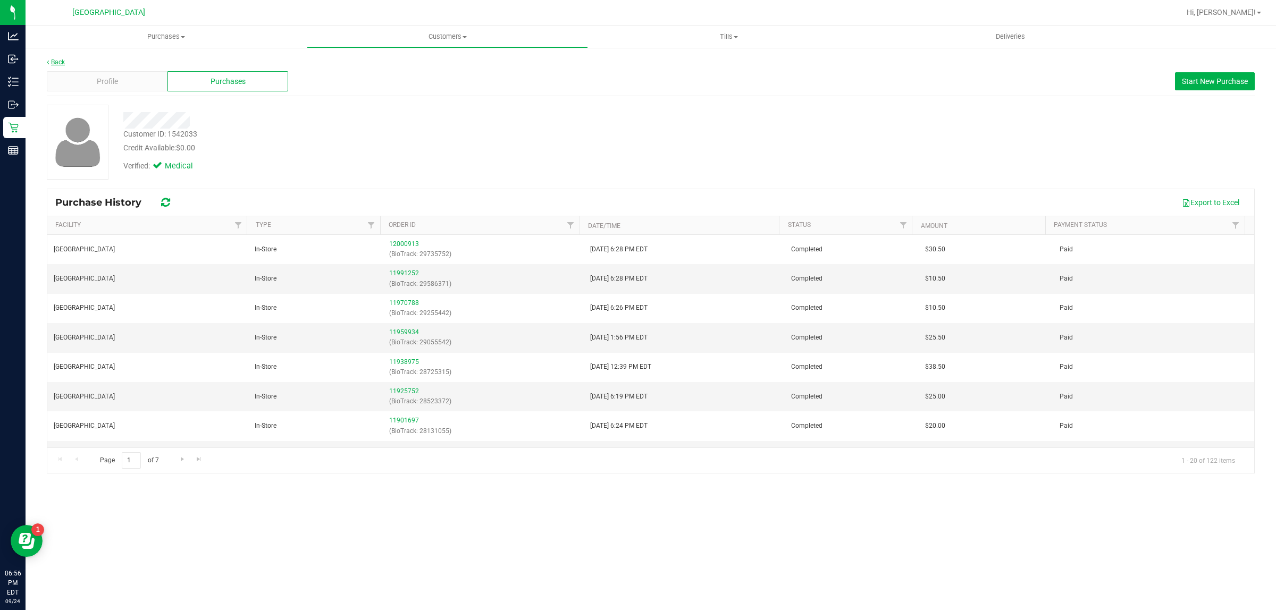
click at [63, 63] on link "Back" at bounding box center [56, 61] width 18 height 7
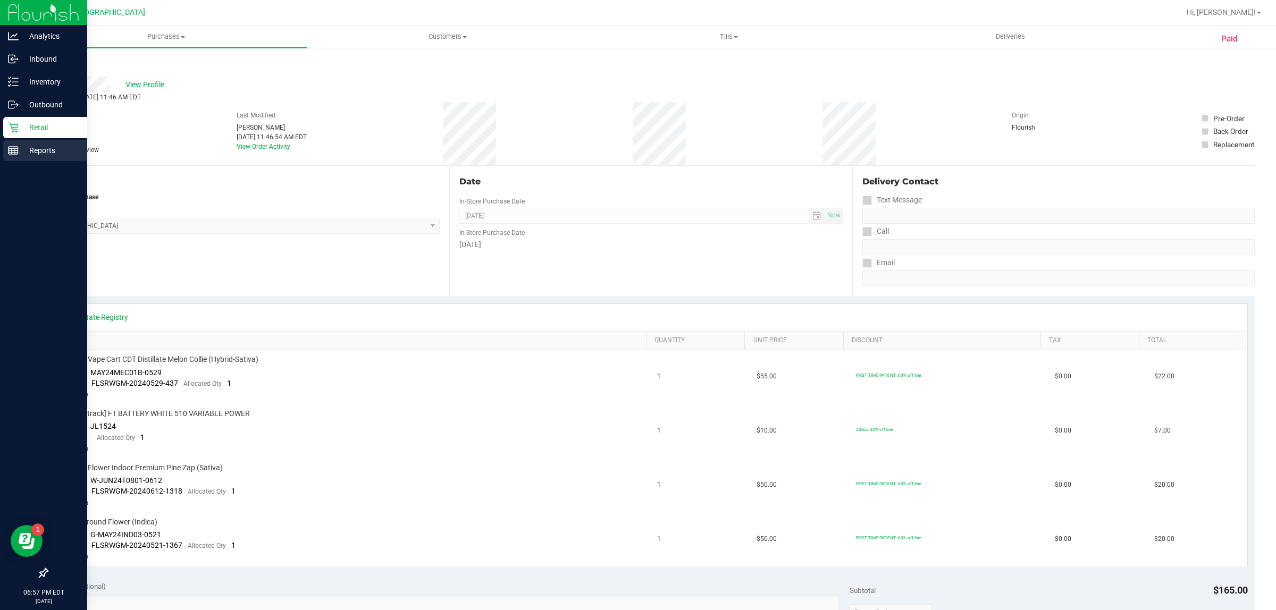
click at [14, 146] on icon at bounding box center [13, 150] width 11 height 11
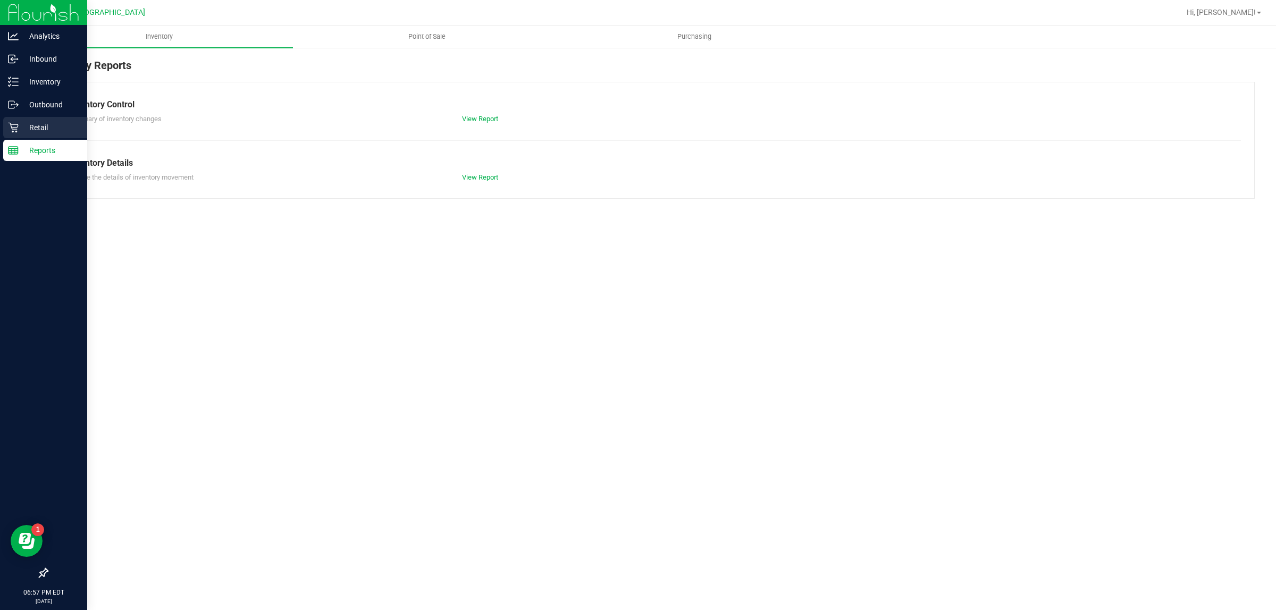
click at [41, 131] on p "Retail" at bounding box center [51, 127] width 64 height 13
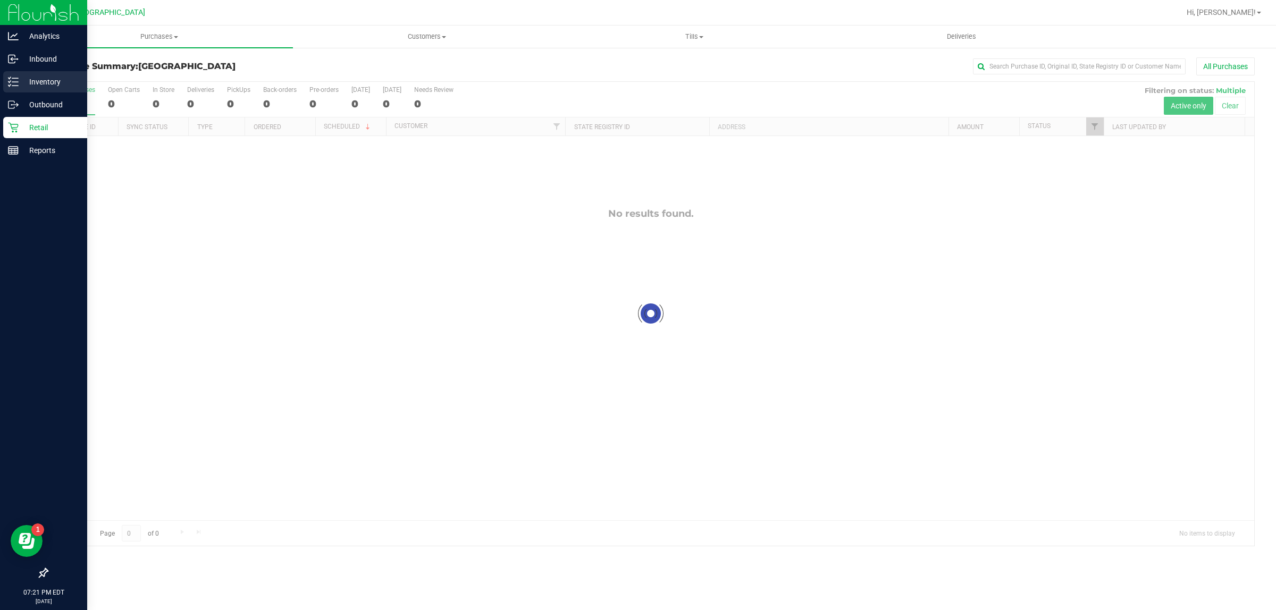
click at [22, 78] on p "Inventory" at bounding box center [51, 81] width 64 height 13
click at [16, 82] on line at bounding box center [15, 82] width 6 height 0
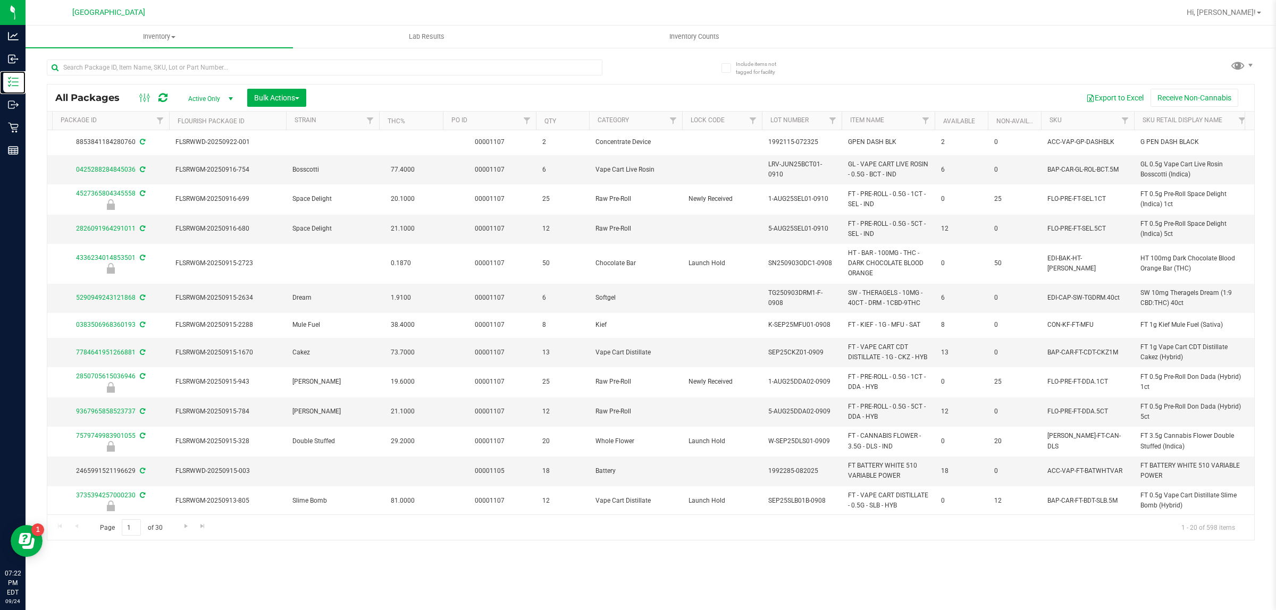
scroll to position [0, 259]
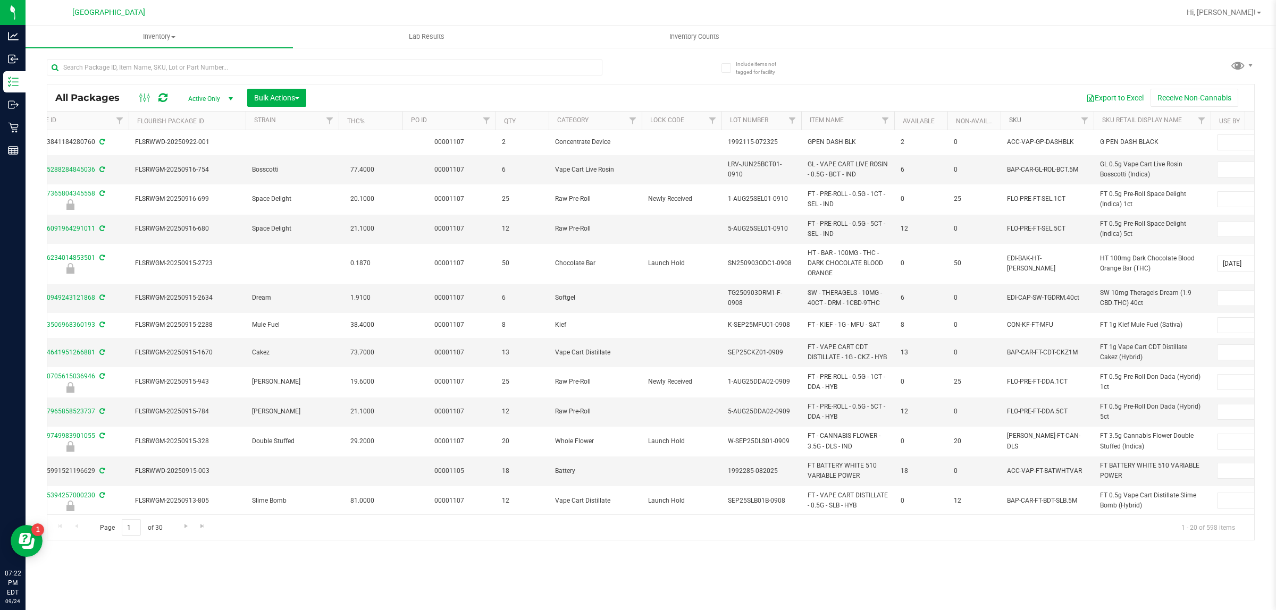
click at [1018, 120] on link "SKU" at bounding box center [1015, 119] width 12 height 7
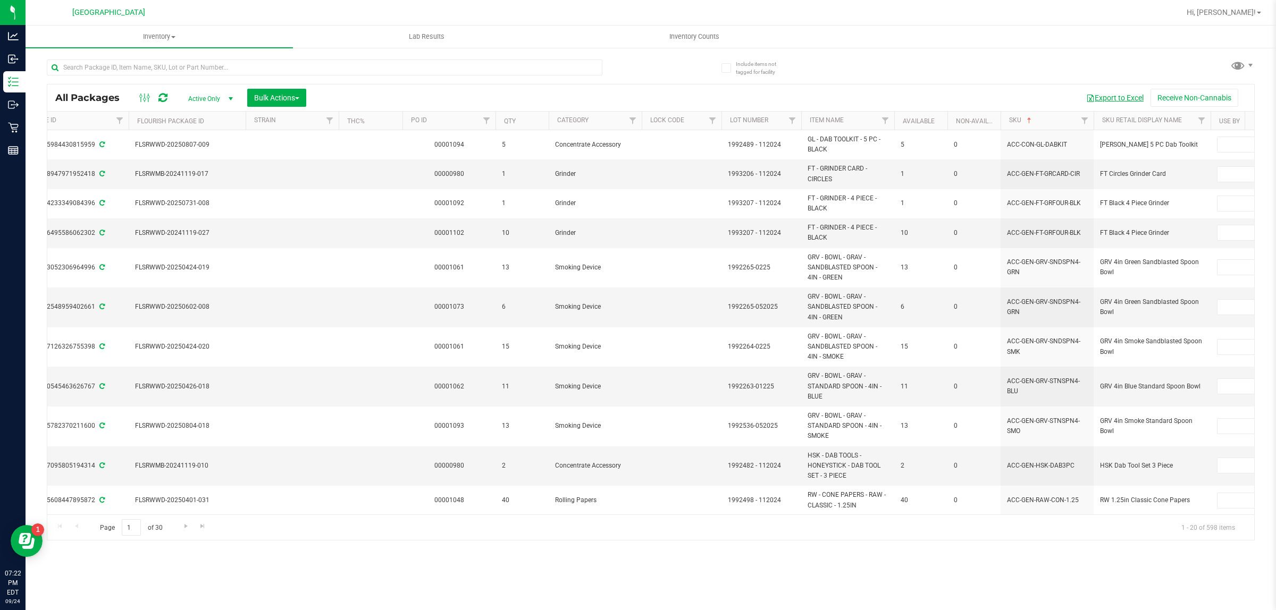
click at [1134, 105] on button "Export to Excel" at bounding box center [1114, 98] width 71 height 18
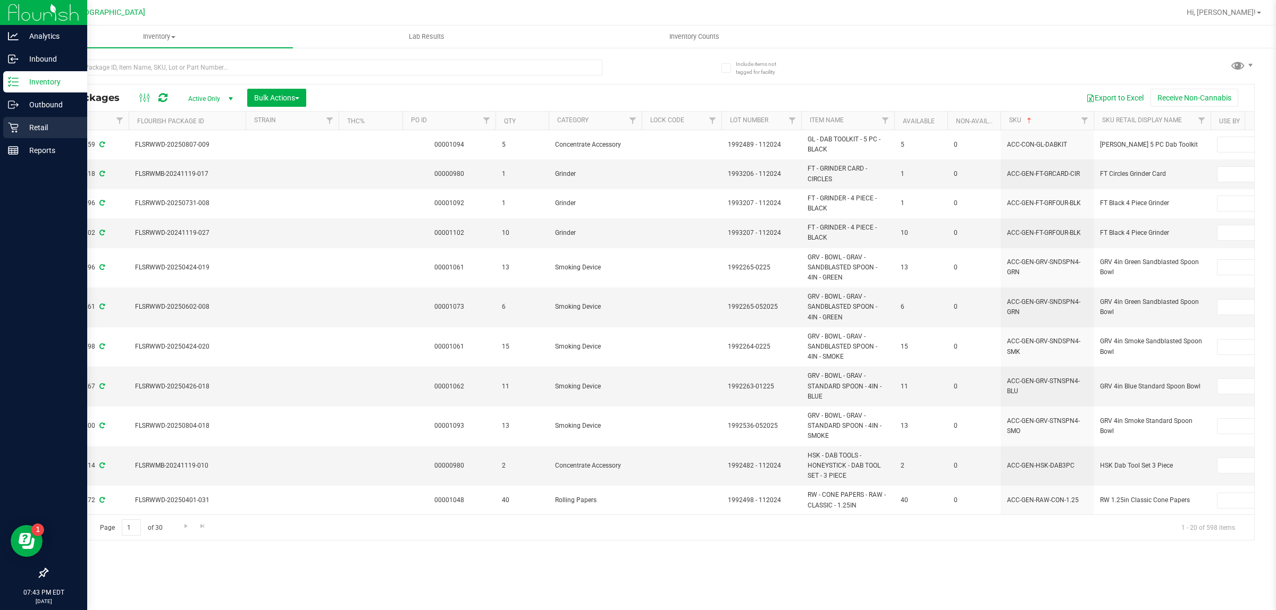
click at [11, 124] on icon at bounding box center [13, 128] width 10 height 10
